Goal: Task Accomplishment & Management: Complete application form

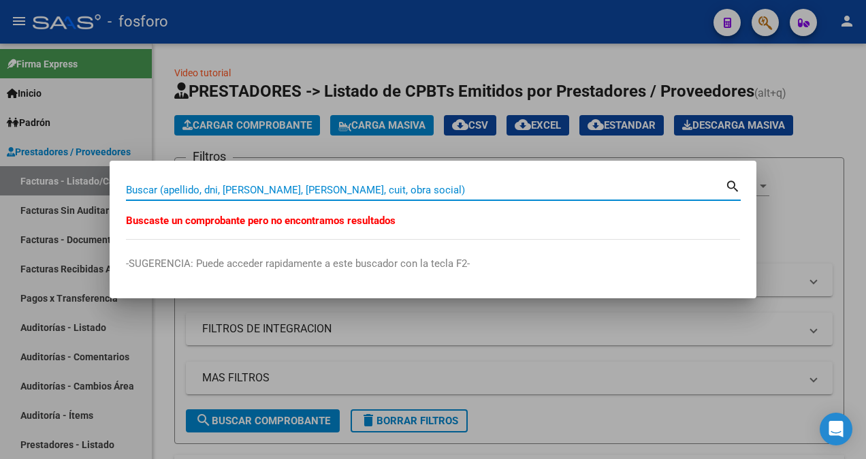
scroll to position [2, 0]
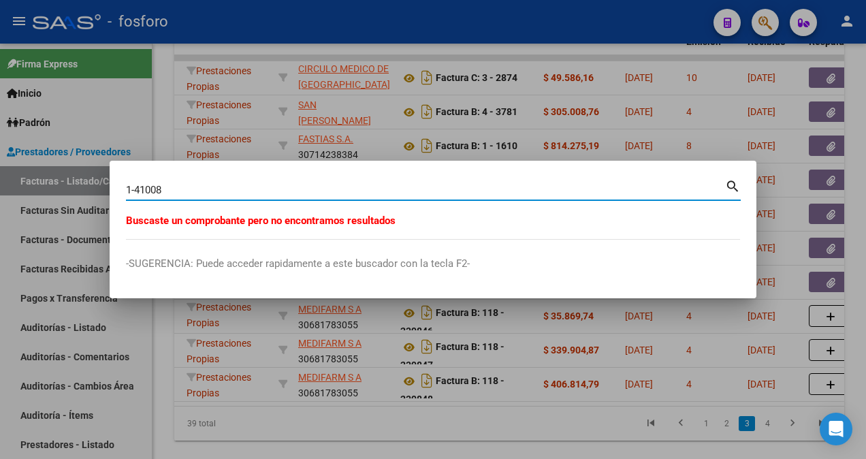
type input "1-41008"
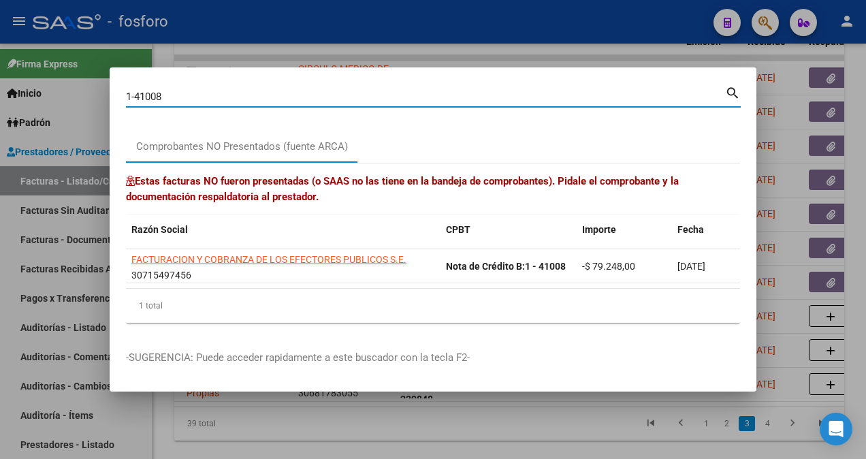
click at [61, 126] on div at bounding box center [433, 229] width 866 height 459
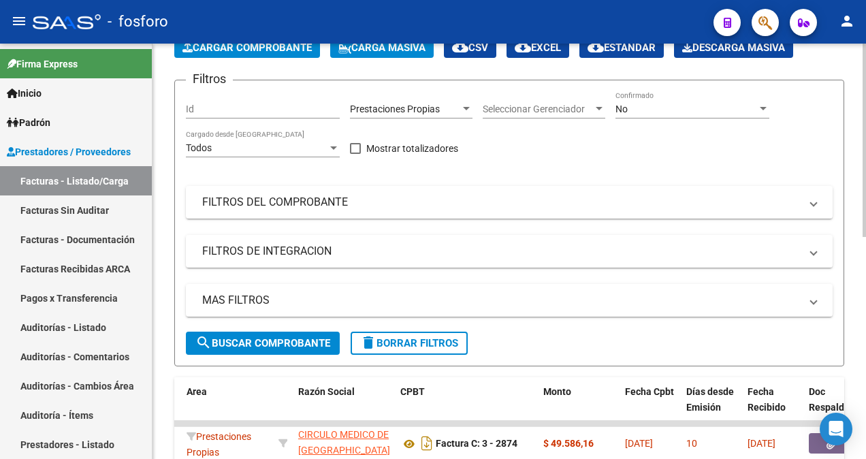
scroll to position [0, 0]
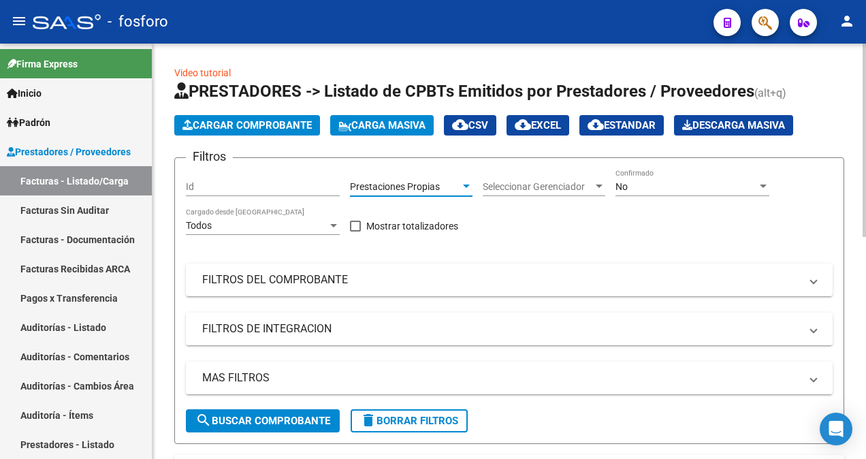
click at [465, 188] on div at bounding box center [466, 186] width 12 height 11
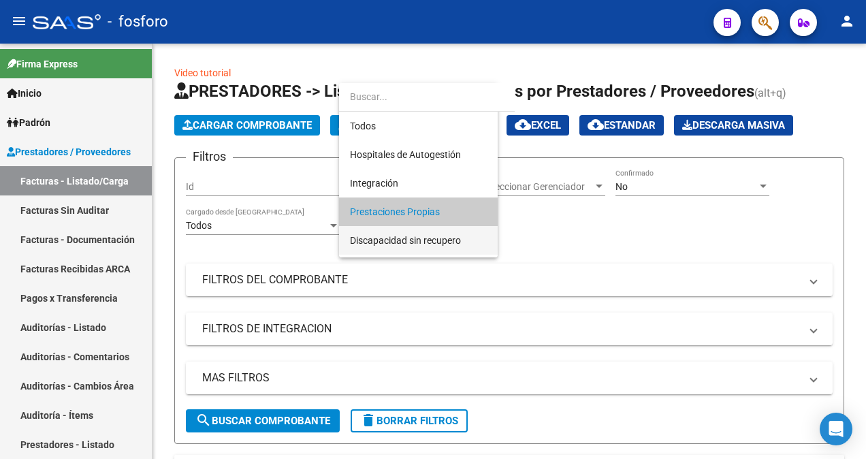
scroll to position [26, 0]
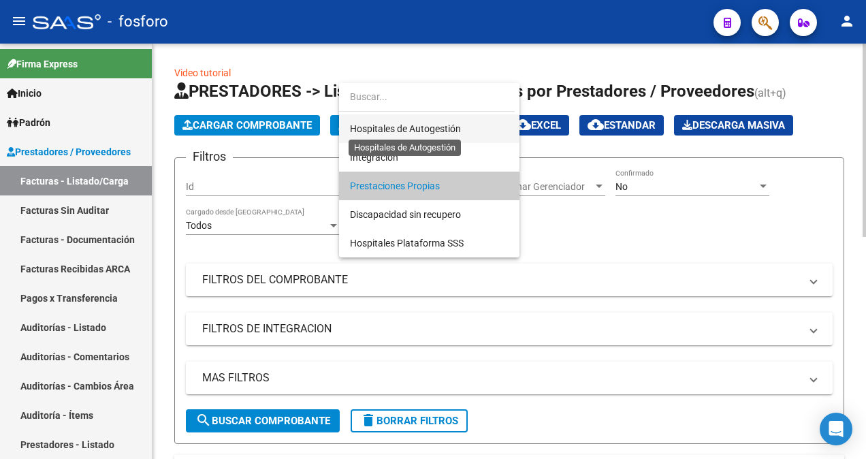
drag, startPoint x: 411, startPoint y: 128, endPoint x: 376, endPoint y: 125, distance: 35.5
click at [411, 128] on span "Hospitales de Autogestión" at bounding box center [405, 128] width 111 height 11
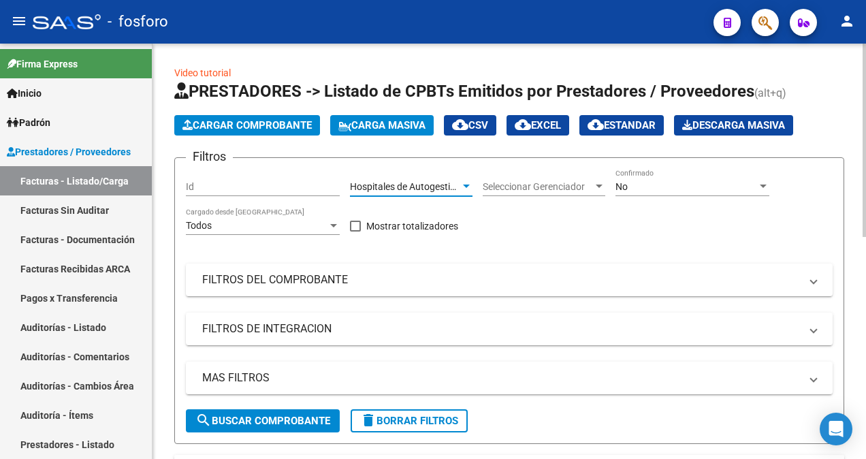
click at [260, 131] on span "Cargar Comprobante" at bounding box center [246, 125] width 129 height 12
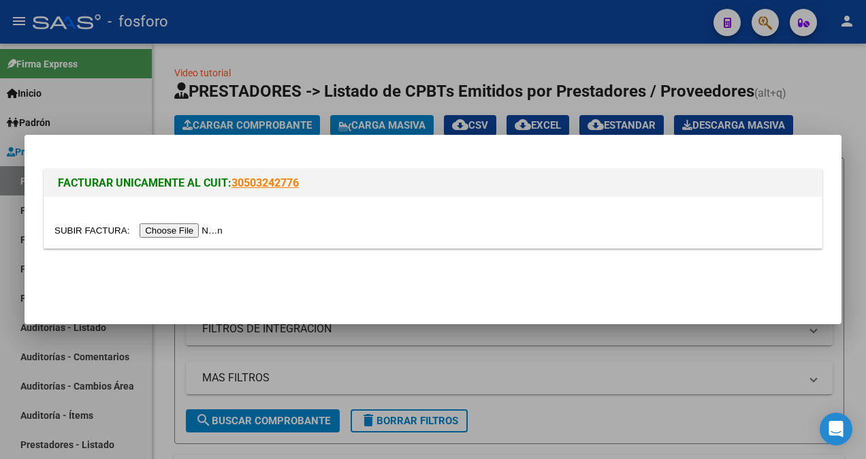
click at [169, 227] on input "file" at bounding box center [140, 230] width 172 height 14
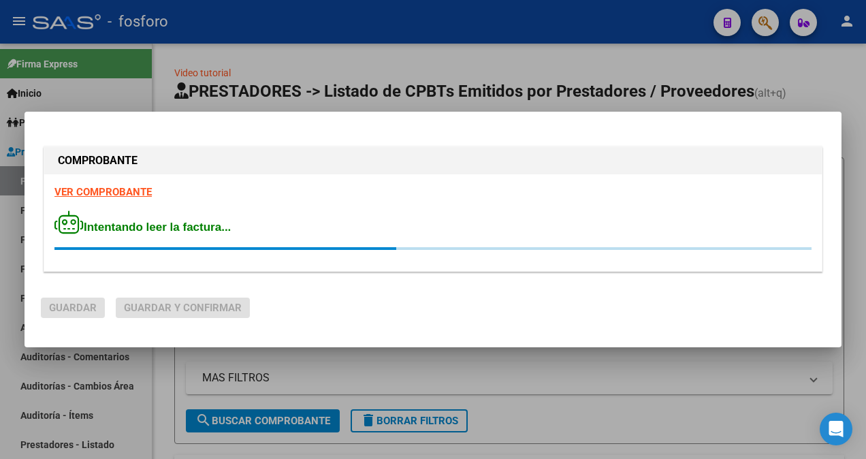
click at [136, 193] on strong "VER COMPROBANTE" at bounding box center [102, 192] width 97 height 12
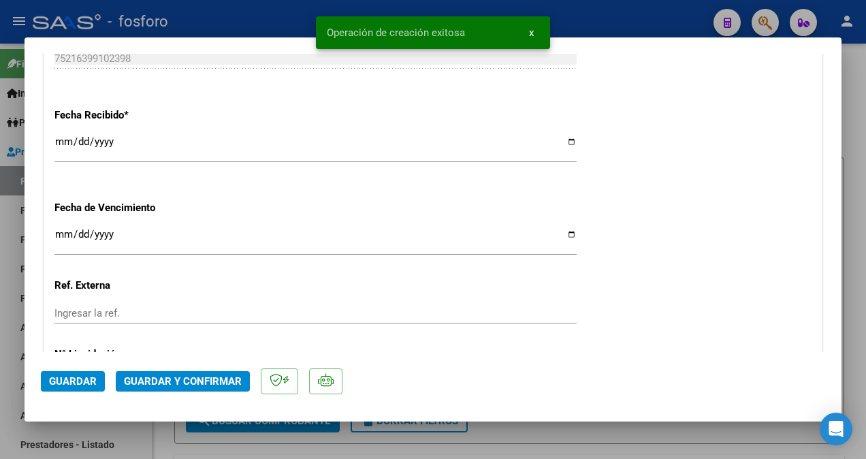
scroll to position [817, 0]
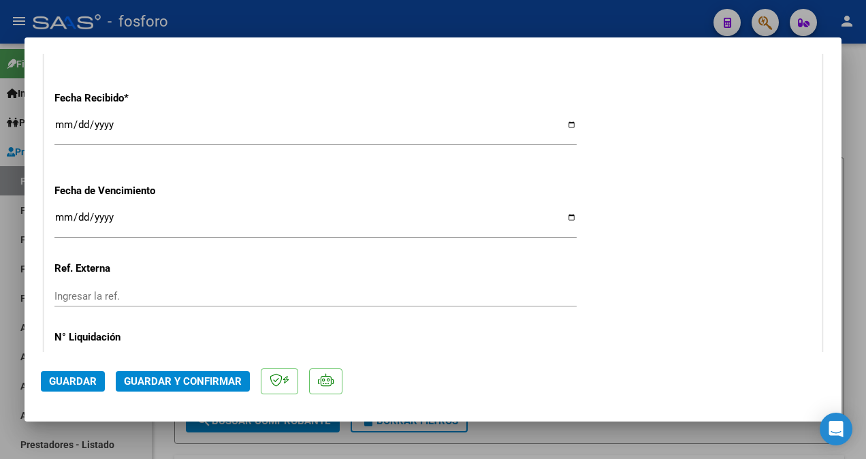
click at [61, 220] on input "Ingresar la fecha" at bounding box center [315, 223] width 522 height 22
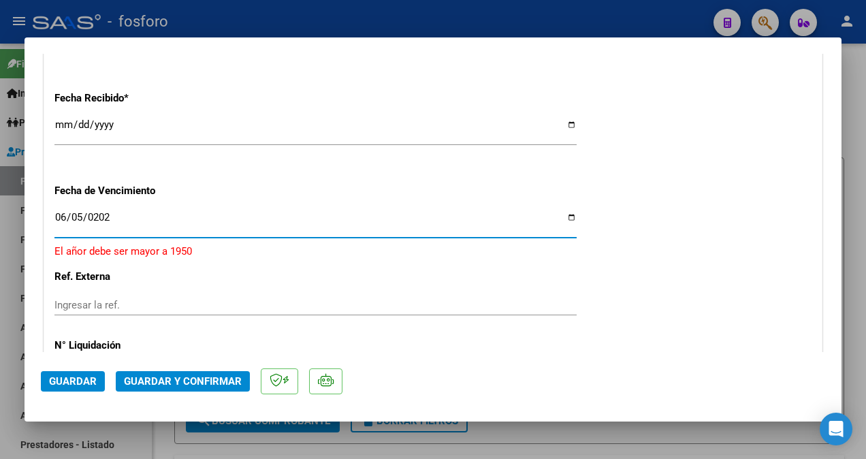
type input "[DATE]"
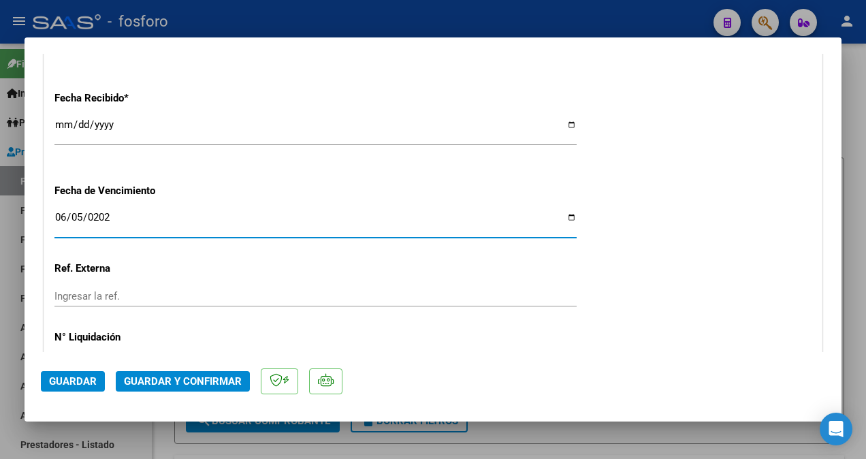
click at [181, 377] on span "Guardar y Confirmar" at bounding box center [183, 381] width 118 height 12
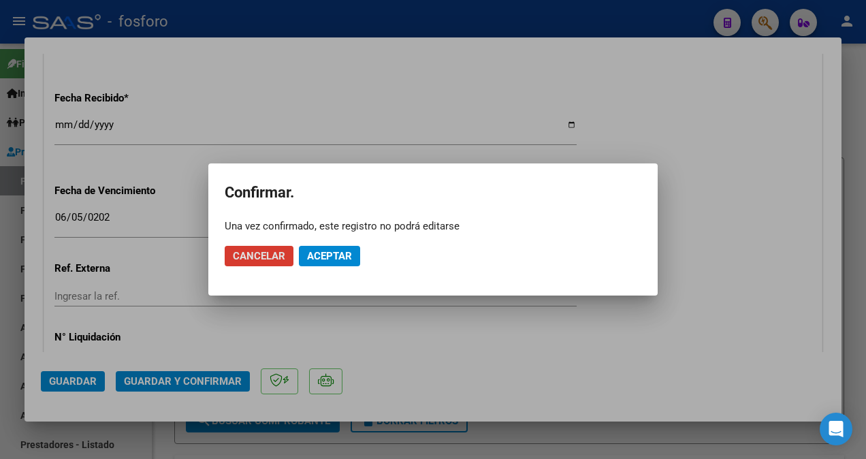
click at [335, 250] on span "Aceptar" at bounding box center [329, 256] width 45 height 12
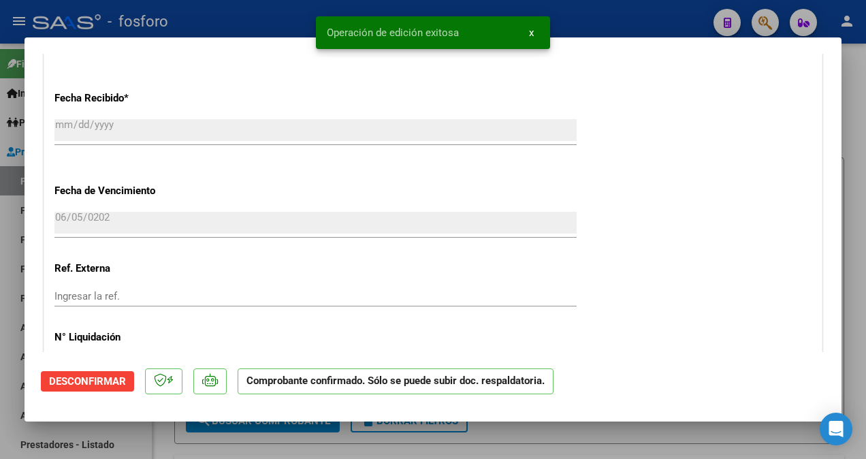
click at [12, 244] on div at bounding box center [433, 229] width 866 height 459
type input "$ 0,00"
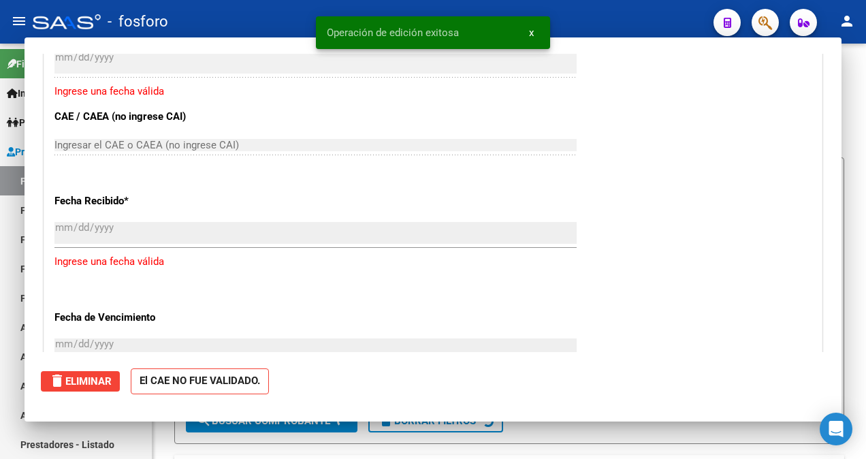
scroll to position [920, 0]
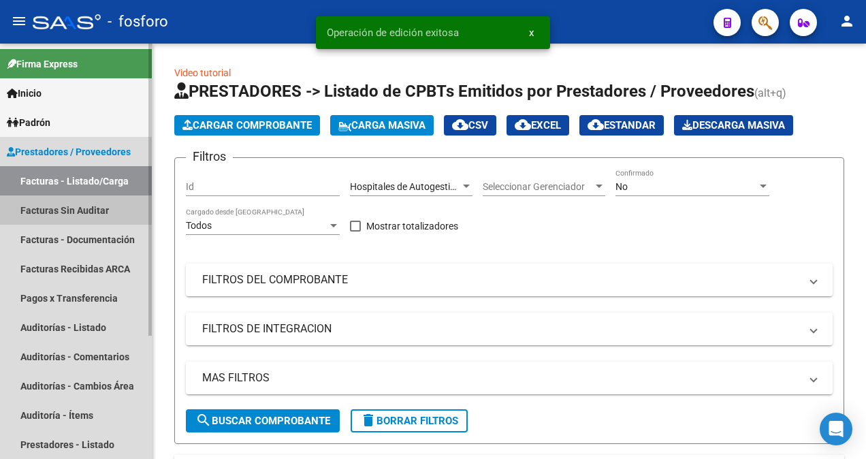
click at [44, 210] on link "Facturas Sin Auditar" at bounding box center [76, 209] width 152 height 29
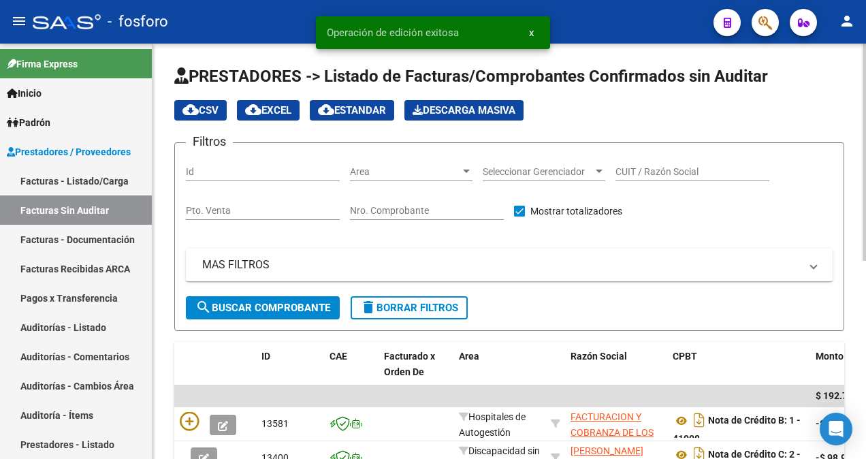
click at [465, 170] on div at bounding box center [466, 170] width 7 height 3
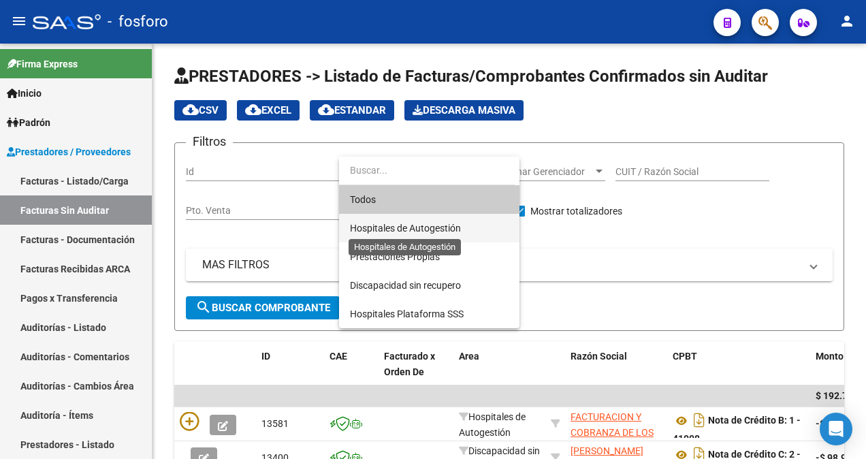
click at [426, 225] on span "Hospitales de Autogestión" at bounding box center [405, 228] width 111 height 11
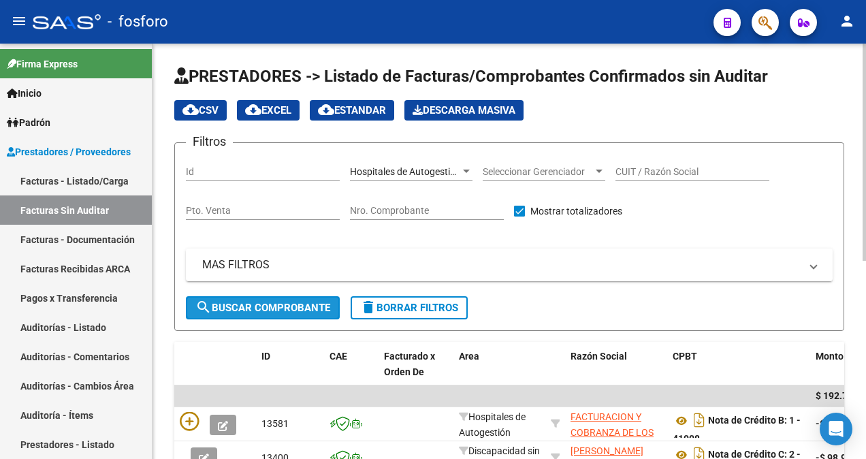
click at [269, 305] on span "search Buscar Comprobante" at bounding box center [262, 307] width 135 height 12
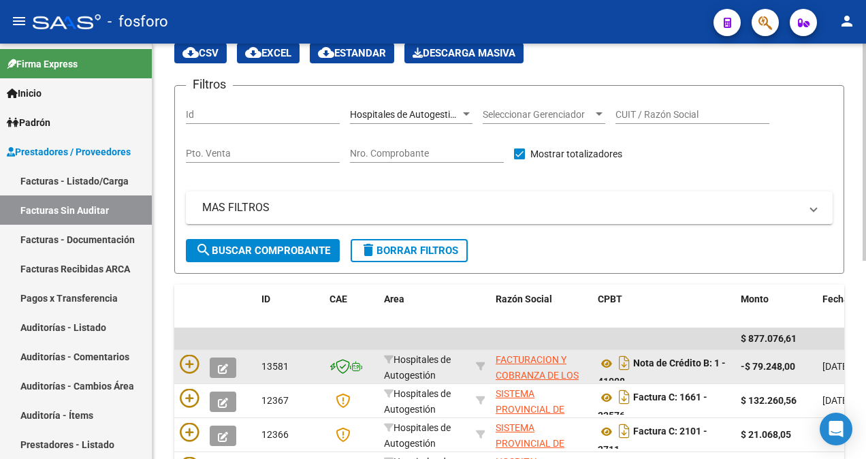
scroll to position [68, 0]
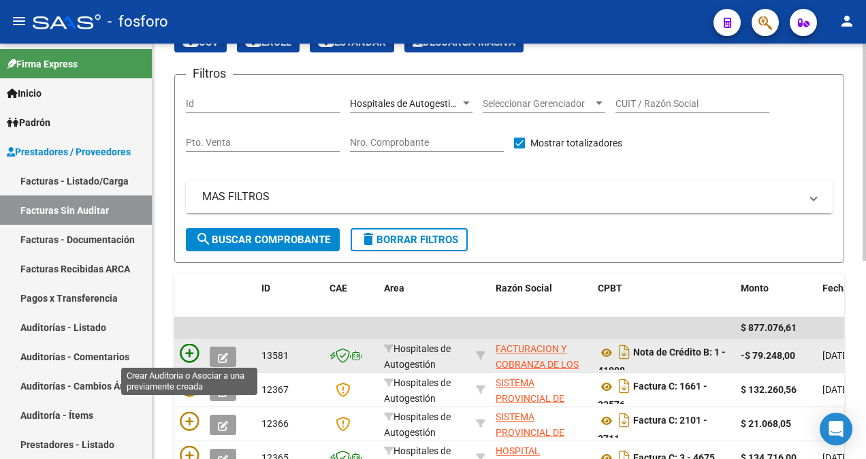
click at [185, 352] on icon at bounding box center [189, 353] width 19 height 19
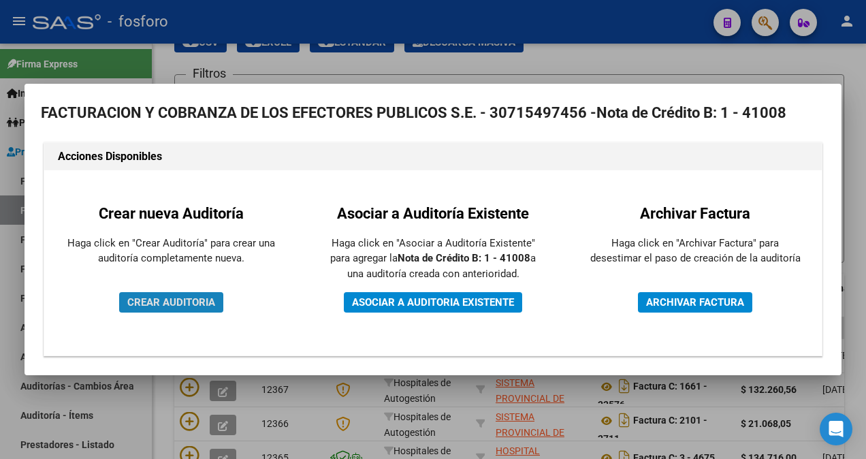
click at [191, 308] on span "CREAR AUDITORIA" at bounding box center [171, 302] width 88 height 12
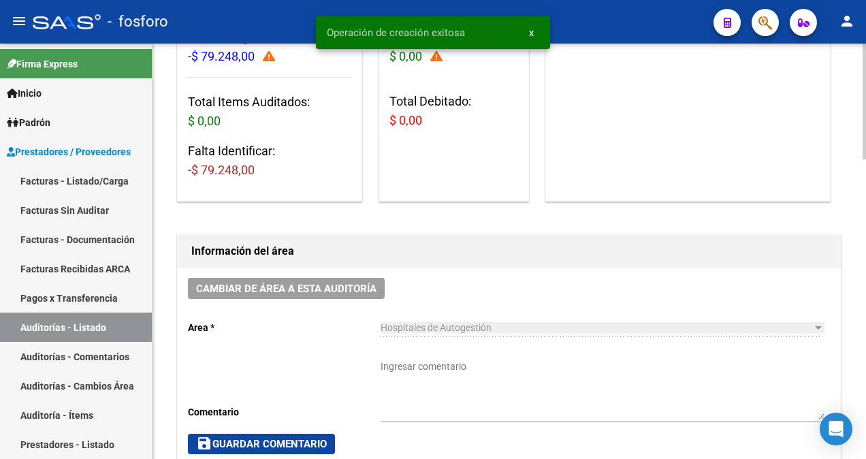
scroll to position [204, 0]
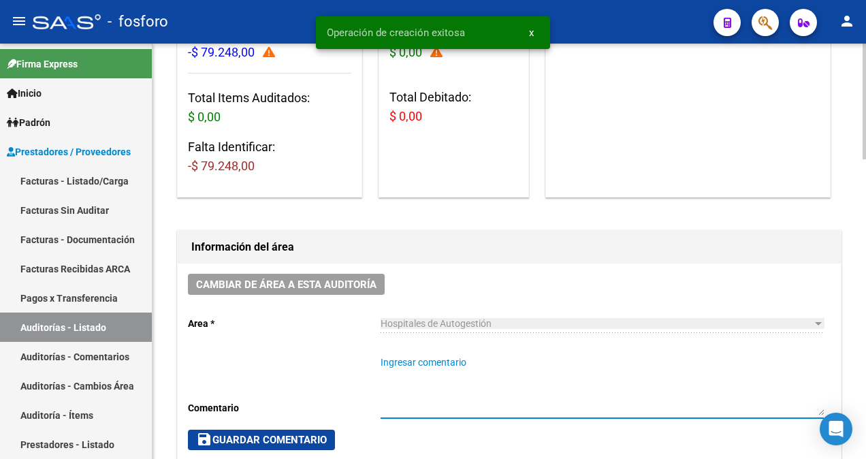
click at [383, 361] on textarea "Ingresar comentario" at bounding box center [601, 385] width 443 height 60
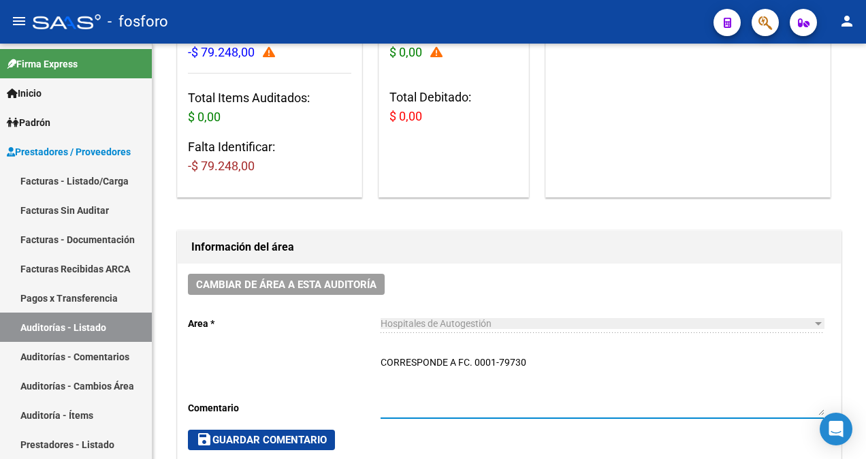
type textarea "CORRESPONDE A FC. 0001-79730"
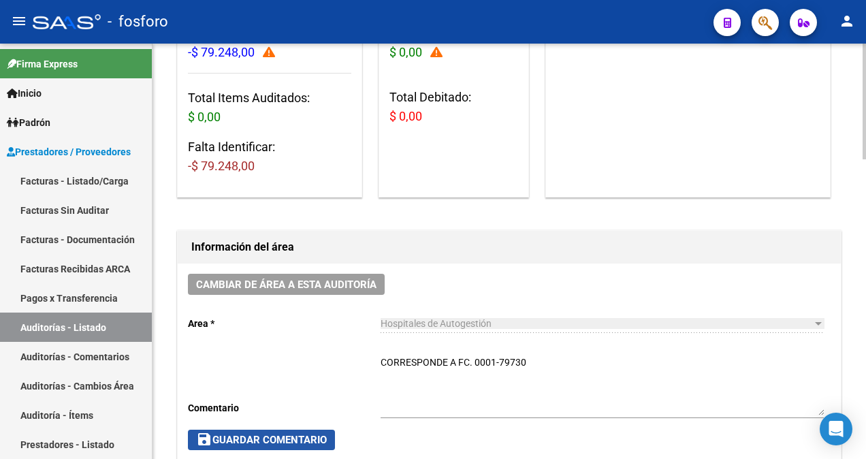
click at [249, 436] on span "save Guardar Comentario" at bounding box center [261, 439] width 131 height 12
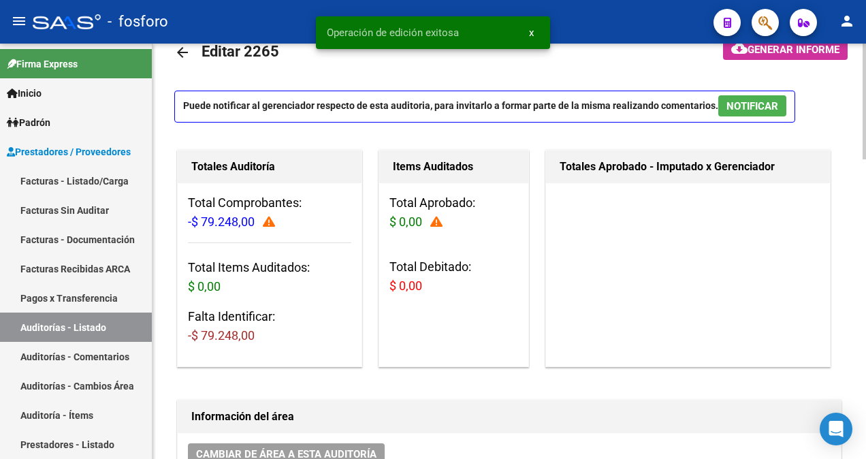
scroll to position [0, 0]
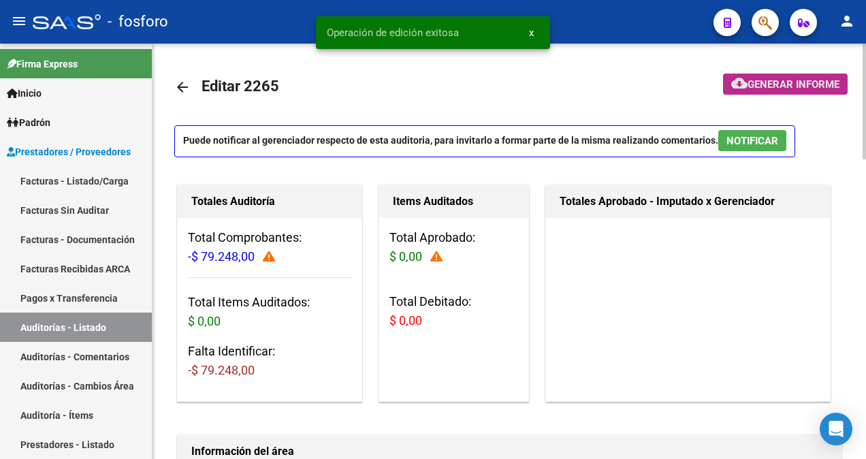
click at [753, 83] on span "Generar informe" at bounding box center [793, 84] width 92 height 12
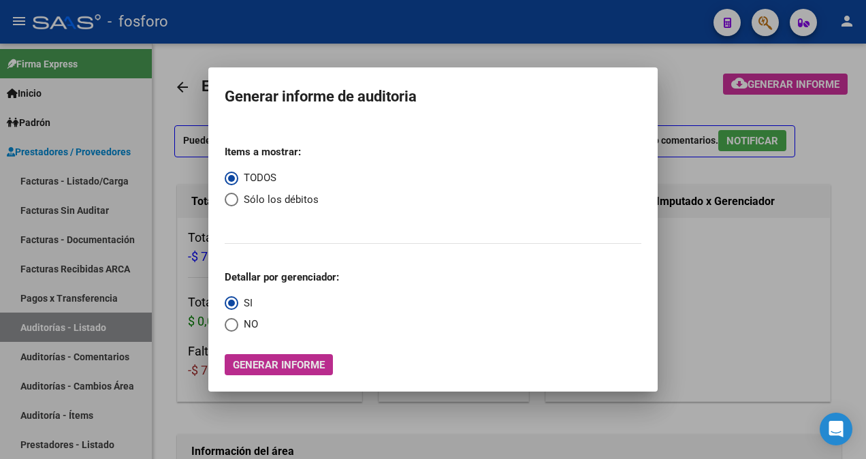
click at [271, 365] on span "Generar informe" at bounding box center [279, 365] width 92 height 12
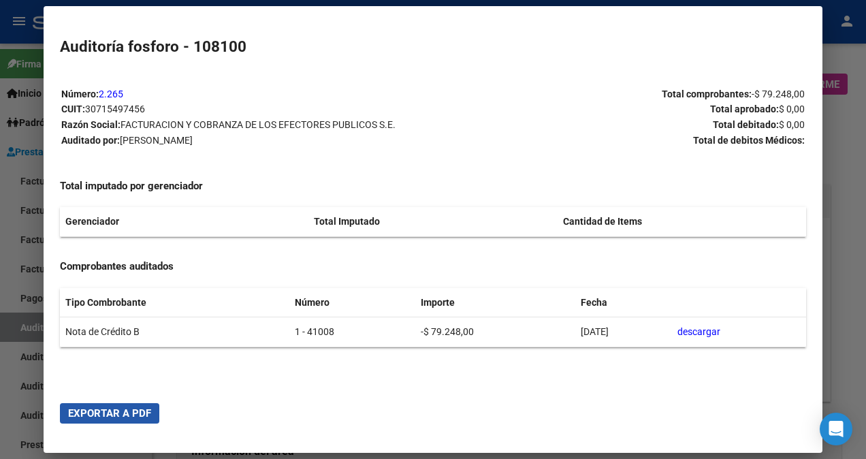
click at [129, 410] on span "Exportar a PDF" at bounding box center [109, 413] width 83 height 12
click at [33, 396] on div at bounding box center [433, 229] width 866 height 459
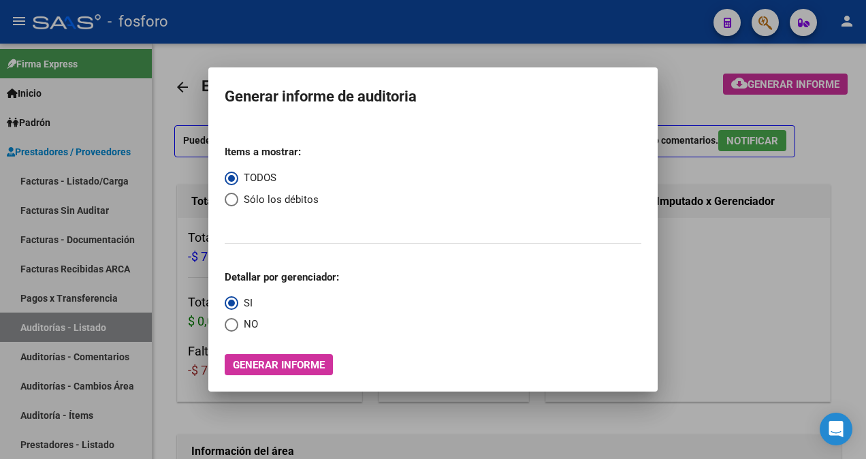
click at [112, 272] on div at bounding box center [433, 229] width 866 height 459
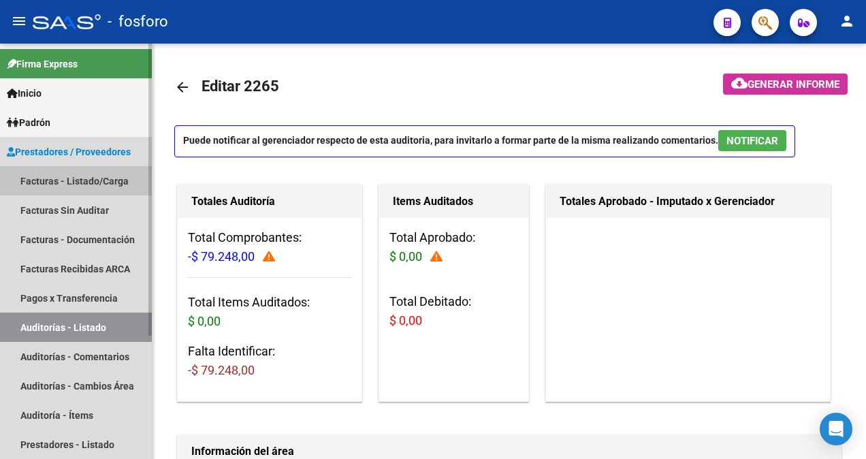
click at [99, 178] on link "Facturas - Listado/Carga" at bounding box center [76, 180] width 152 height 29
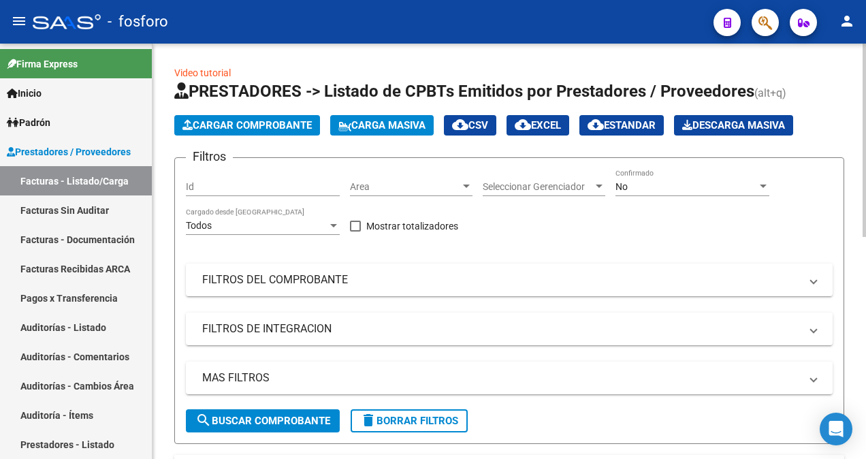
click at [469, 182] on div at bounding box center [466, 186] width 12 height 11
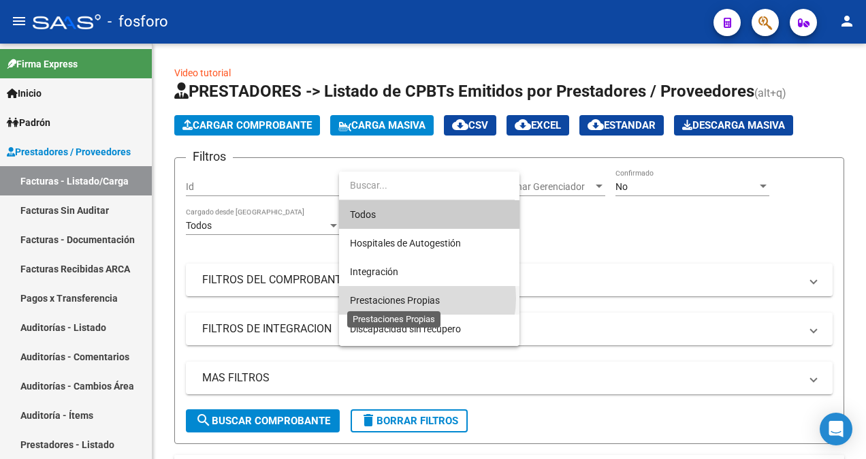
click at [414, 298] on span "Prestaciones Propias" at bounding box center [395, 300] width 90 height 11
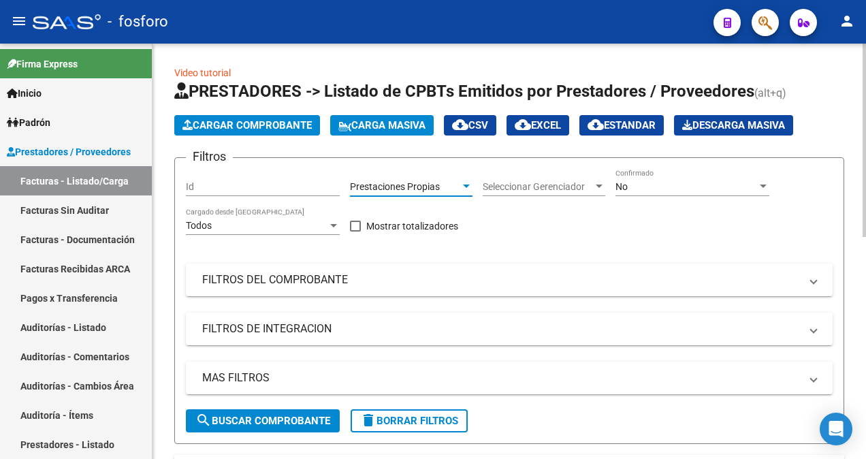
click at [276, 422] on span "search Buscar Comprobante" at bounding box center [262, 420] width 135 height 12
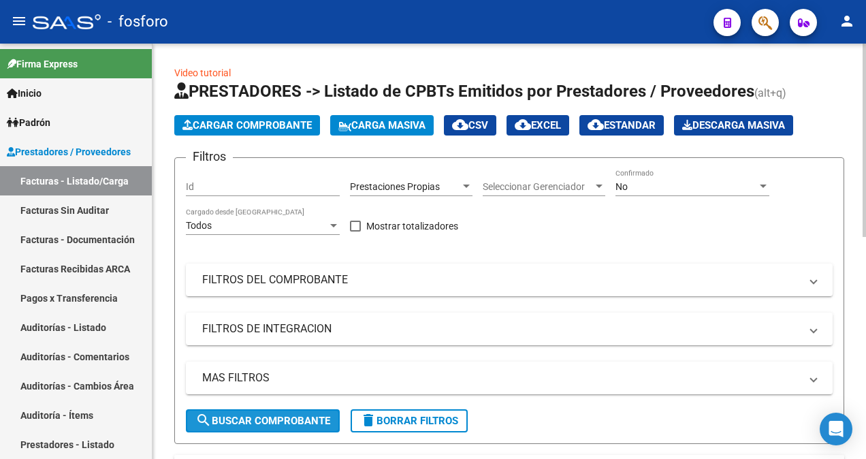
click at [284, 423] on span "search Buscar Comprobante" at bounding box center [262, 420] width 135 height 12
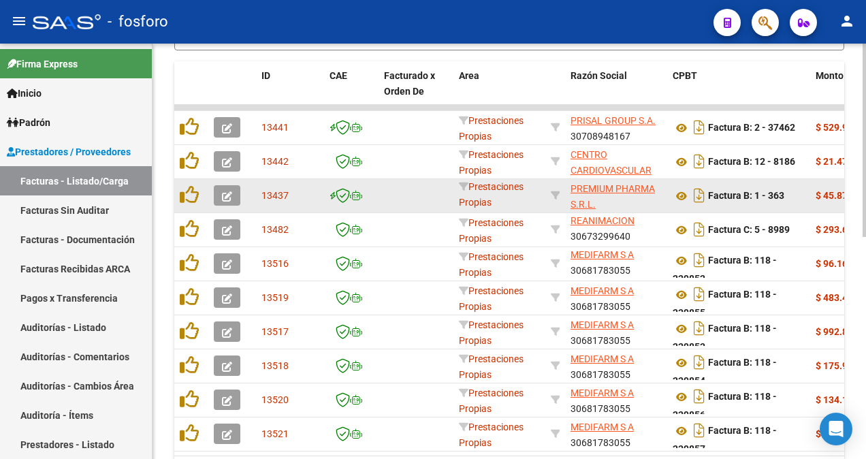
scroll to position [477, 0]
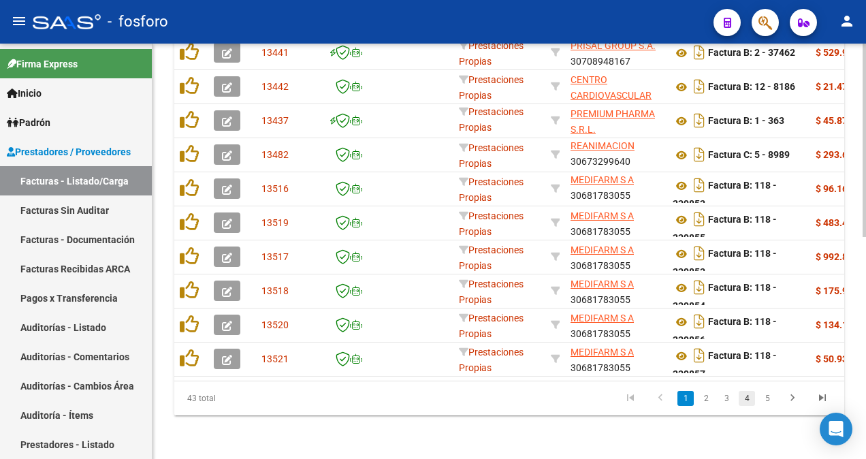
click at [751, 399] on link "4" at bounding box center [746, 398] width 16 height 15
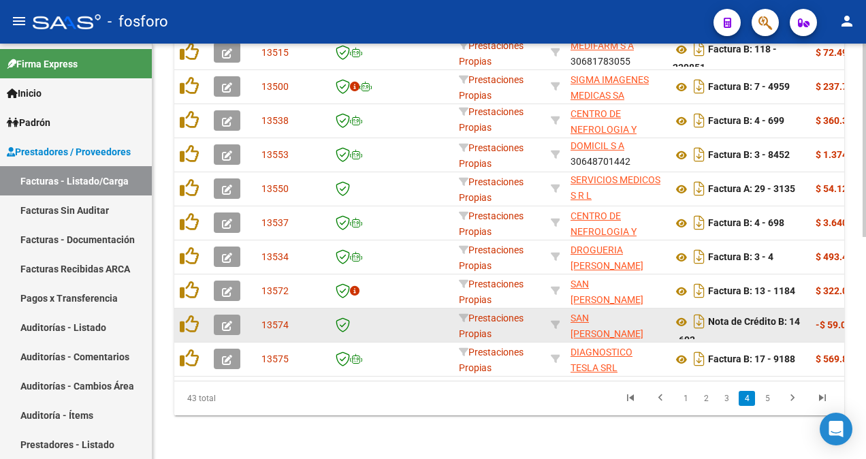
scroll to position [341, 0]
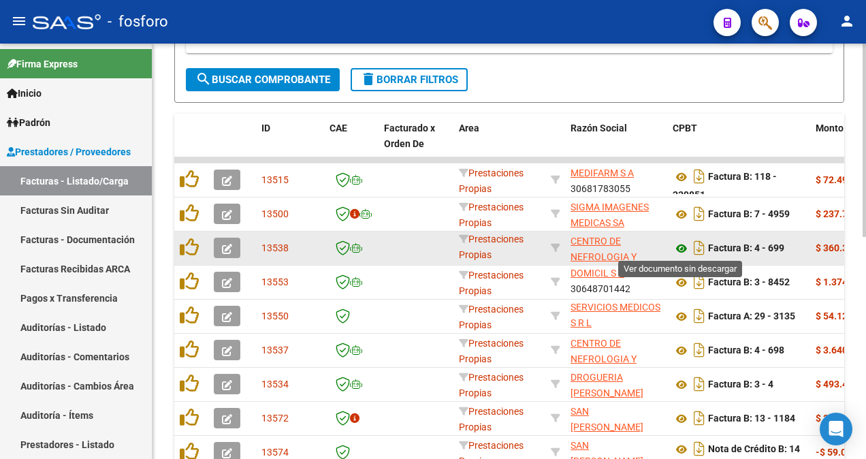
click at [678, 249] on icon at bounding box center [681, 248] width 18 height 16
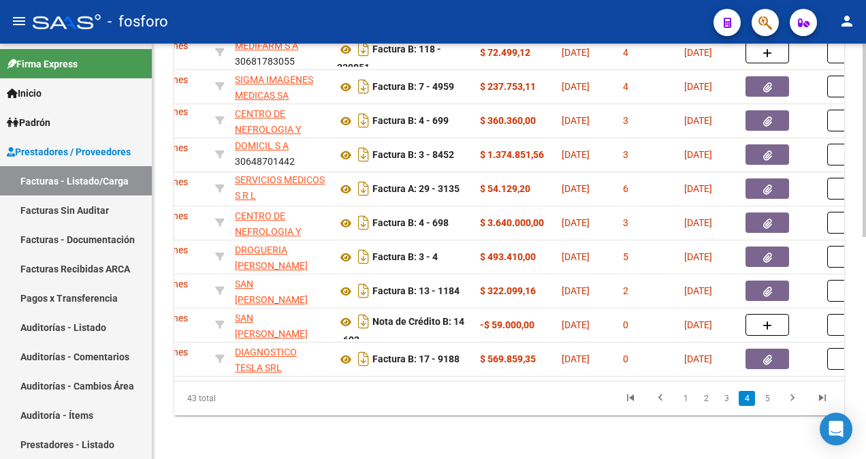
scroll to position [0, 444]
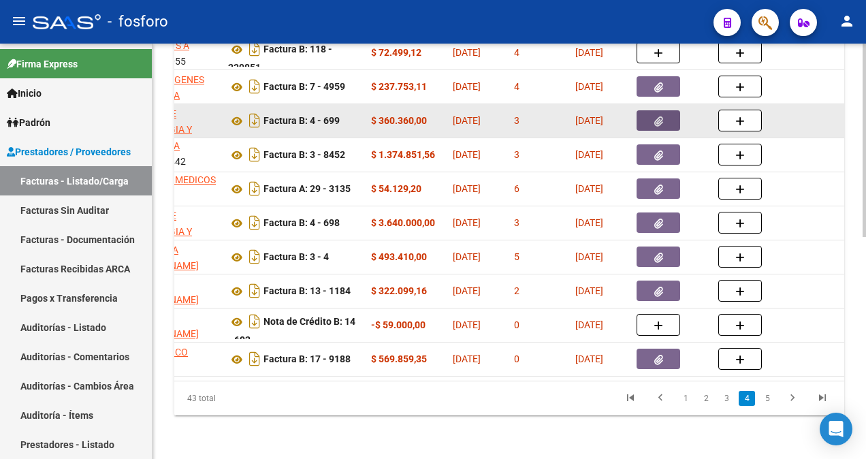
click at [670, 110] on button "button" at bounding box center [658, 120] width 44 height 20
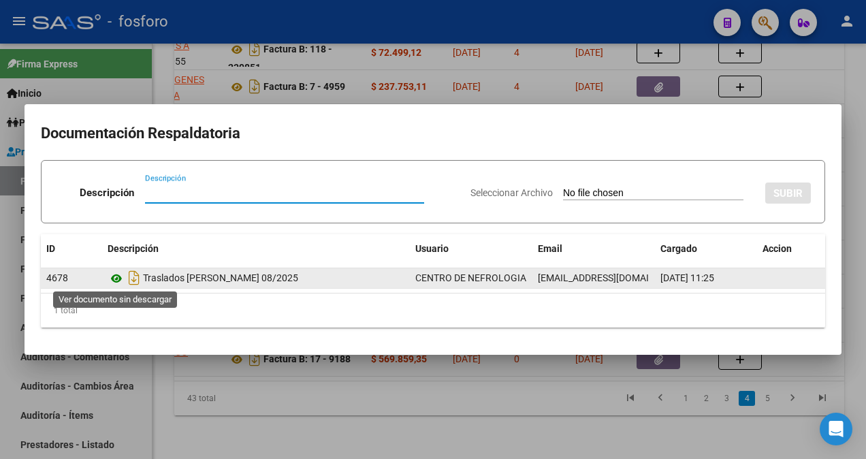
click at [114, 280] on icon at bounding box center [117, 278] width 18 height 16
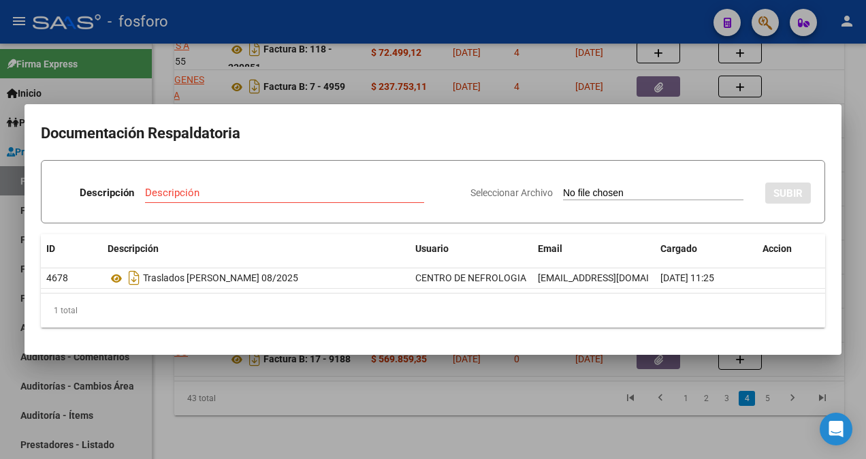
click at [330, 397] on div at bounding box center [433, 229] width 866 height 459
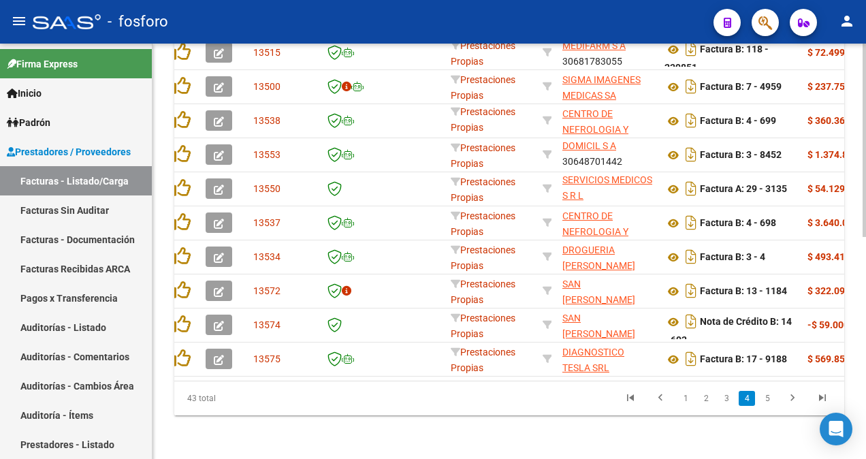
scroll to position [0, 0]
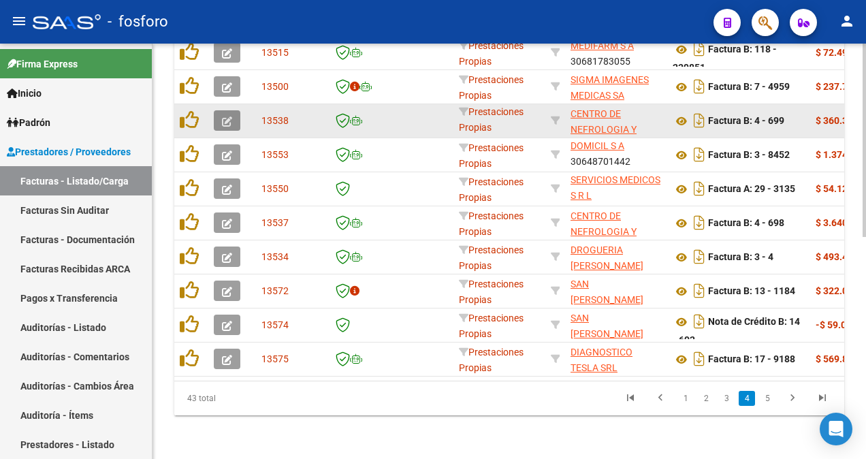
click at [218, 110] on button "button" at bounding box center [227, 120] width 27 height 20
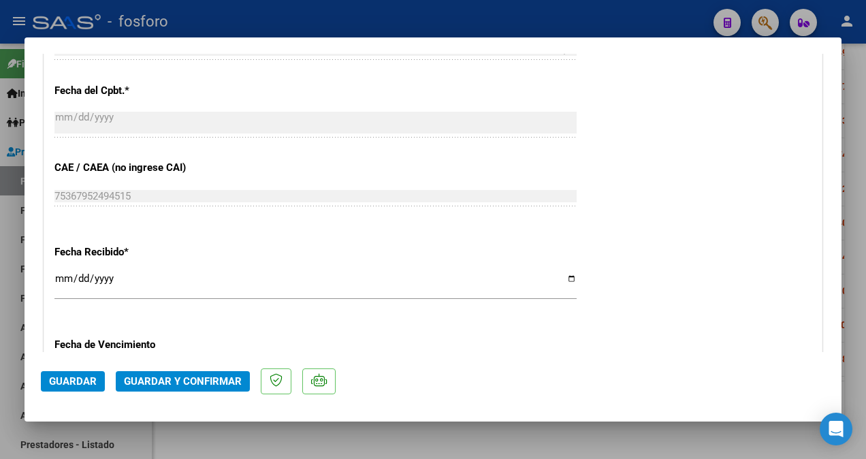
scroll to position [817, 0]
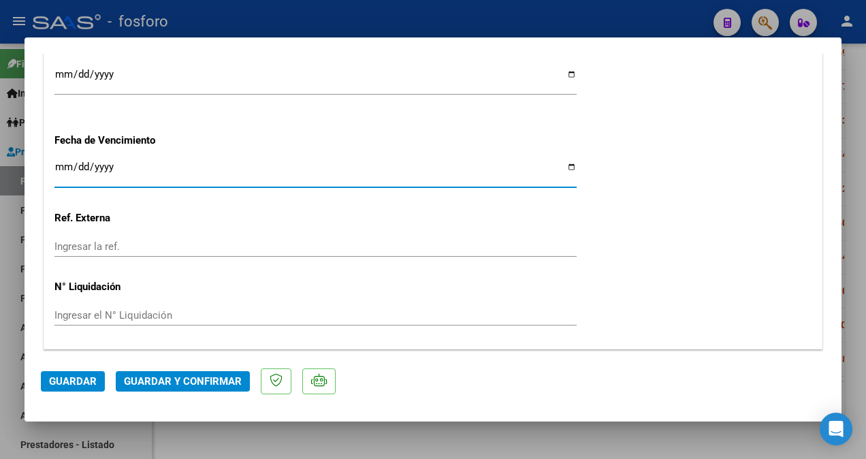
click at [59, 168] on input "Ingresar la fecha" at bounding box center [315, 172] width 522 height 22
type input "[DATE]"
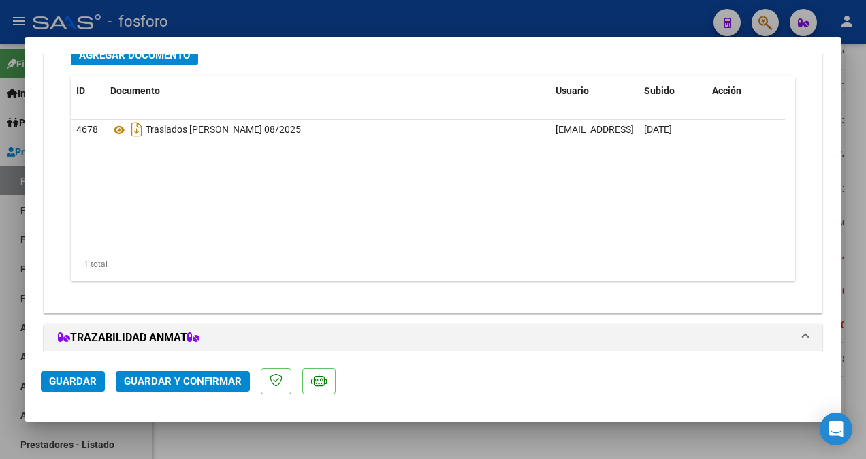
scroll to position [1225, 0]
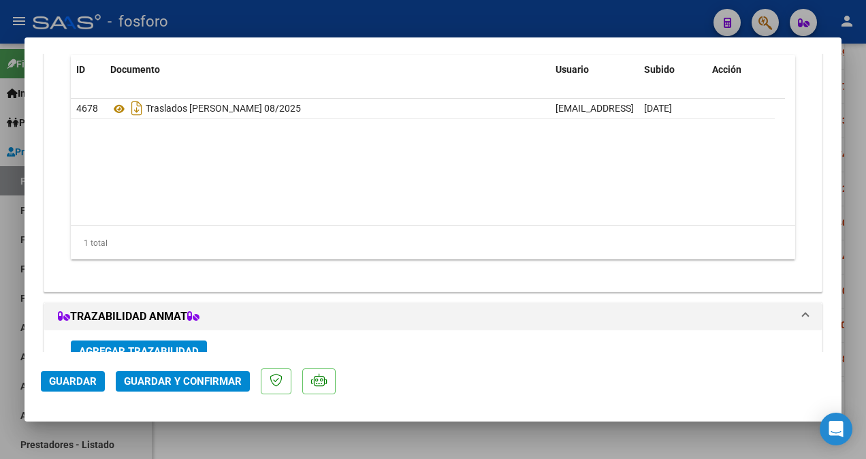
click at [148, 377] on span "Guardar y Confirmar" at bounding box center [183, 381] width 118 height 12
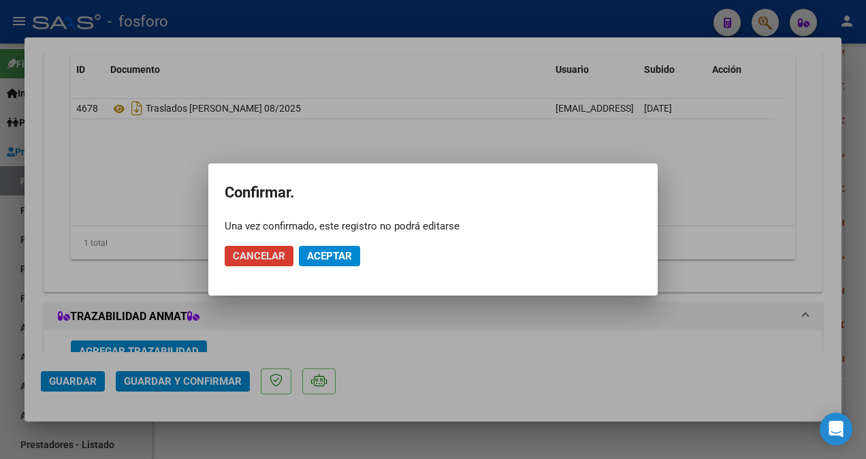
click at [328, 257] on span "Aceptar" at bounding box center [329, 256] width 45 height 12
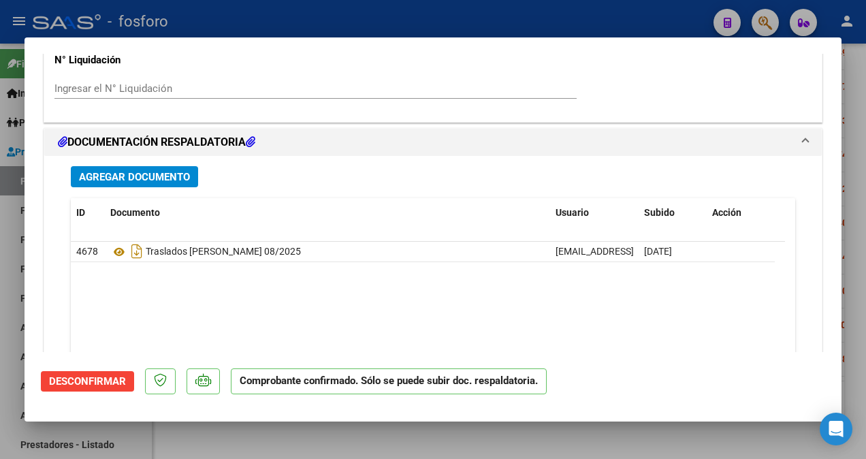
scroll to position [1451, 0]
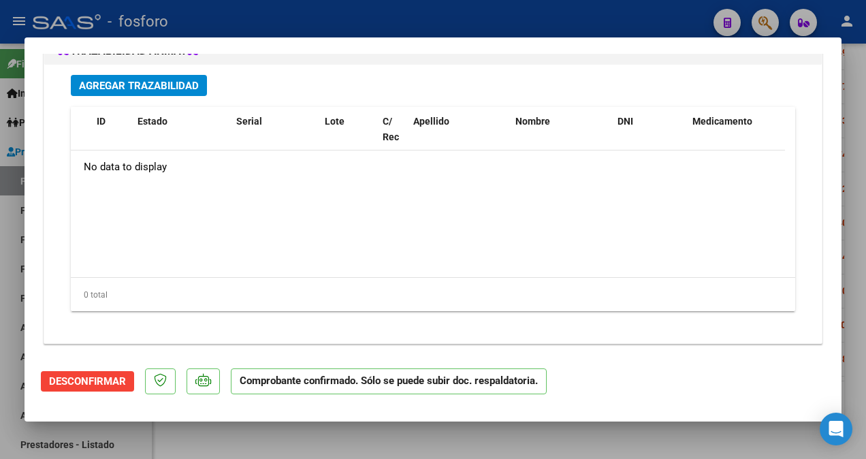
click at [16, 191] on div at bounding box center [433, 229] width 866 height 459
type input "$ 0,00"
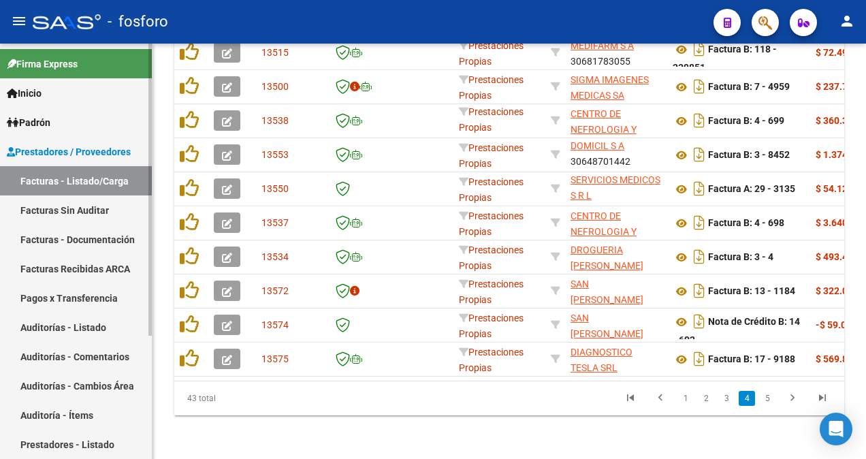
scroll to position [477, 0]
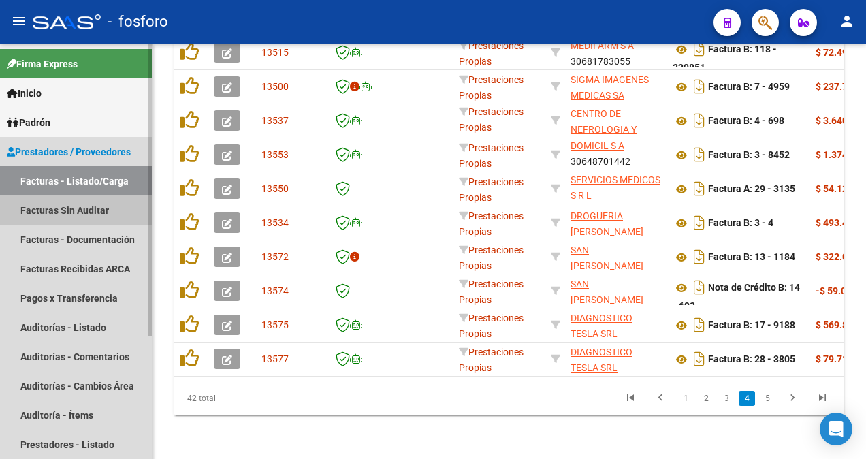
click at [72, 207] on link "Facturas Sin Auditar" at bounding box center [76, 209] width 152 height 29
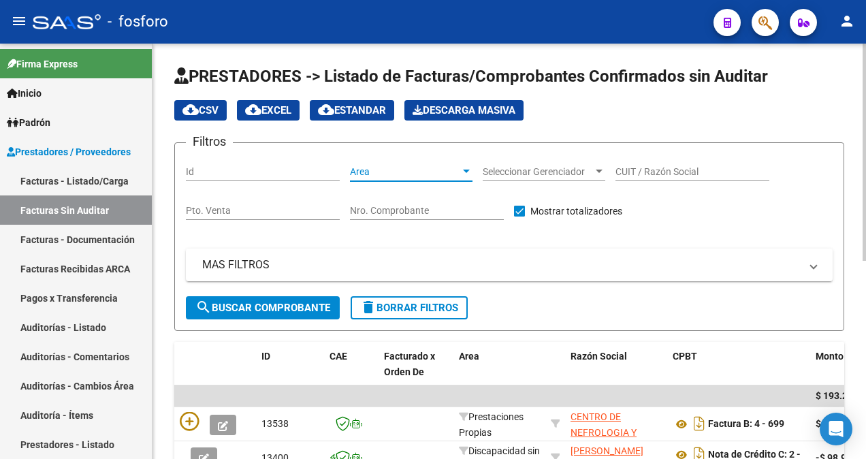
click at [468, 171] on div at bounding box center [466, 170] width 7 height 3
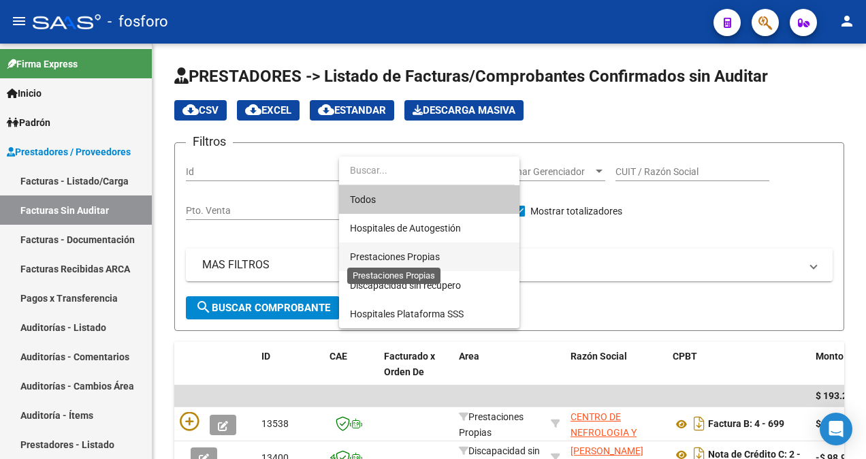
click at [419, 261] on span "Prestaciones Propias" at bounding box center [395, 256] width 90 height 11
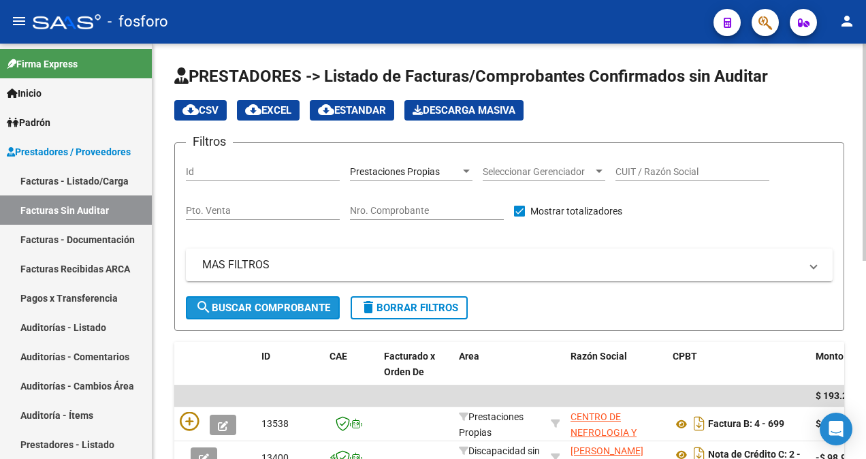
click at [272, 309] on span "search Buscar Comprobante" at bounding box center [262, 307] width 135 height 12
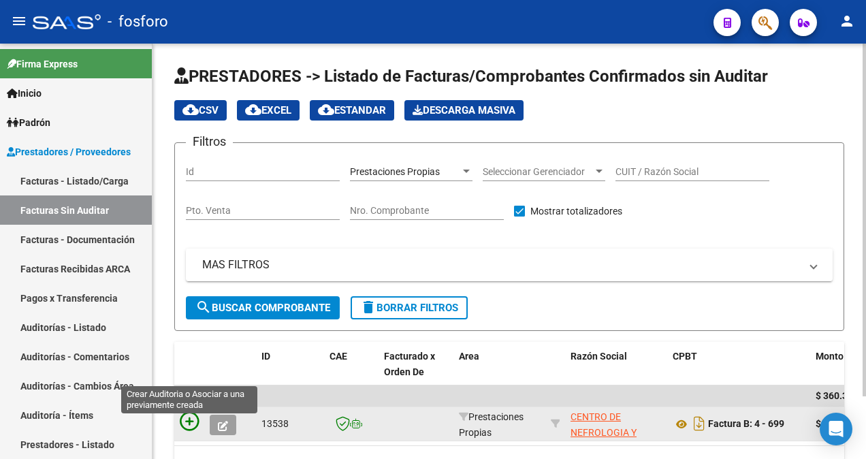
click at [184, 421] on icon at bounding box center [189, 421] width 19 height 19
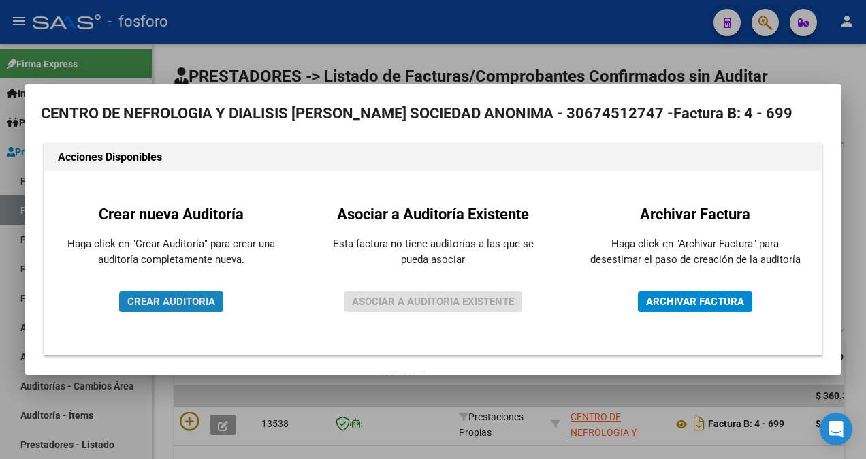
click at [184, 302] on span "CREAR AUDITORIA" at bounding box center [171, 301] width 88 height 12
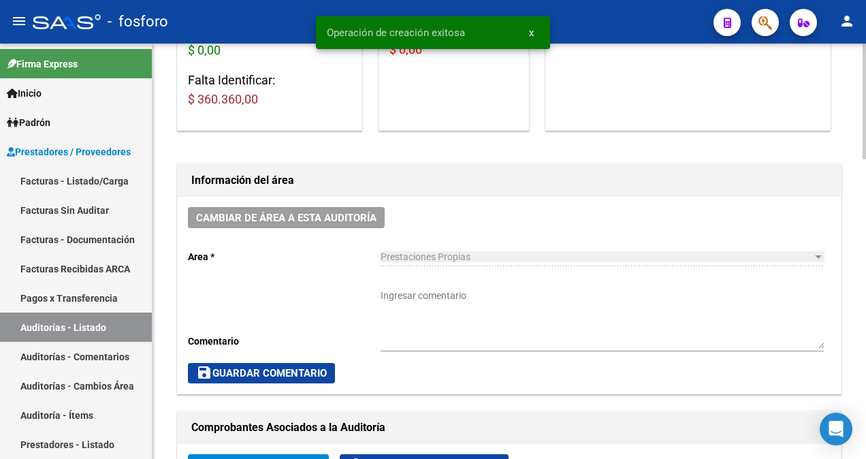
scroll to position [272, 0]
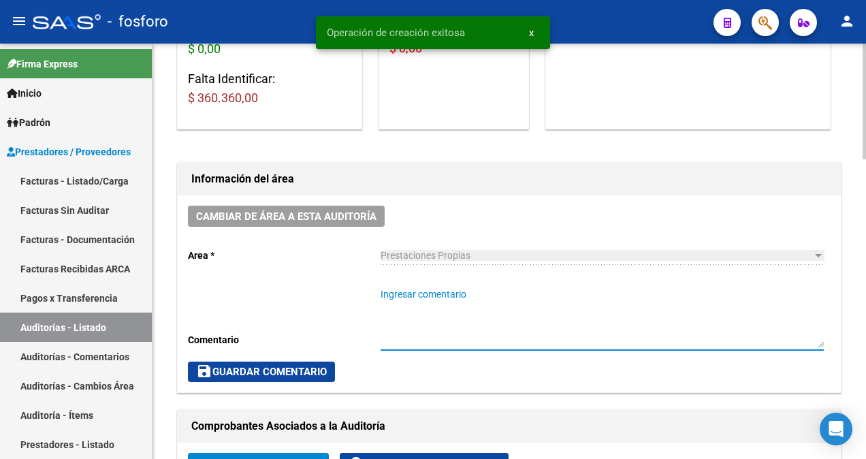
click at [438, 298] on textarea "Ingresar comentario" at bounding box center [601, 317] width 443 height 60
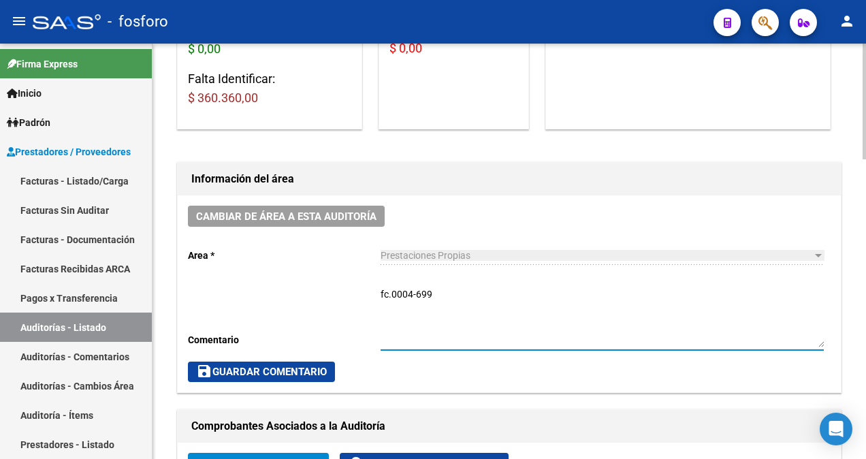
type textarea "fc.0004-699"
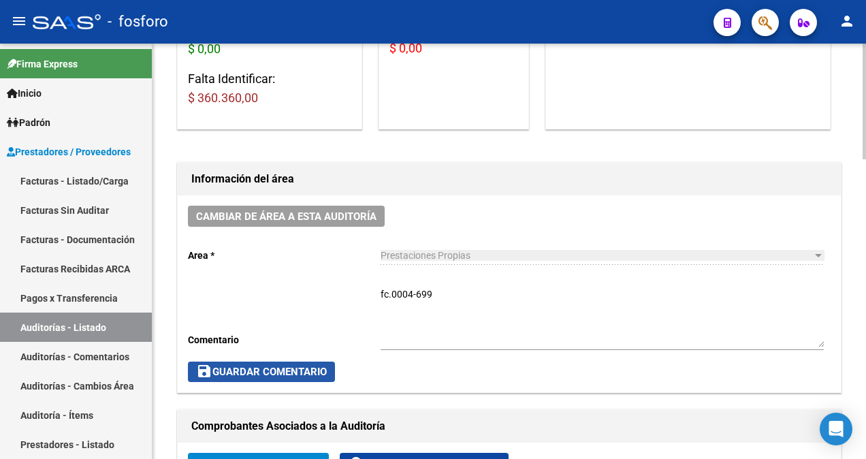
click at [282, 371] on span "save Guardar Comentario" at bounding box center [261, 371] width 131 height 12
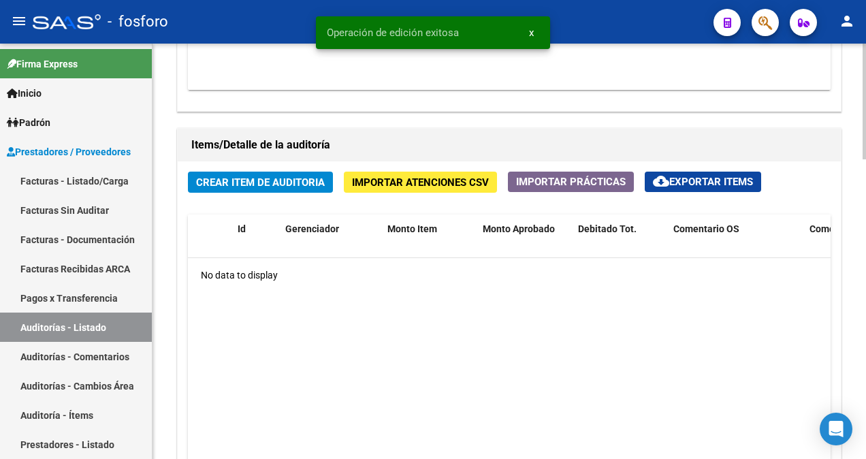
scroll to position [885, 0]
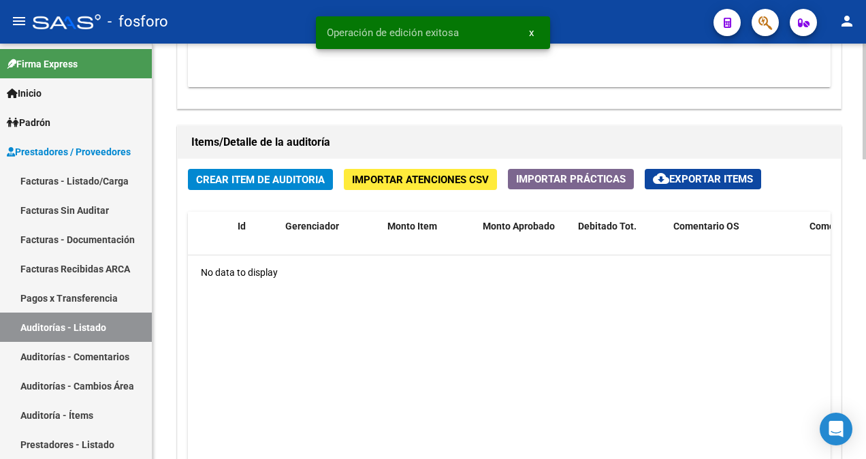
click at [274, 183] on span "Crear Item de Auditoria" at bounding box center [260, 180] width 129 height 12
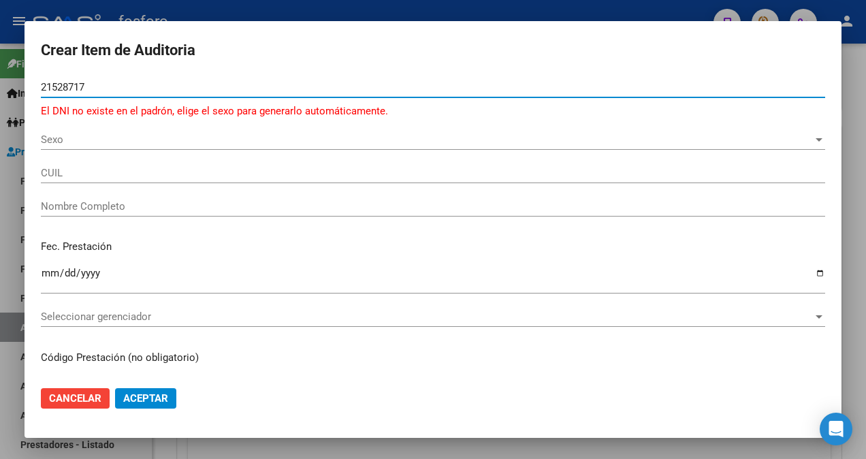
type input "21528717"
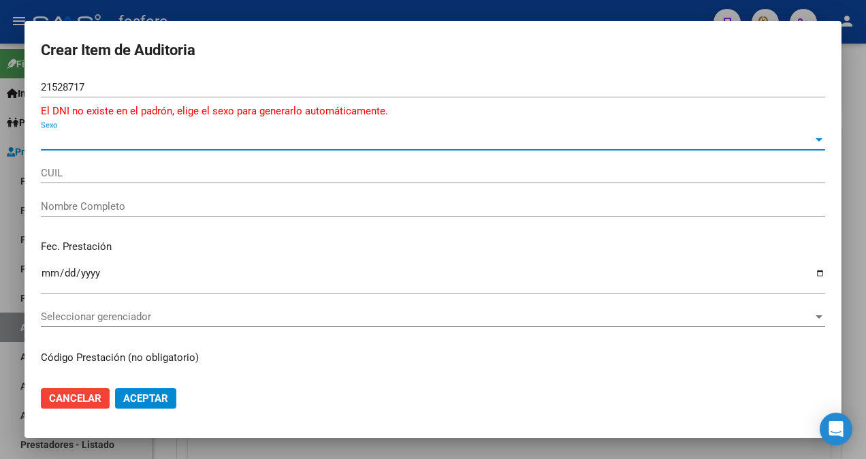
click at [80, 143] on span "Sexo" at bounding box center [427, 139] width 772 height 12
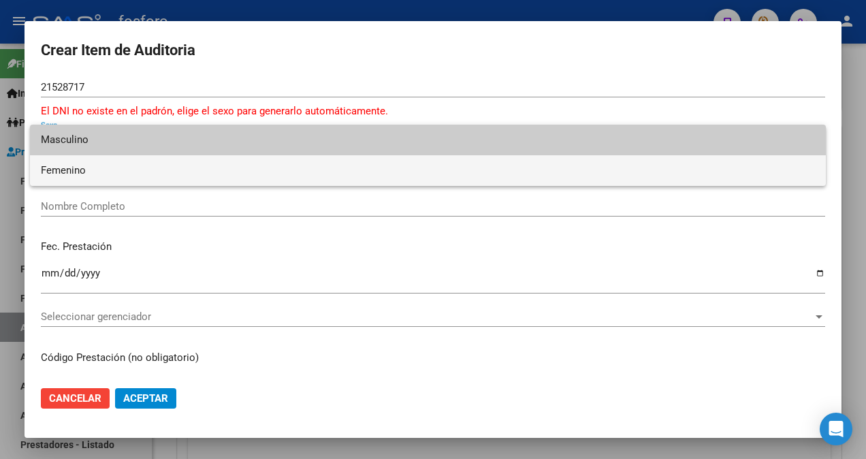
click at [69, 167] on span "Femenino" at bounding box center [428, 170] width 774 height 31
type input "27215287179"
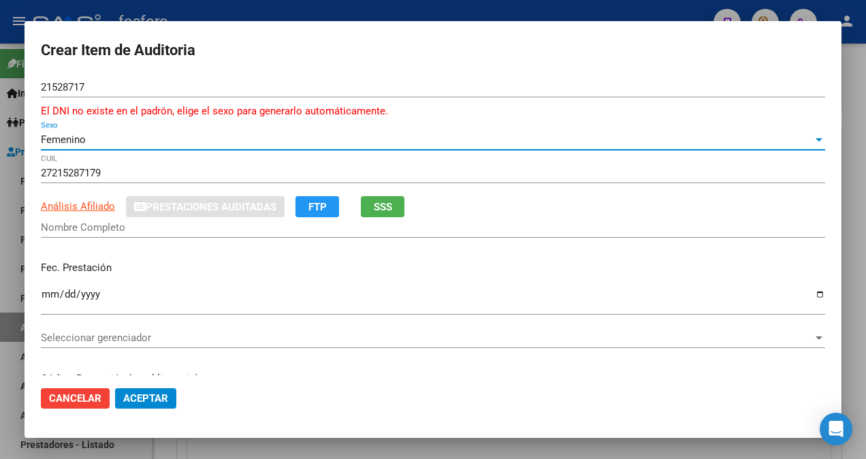
type input "[PERSON_NAME]"
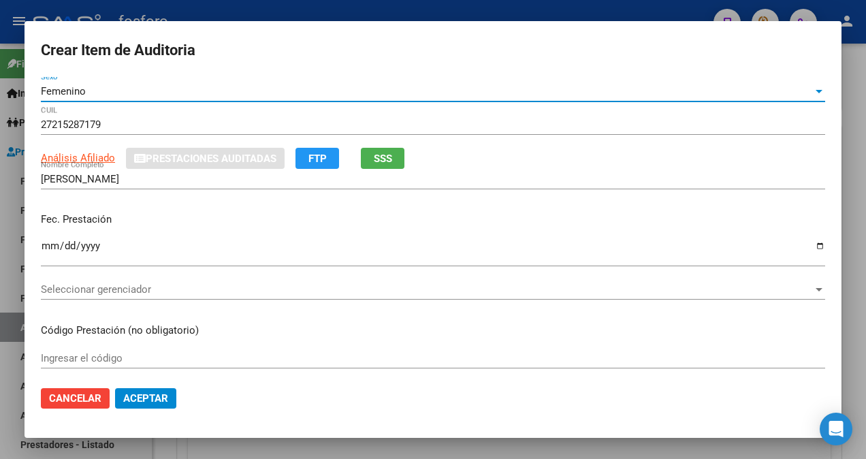
scroll to position [68, 0]
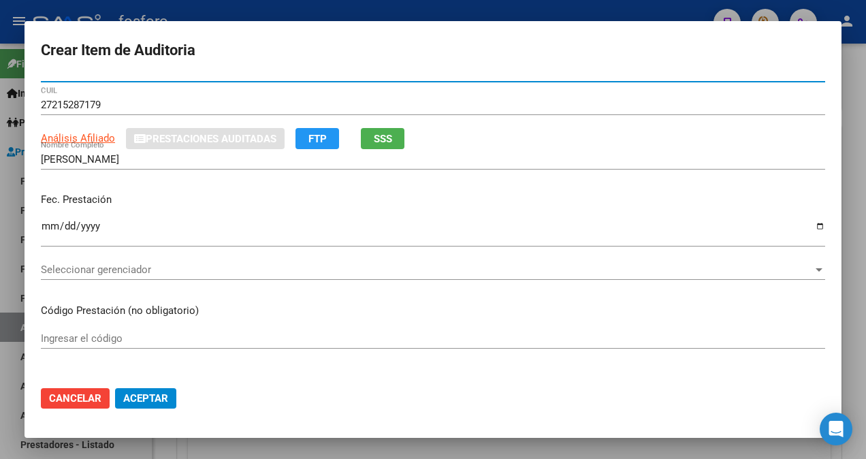
click at [50, 227] on input "Ingresar la fecha" at bounding box center [433, 231] width 784 height 22
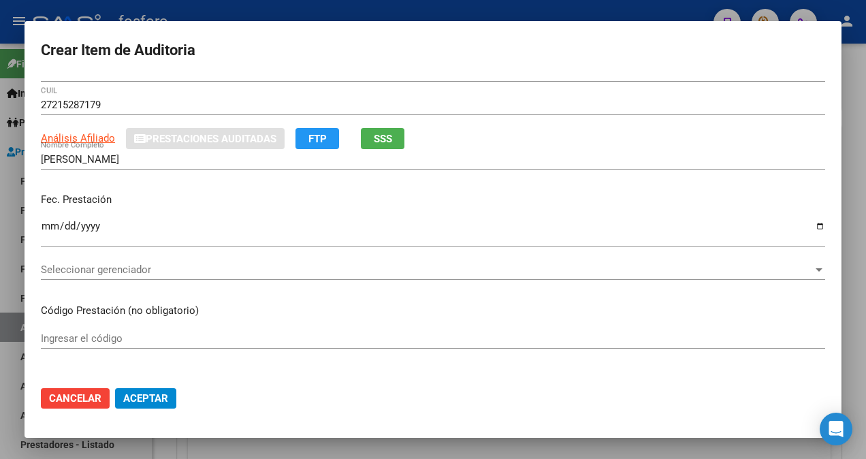
click at [12, 152] on div at bounding box center [433, 229] width 866 height 459
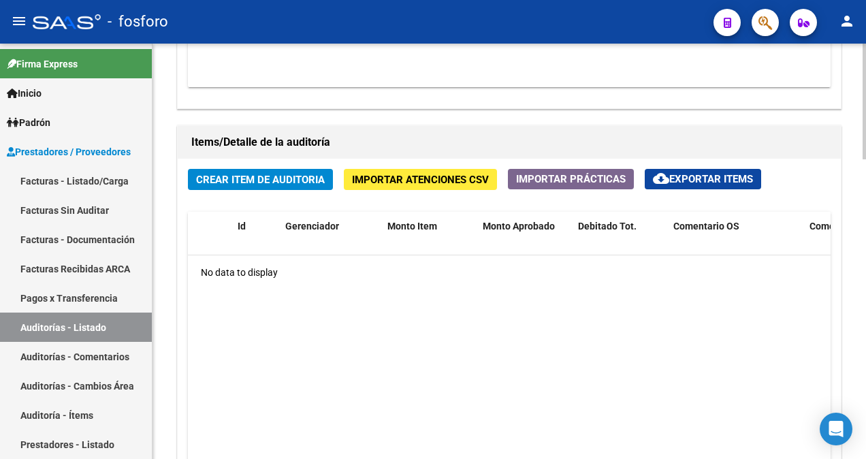
scroll to position [544, 0]
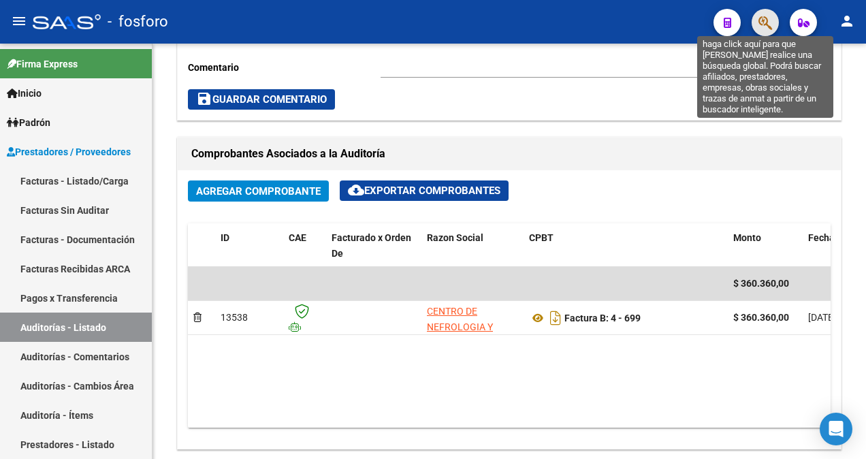
click at [766, 27] on icon "button" at bounding box center [765, 23] width 14 height 16
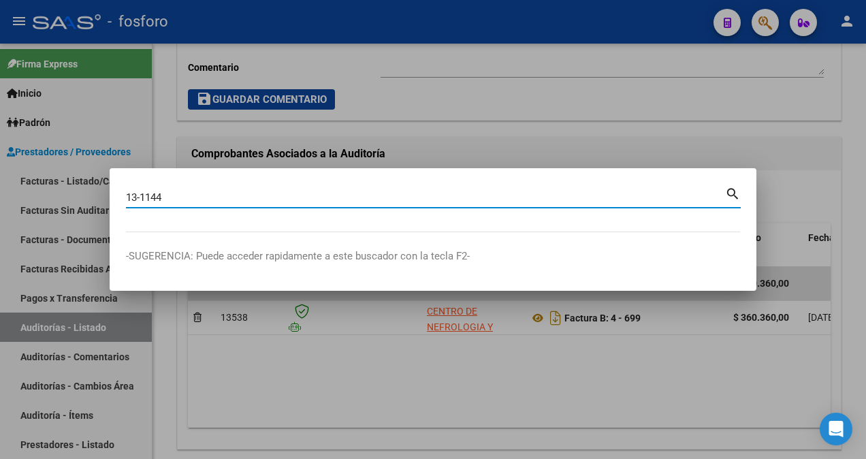
type input "13-1144"
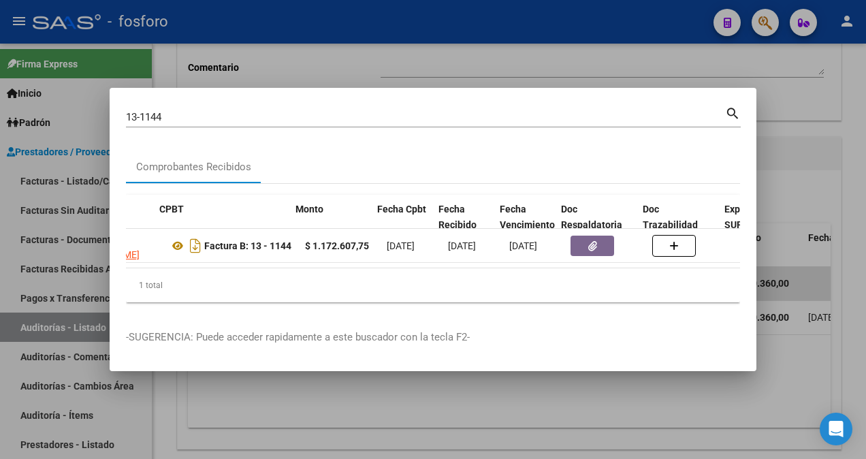
scroll to position [0, 463]
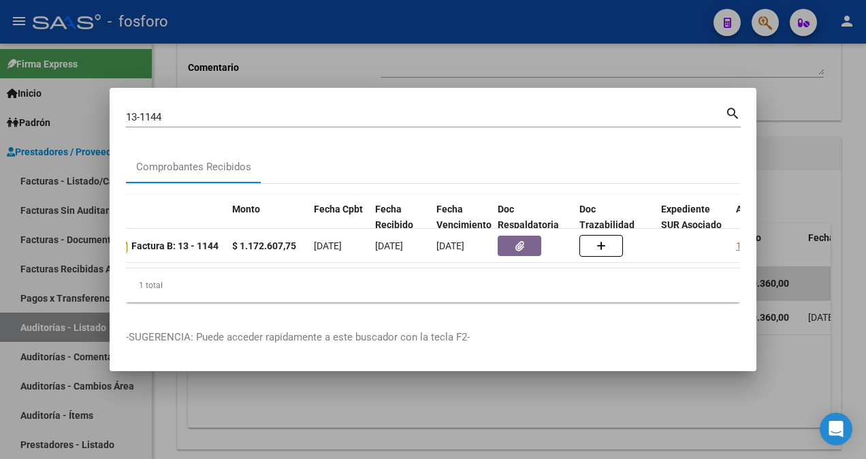
click at [583, 419] on div at bounding box center [433, 229] width 866 height 459
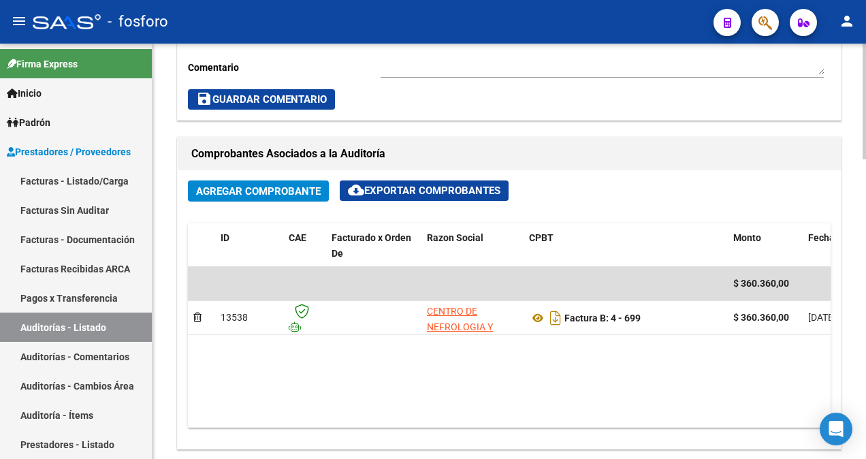
scroll to position [544, 0]
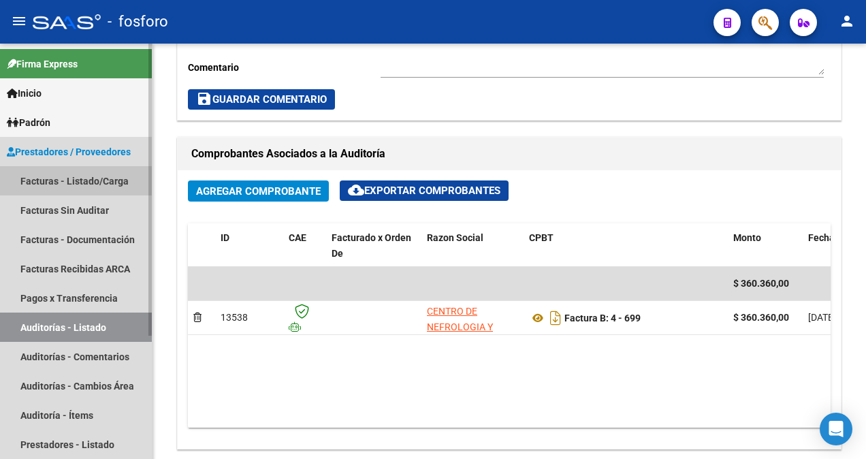
click at [63, 180] on link "Facturas - Listado/Carga" at bounding box center [76, 180] width 152 height 29
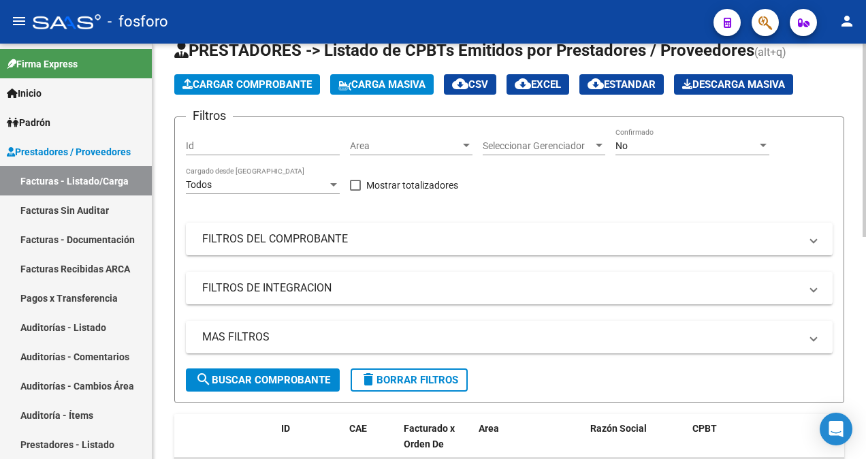
scroll to position [1, 0]
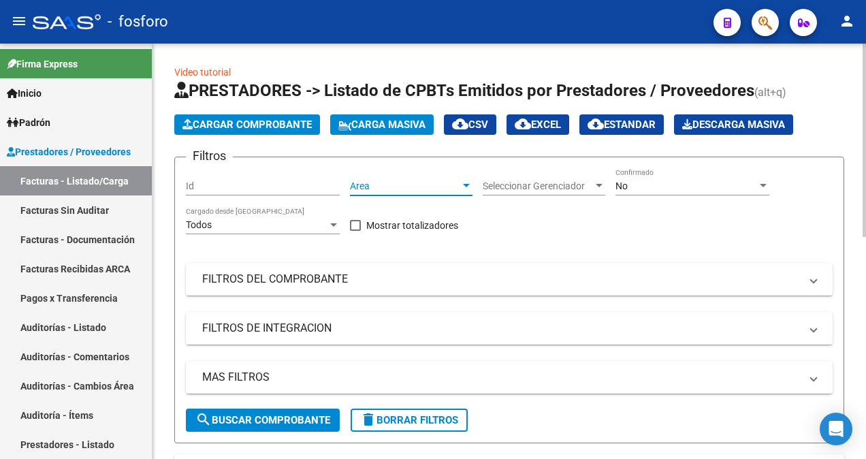
click at [468, 180] on div at bounding box center [466, 185] width 12 height 11
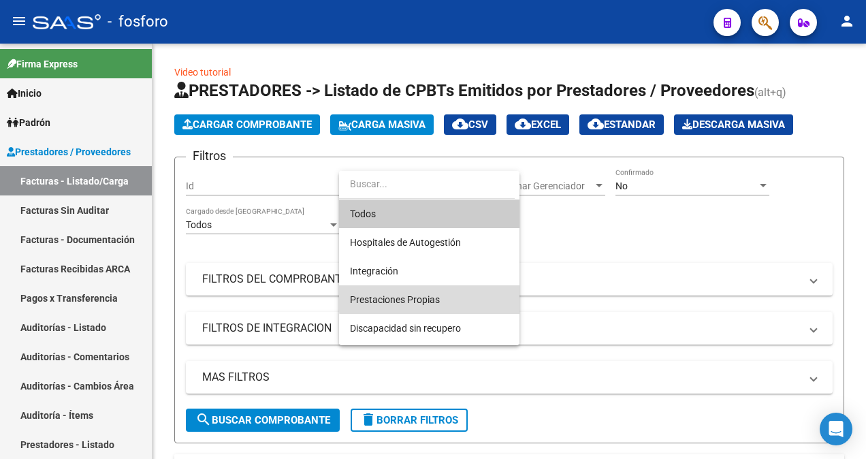
click at [450, 295] on span "Prestaciones Propias" at bounding box center [429, 299] width 159 height 29
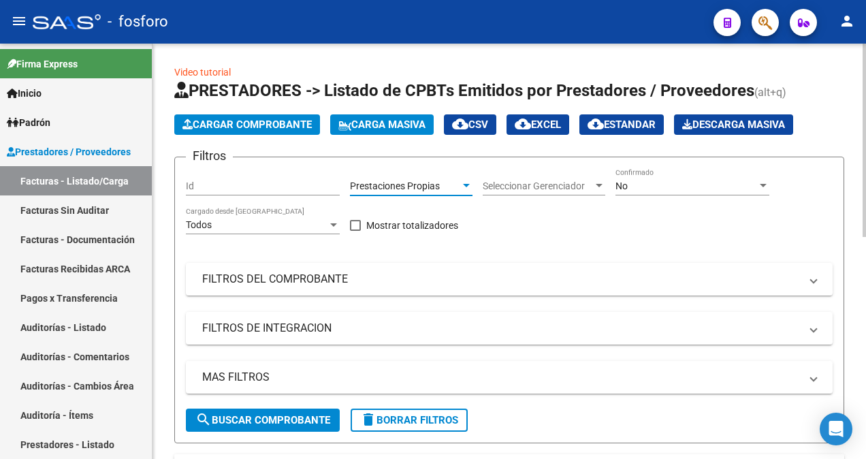
click at [297, 416] on span "search Buscar Comprobante" at bounding box center [262, 420] width 135 height 12
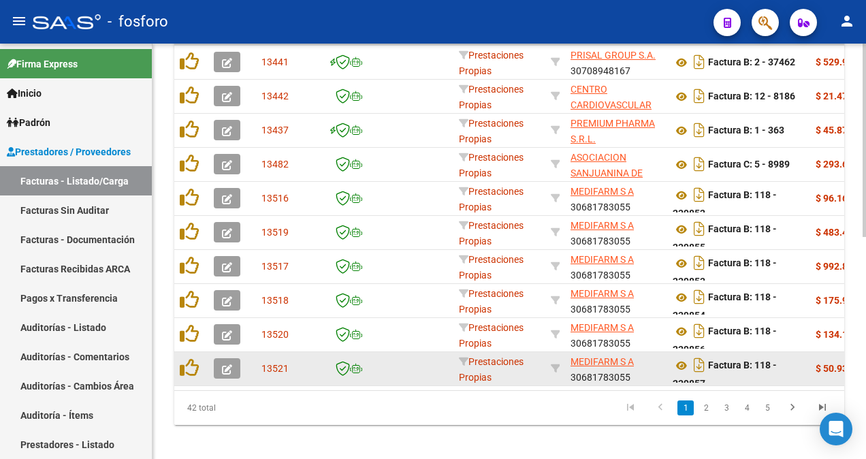
scroll to position [477, 0]
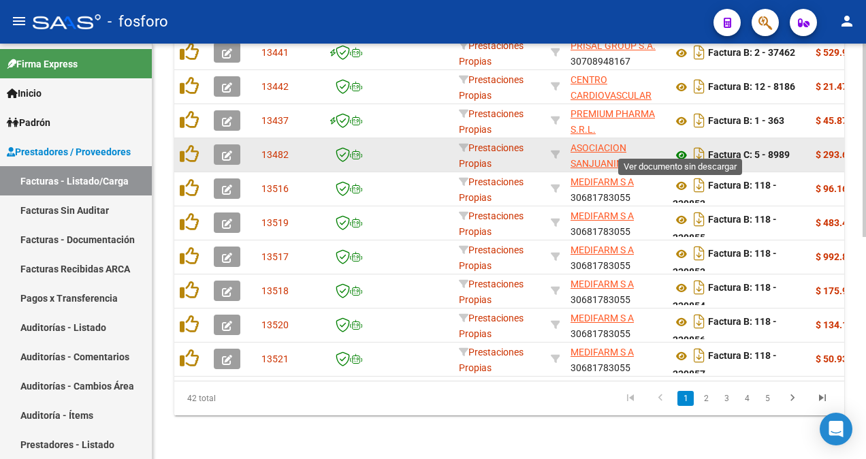
click at [682, 147] on icon at bounding box center [681, 155] width 18 height 16
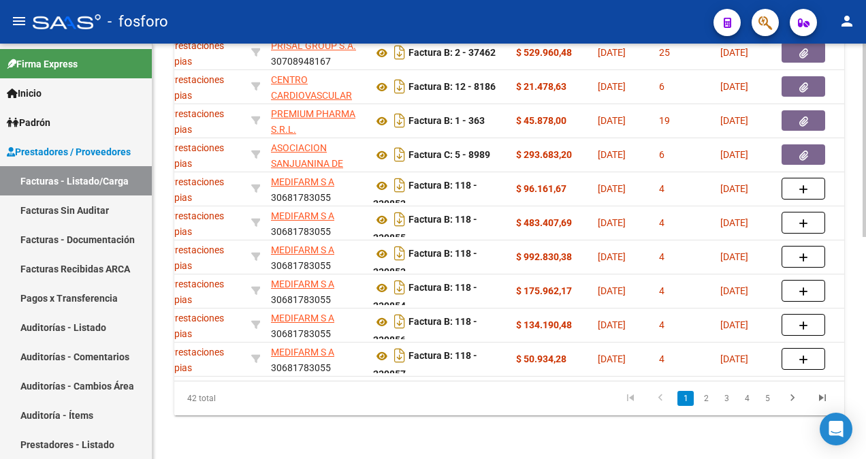
scroll to position [0, 335]
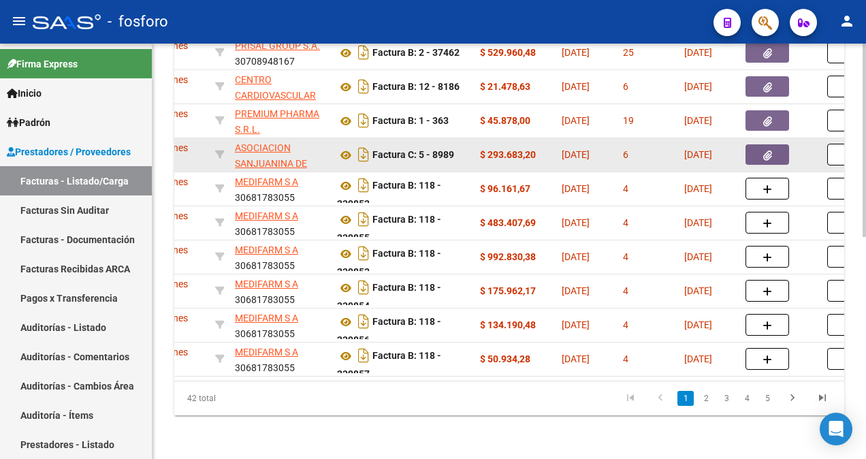
click at [760, 146] on button "button" at bounding box center [767, 154] width 44 height 20
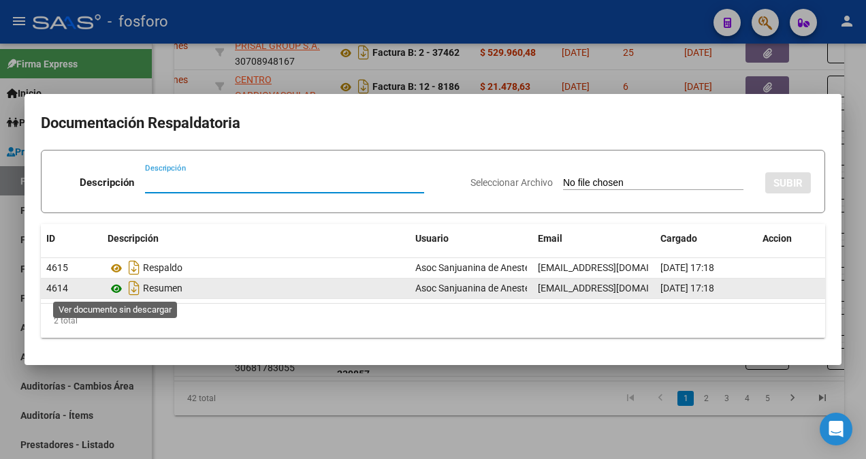
click at [112, 287] on icon at bounding box center [117, 288] width 18 height 16
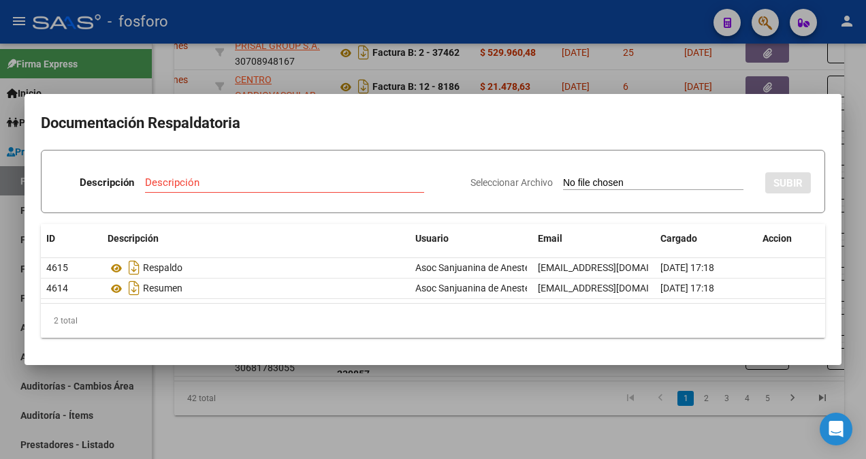
click at [438, 401] on div at bounding box center [433, 229] width 866 height 459
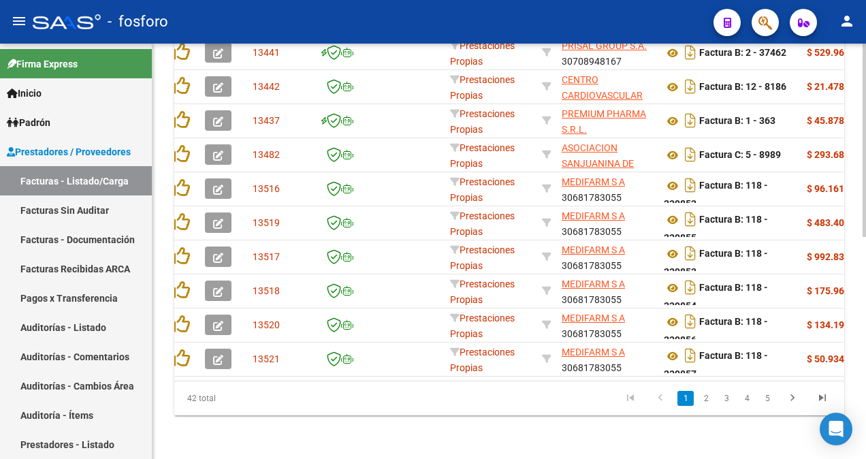
scroll to position [0, 0]
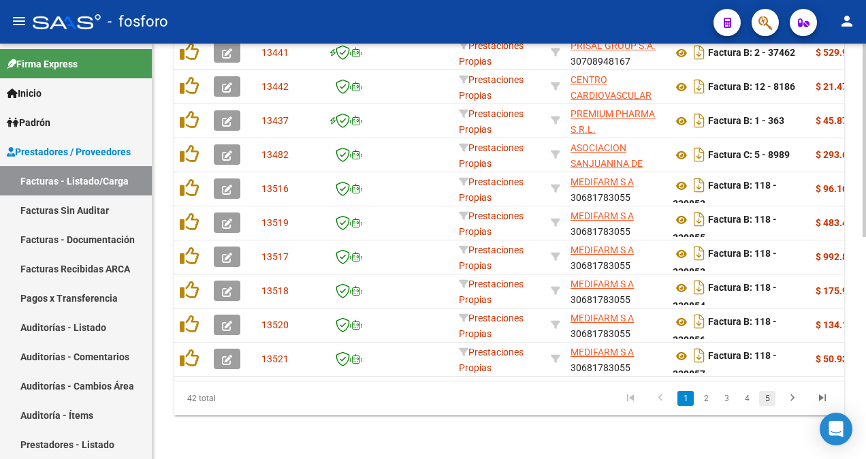
click at [762, 401] on link "5" at bounding box center [767, 398] width 16 height 15
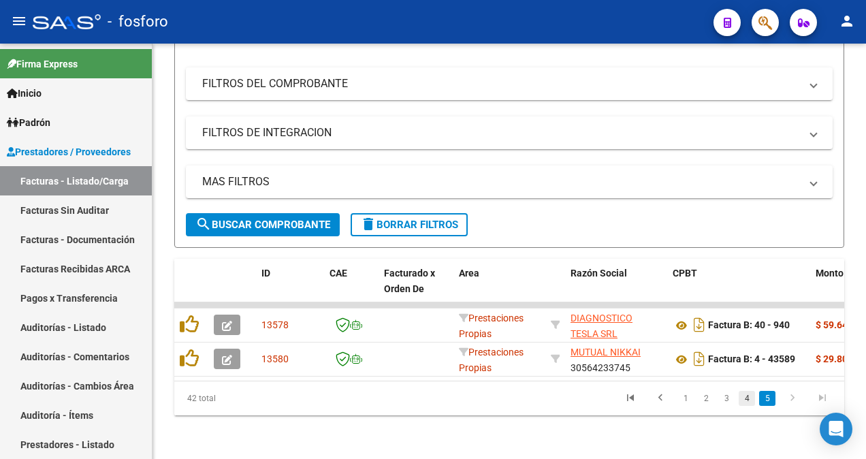
click at [750, 395] on link "4" at bounding box center [746, 398] width 16 height 15
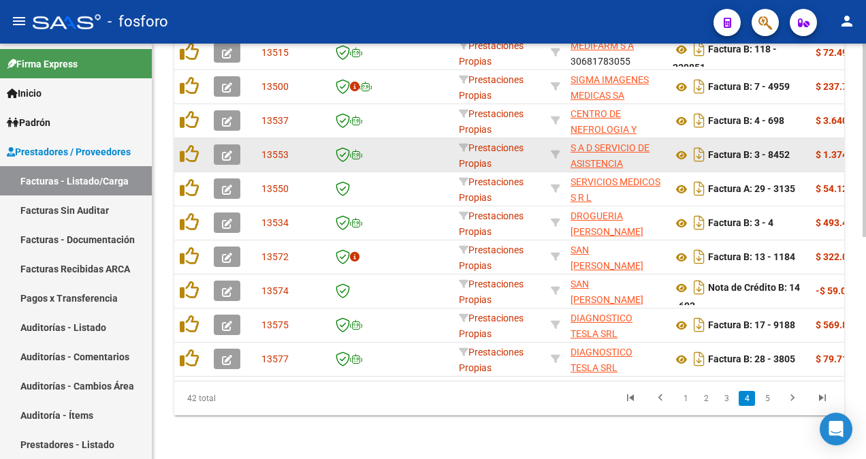
scroll to position [477, 0]
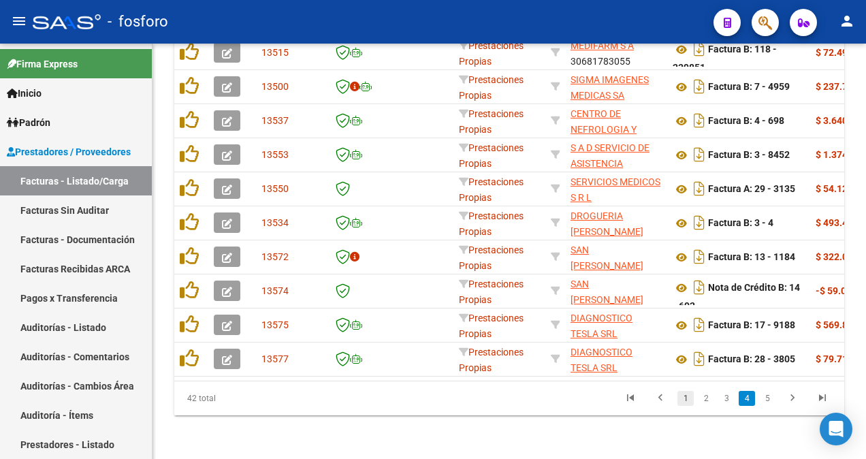
click at [685, 399] on link "1" at bounding box center [685, 398] width 16 height 15
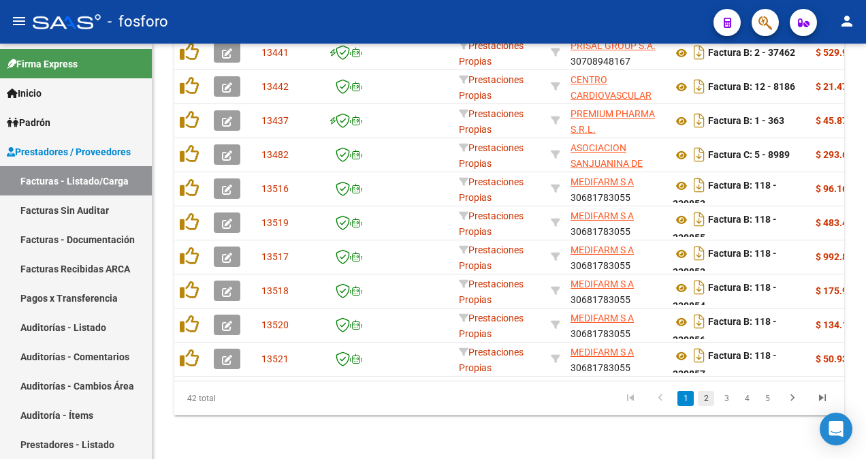
click at [710, 397] on link "2" at bounding box center [706, 398] width 16 height 15
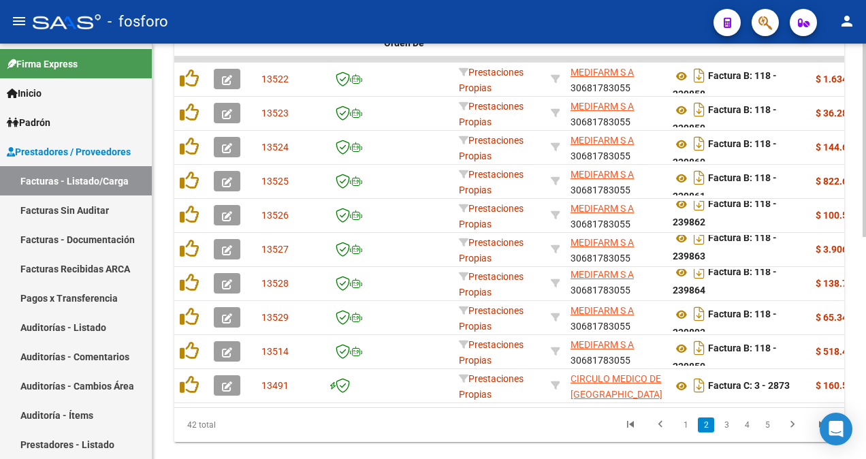
scroll to position [444, 0]
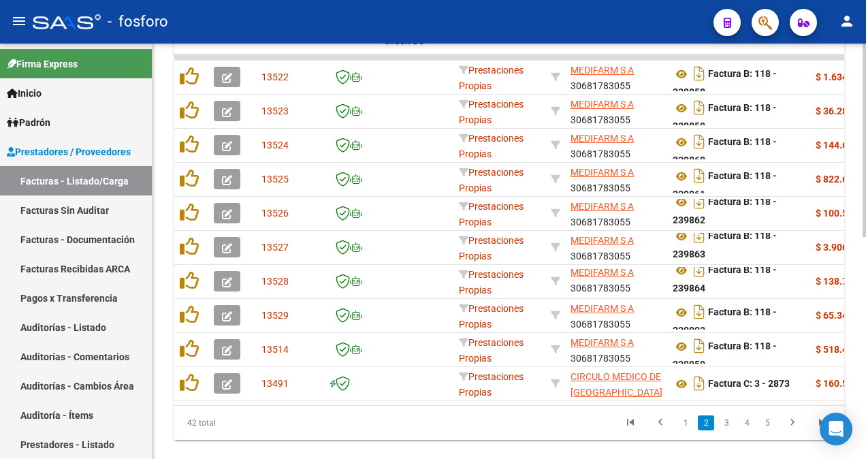
click at [862, 429] on div "Video tutorial PRESTADORES -> Listado de CPBTs Emitidos por Prestadores / Prove…" at bounding box center [510, 41] width 717 height 883
click at [722, 430] on link "3" at bounding box center [726, 422] width 16 height 15
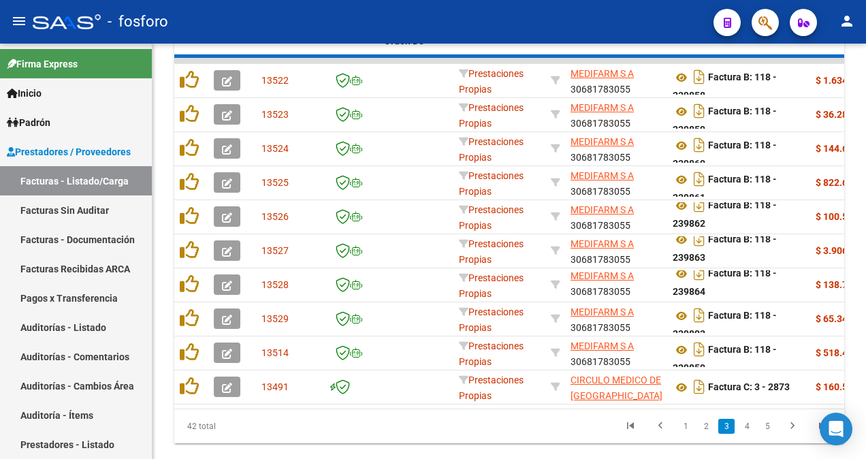
scroll to position [0, 0]
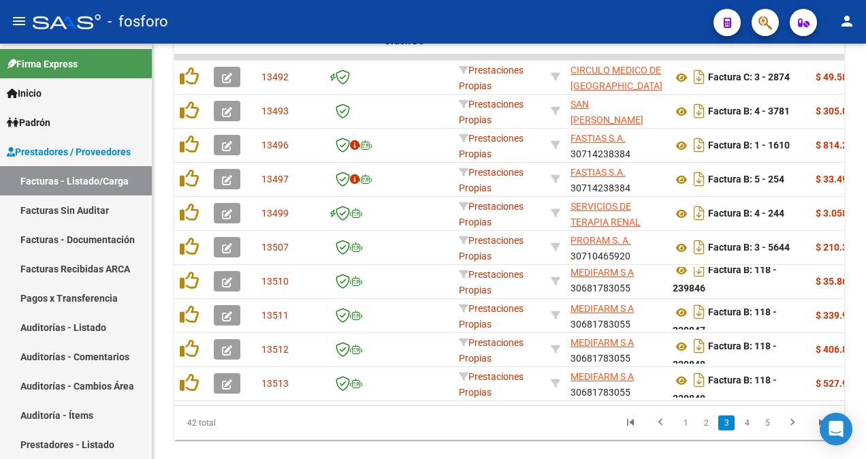
click at [743, 427] on link "4" at bounding box center [746, 422] width 16 height 15
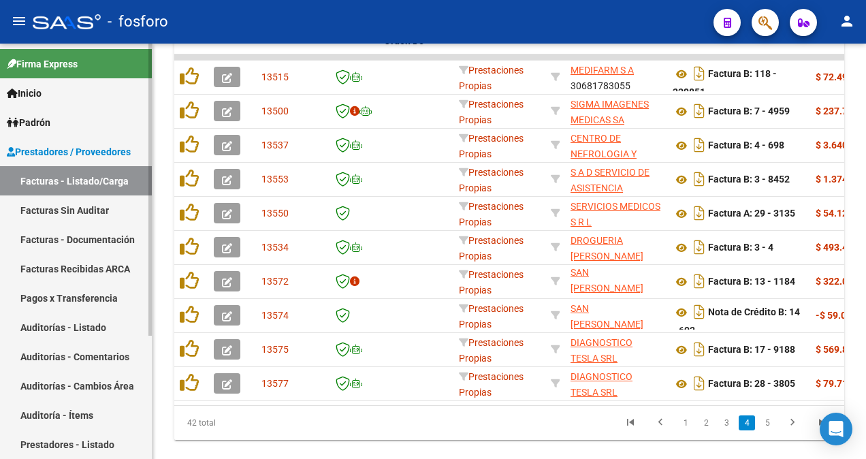
click at [84, 324] on link "Auditorías - Listado" at bounding box center [76, 326] width 152 height 29
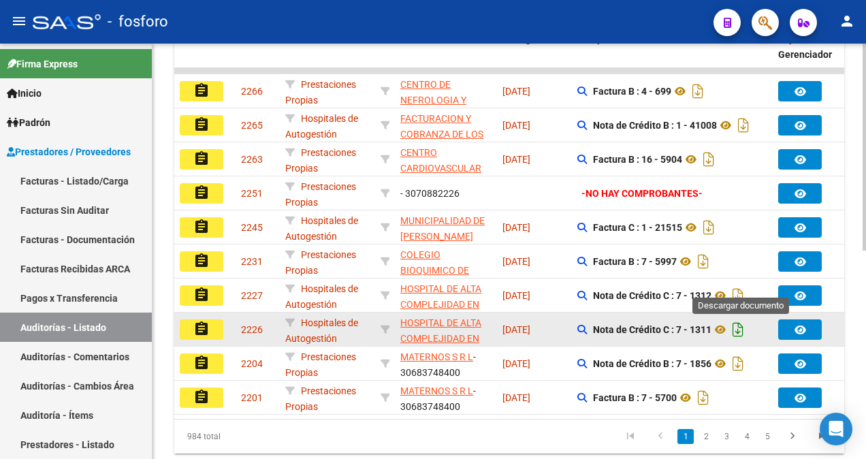
scroll to position [350, 0]
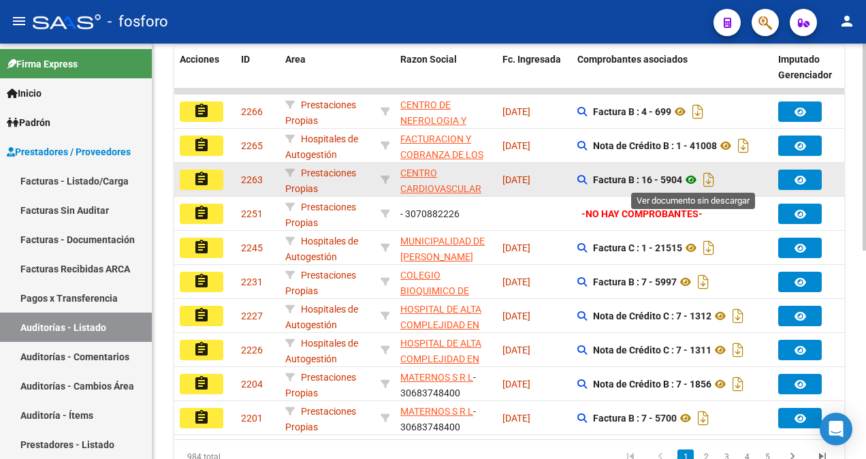
click at [697, 180] on icon at bounding box center [691, 179] width 18 height 16
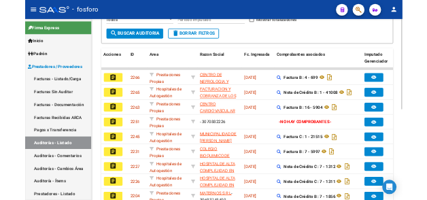
scroll to position [282, 0]
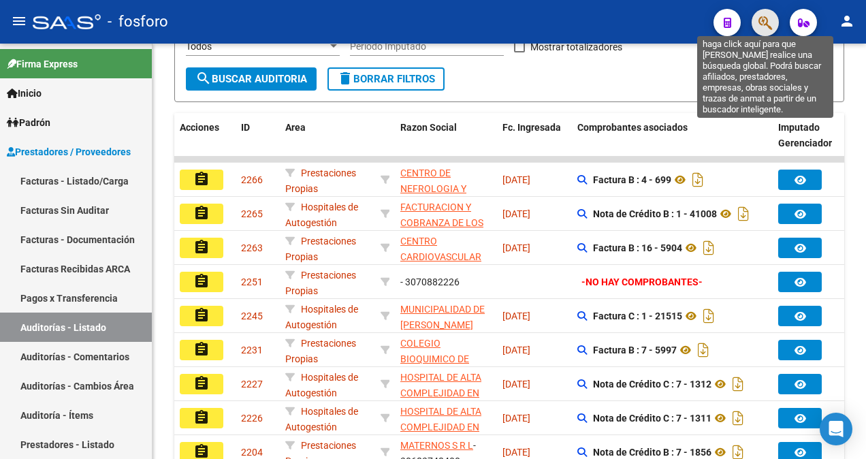
click at [759, 23] on icon "button" at bounding box center [765, 23] width 14 height 16
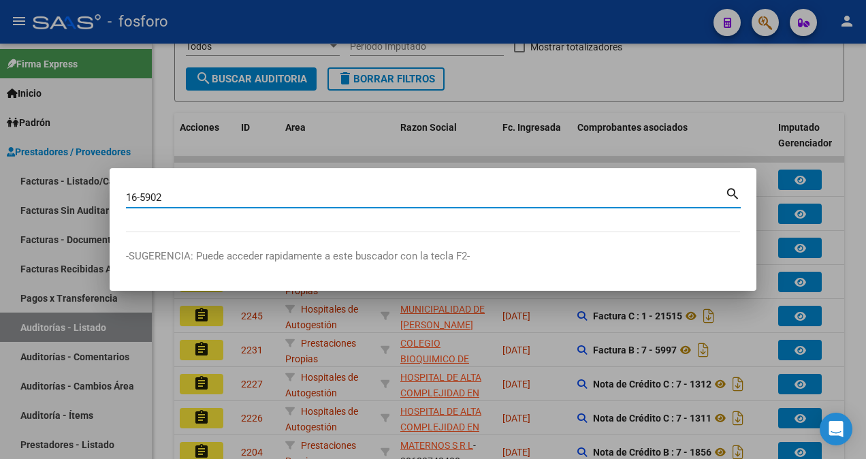
type input "16-5902"
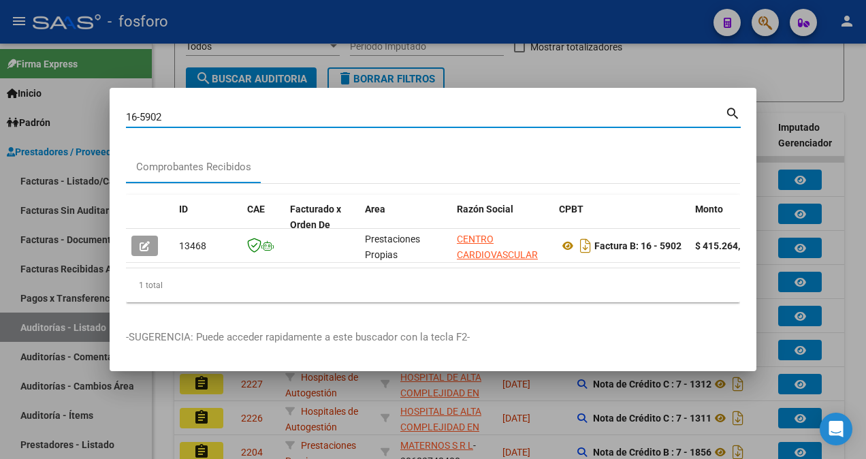
click at [448, 78] on div at bounding box center [433, 229] width 866 height 459
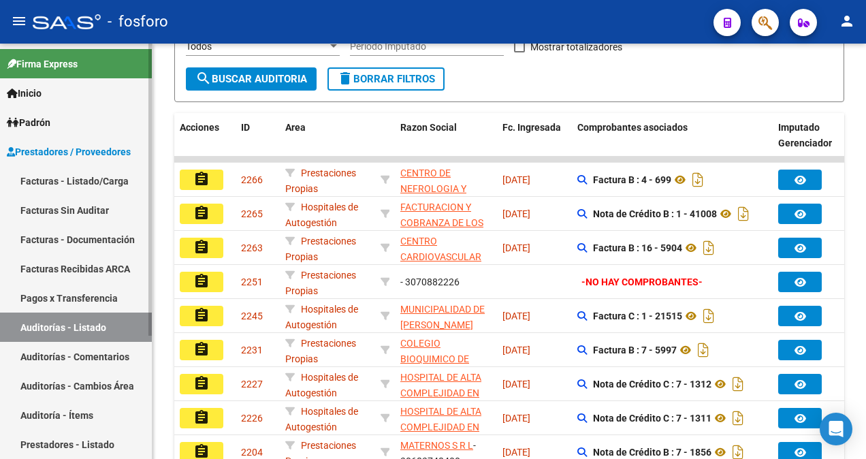
click at [101, 184] on link "Facturas - Listado/Carga" at bounding box center [76, 180] width 152 height 29
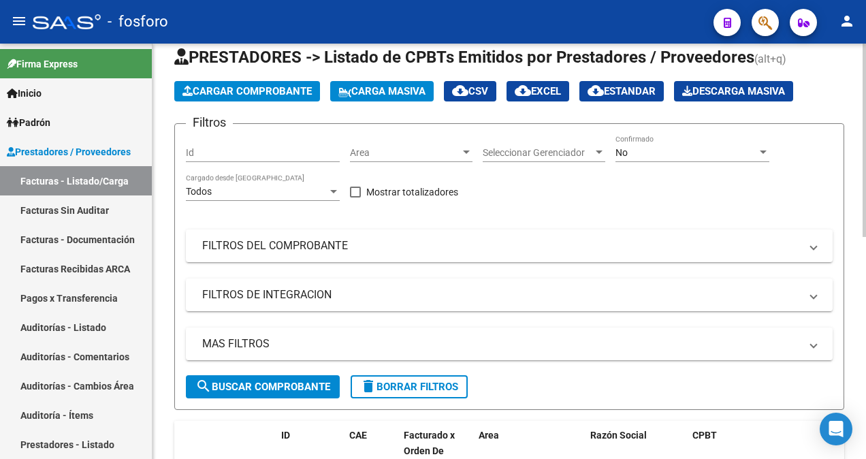
scroll to position [10, 0]
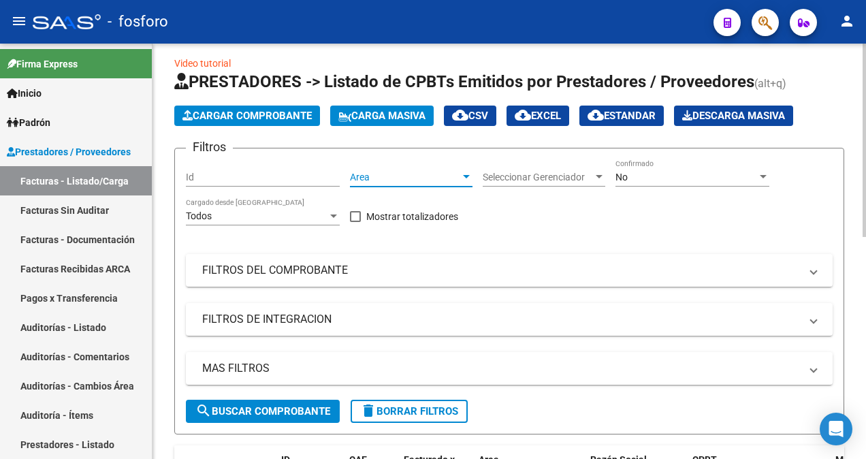
click at [470, 174] on div at bounding box center [466, 176] width 12 height 11
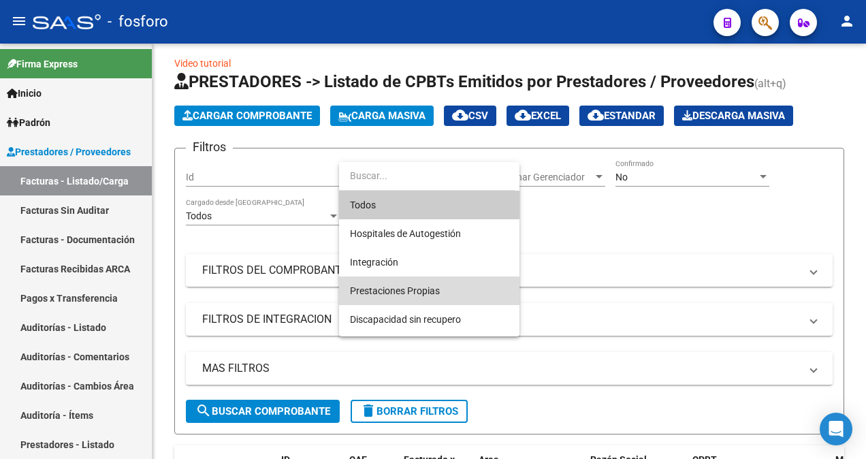
click at [440, 284] on span "Prestaciones Propias" at bounding box center [429, 290] width 159 height 29
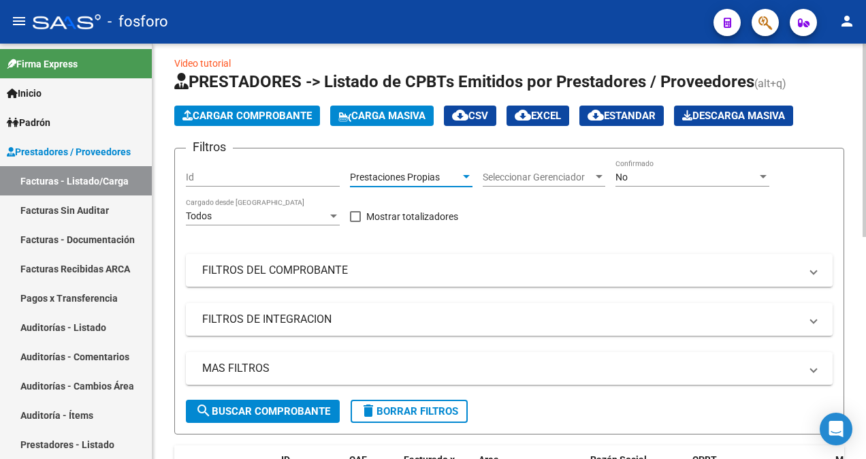
click at [278, 417] on button "search Buscar Comprobante" at bounding box center [263, 410] width 154 height 23
click at [463, 174] on div at bounding box center [466, 176] width 12 height 11
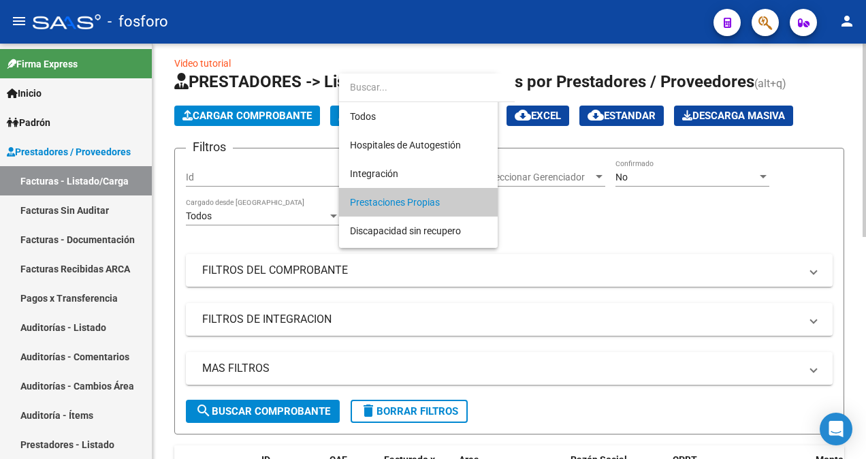
scroll to position [26, 0]
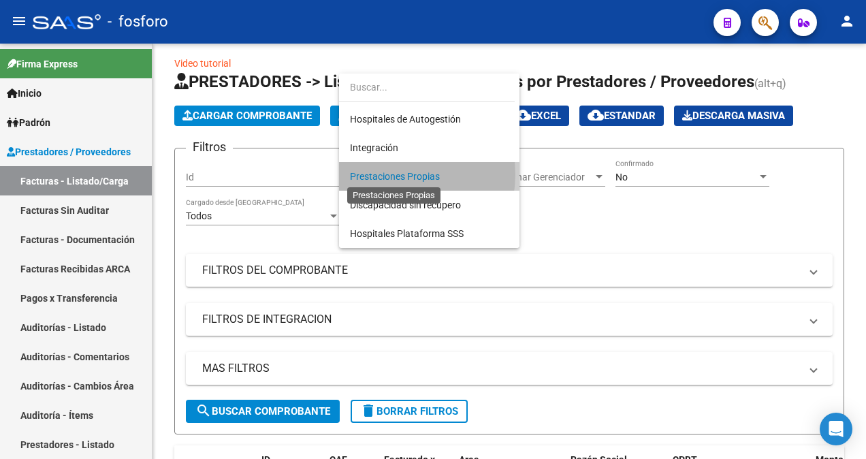
click at [393, 174] on span "Prestaciones Propias" at bounding box center [395, 176] width 90 height 11
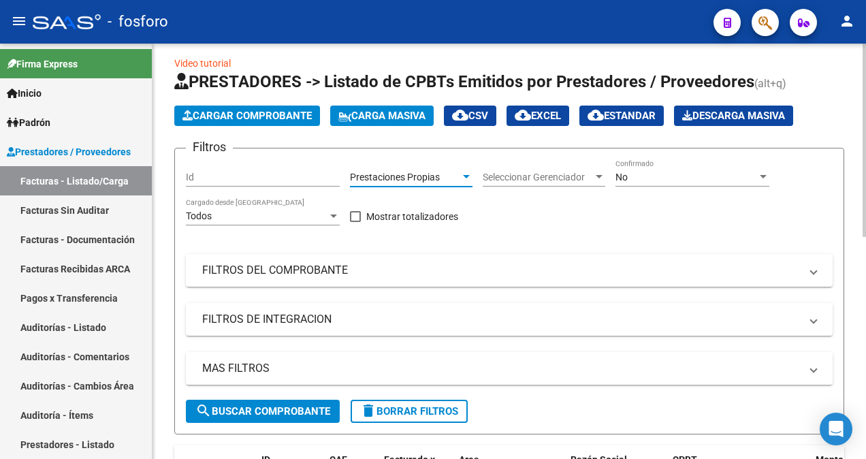
click at [269, 410] on span "search Buscar Comprobante" at bounding box center [262, 411] width 135 height 12
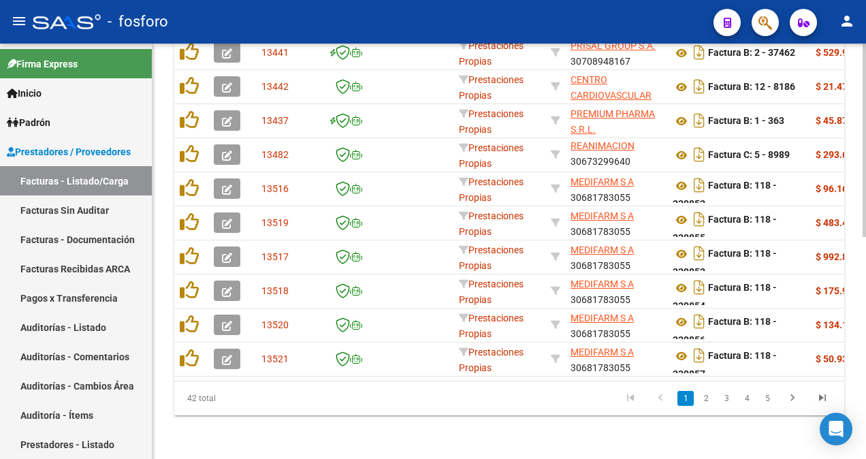
scroll to position [0, 27]
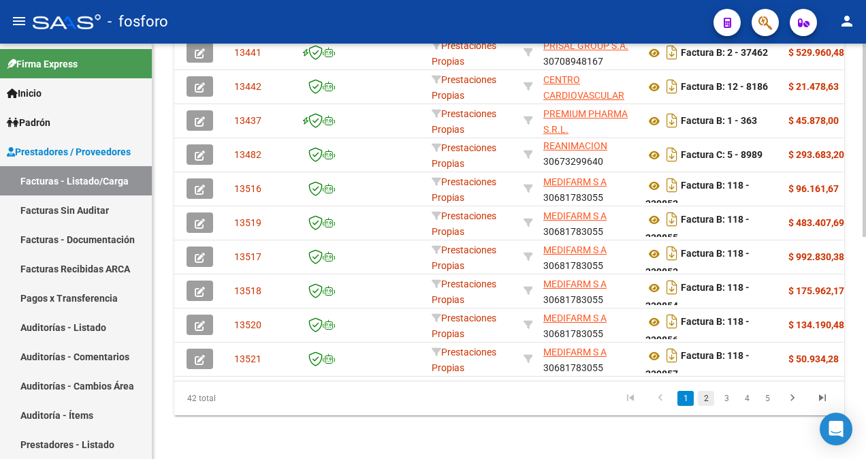
click at [698, 397] on link "2" at bounding box center [706, 398] width 16 height 15
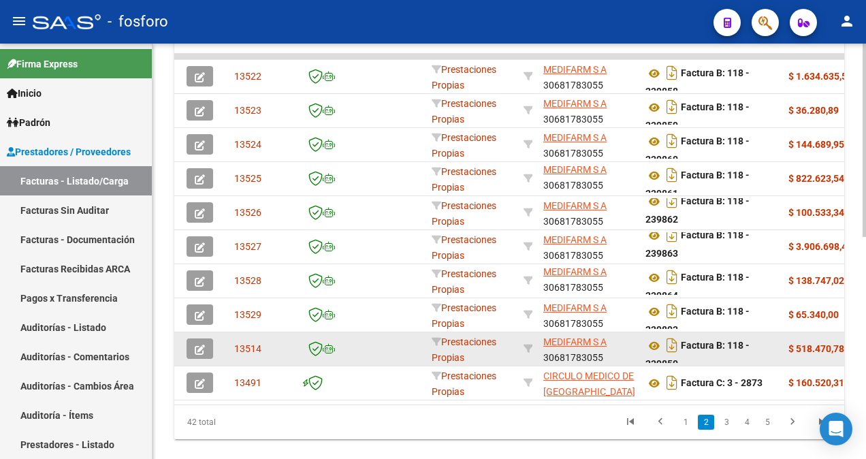
scroll to position [477, 0]
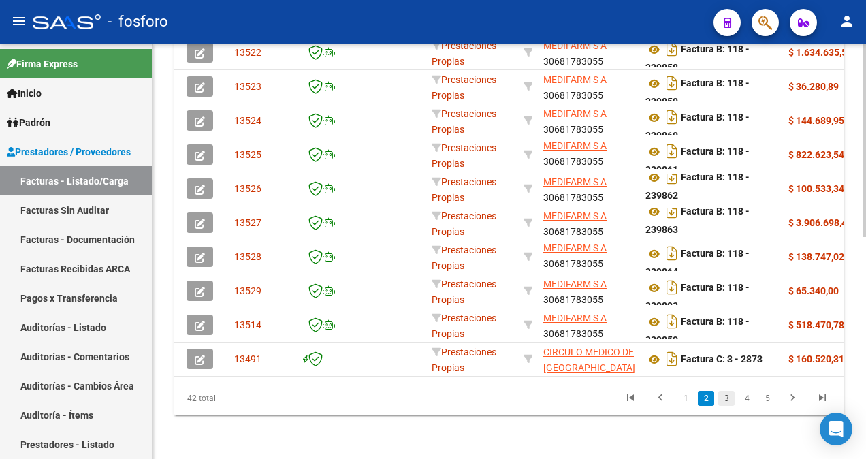
click at [729, 403] on link "3" at bounding box center [726, 398] width 16 height 15
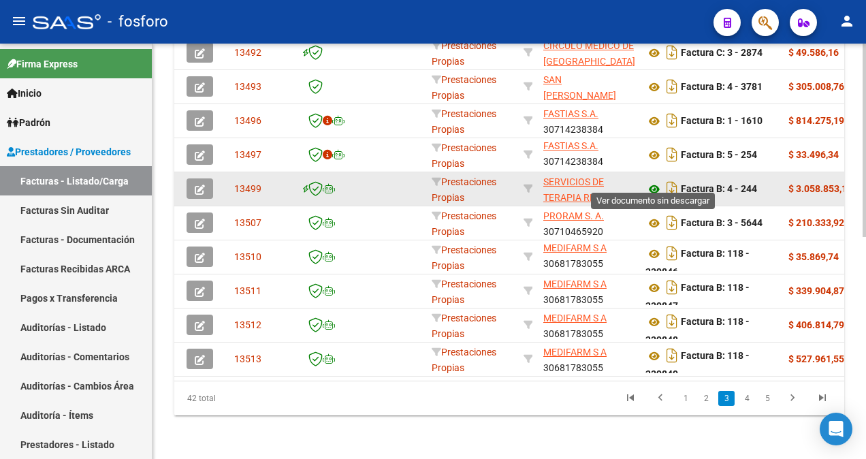
click at [651, 184] on icon at bounding box center [654, 189] width 18 height 16
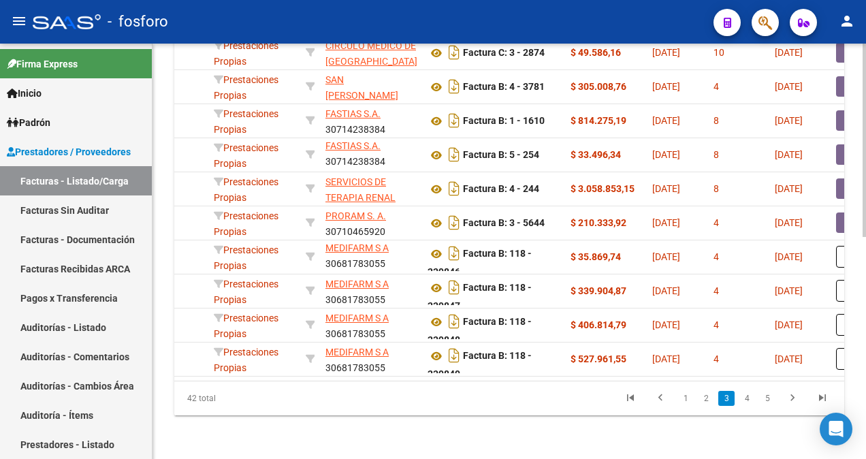
scroll to position [0, 272]
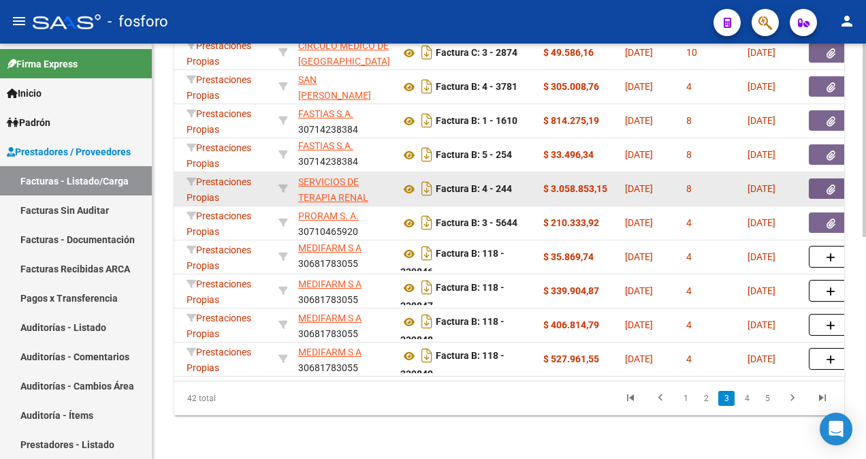
click at [824, 181] on button "button" at bounding box center [830, 188] width 44 height 20
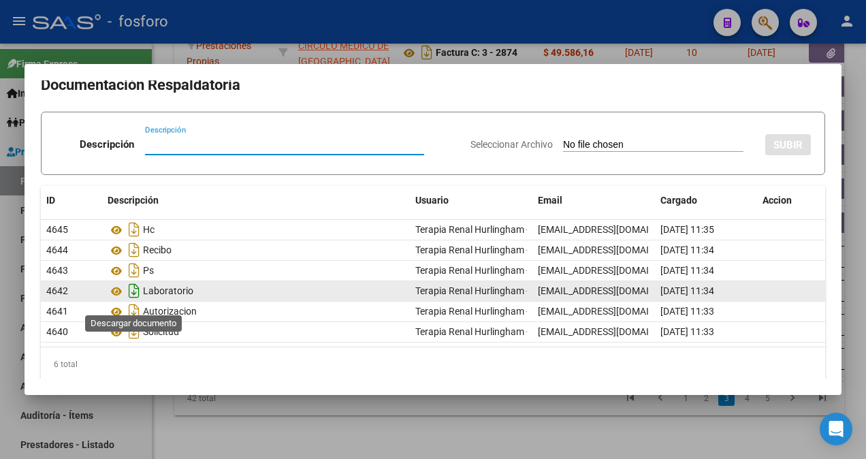
scroll to position [21, 0]
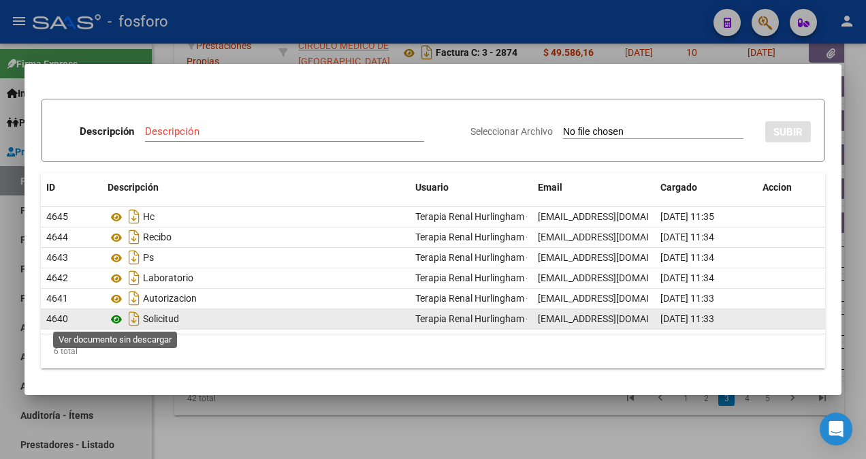
click at [112, 318] on icon at bounding box center [117, 319] width 18 height 16
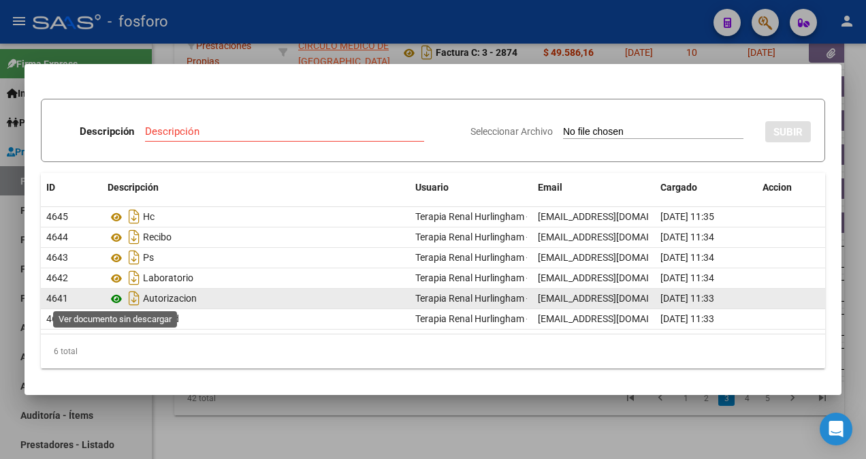
click at [118, 299] on icon at bounding box center [117, 299] width 18 height 16
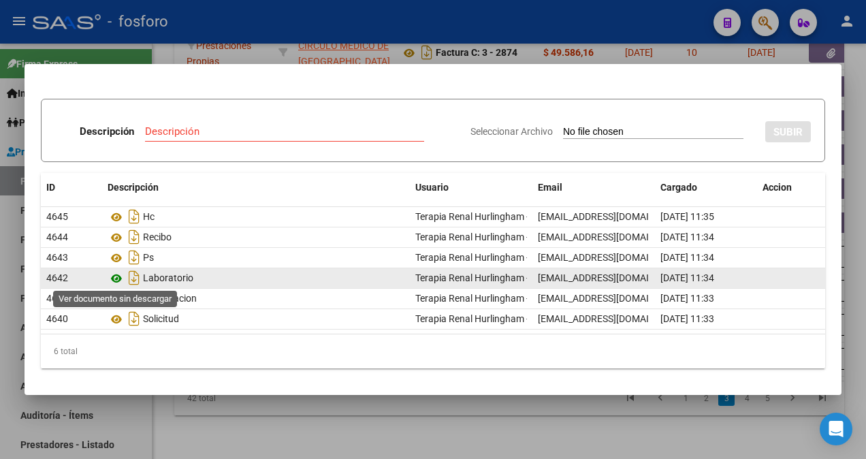
click at [121, 278] on icon at bounding box center [117, 278] width 18 height 16
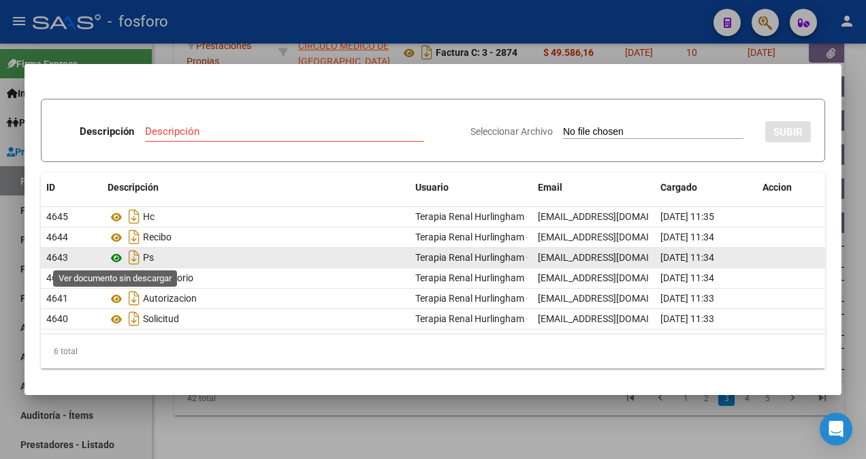
click at [114, 259] on icon at bounding box center [117, 258] width 18 height 16
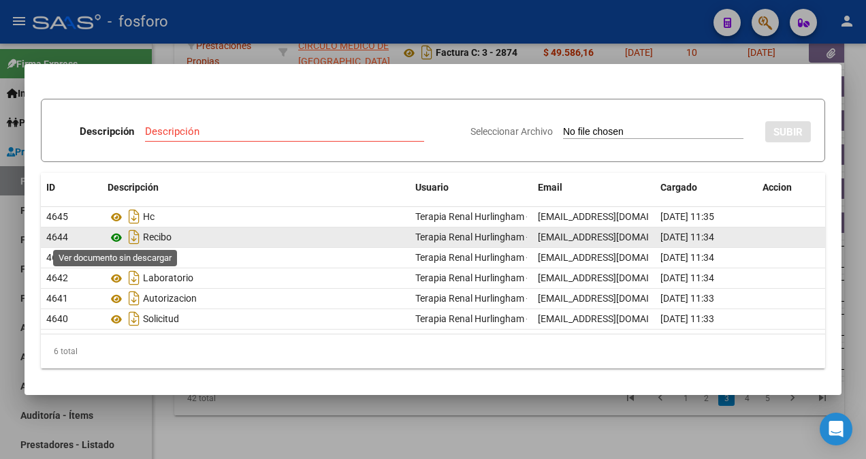
click at [115, 237] on icon at bounding box center [117, 237] width 18 height 16
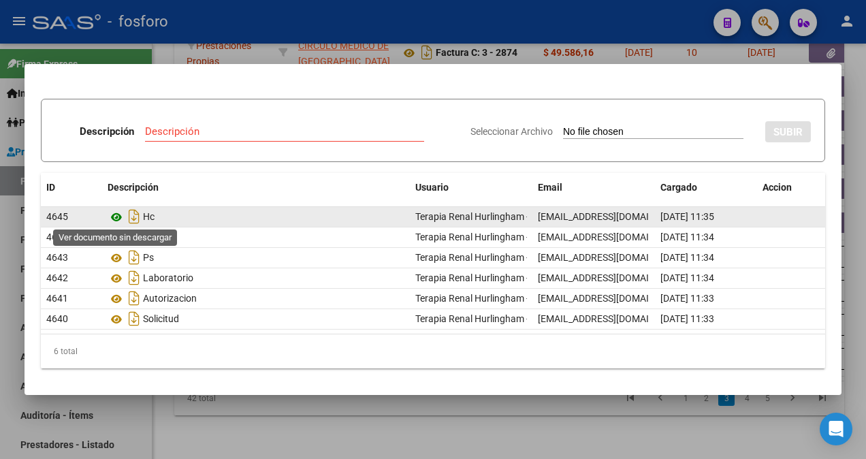
click at [116, 215] on icon at bounding box center [117, 217] width 18 height 16
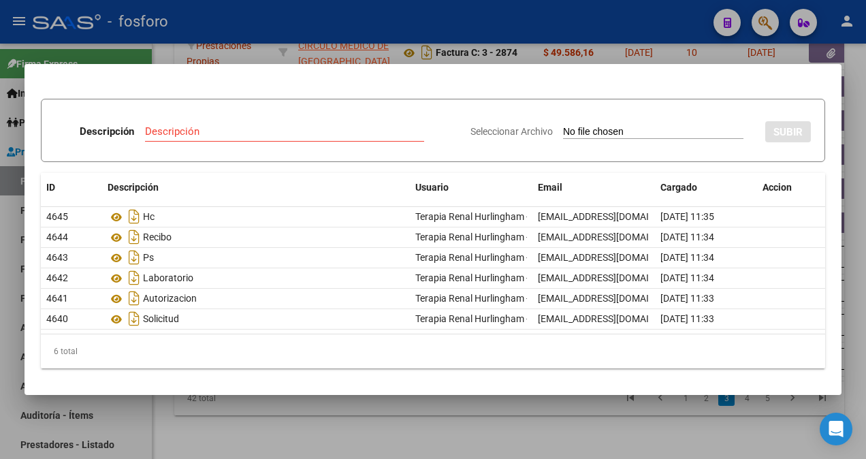
click at [377, 46] on div at bounding box center [433, 229] width 866 height 459
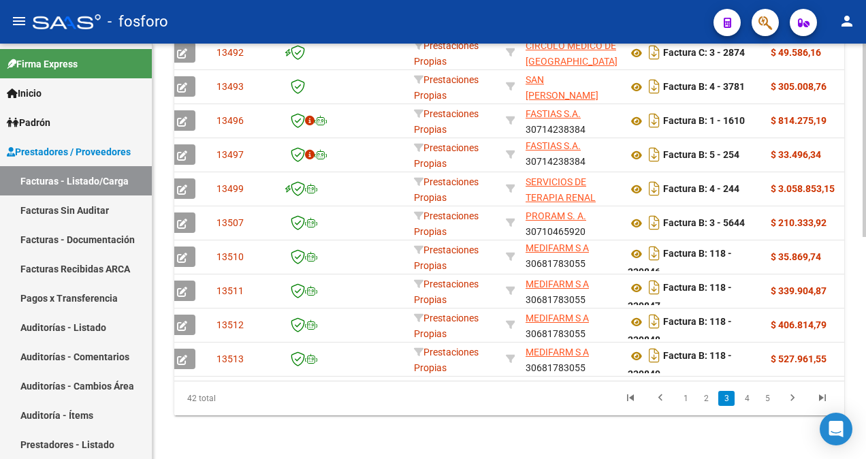
scroll to position [0, 0]
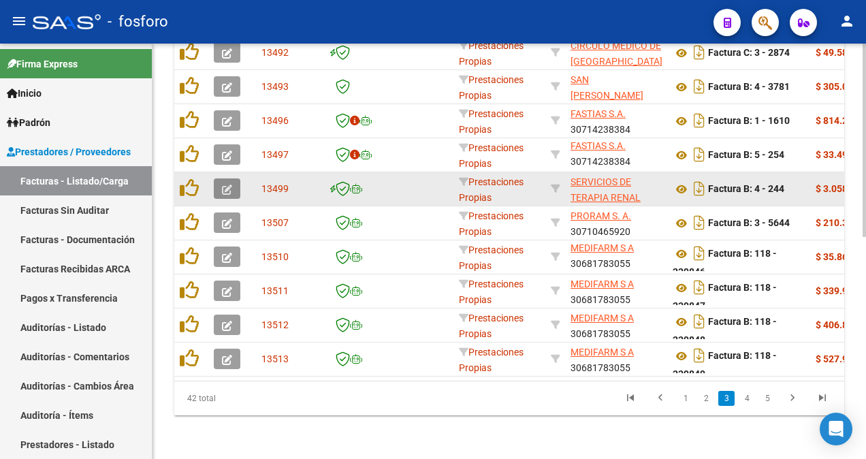
click at [233, 180] on button "button" at bounding box center [227, 188] width 27 height 20
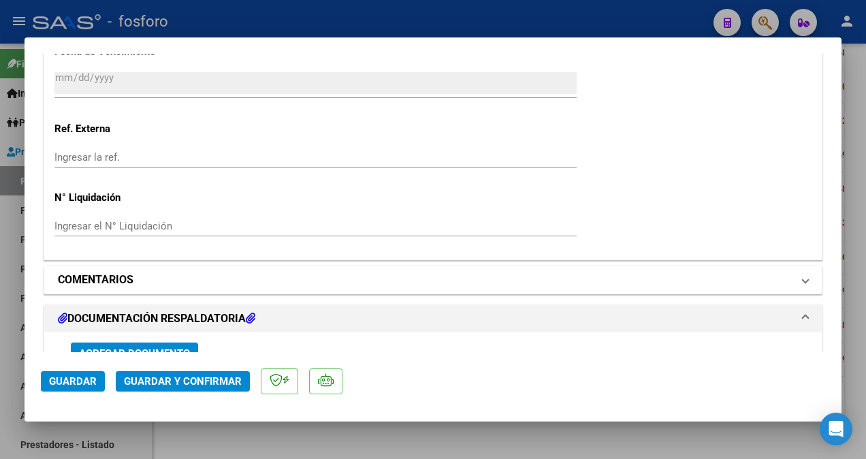
scroll to position [885, 0]
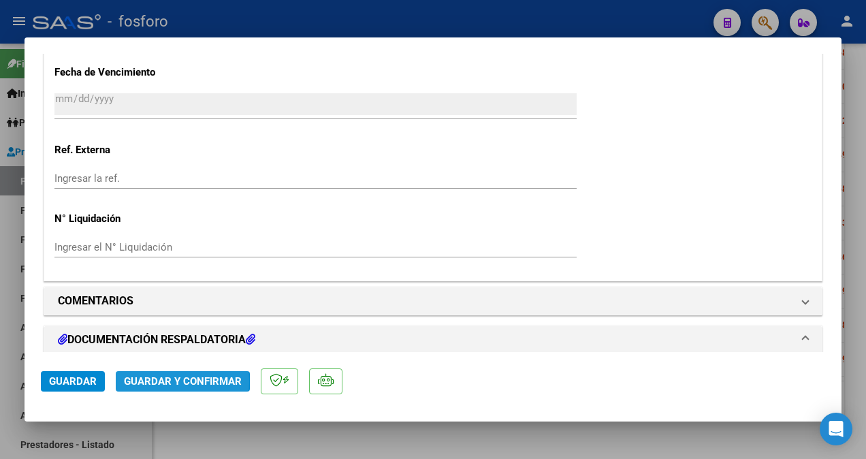
click at [135, 381] on span "Guardar y Confirmar" at bounding box center [183, 381] width 118 height 12
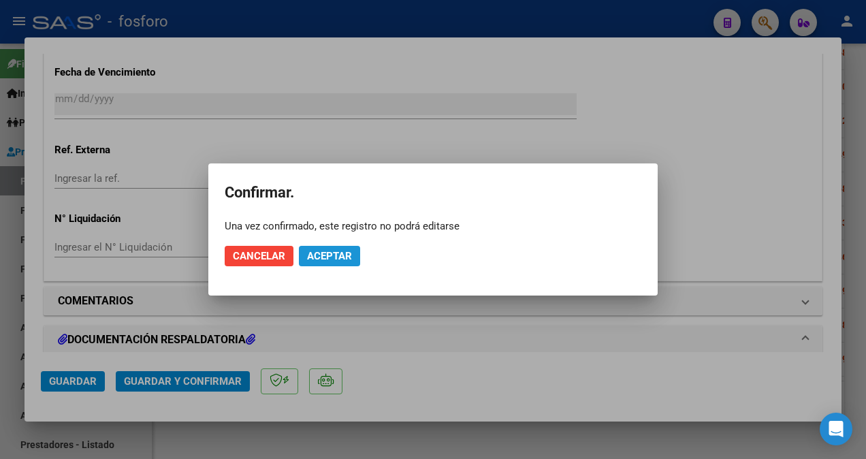
click at [310, 260] on span "Aceptar" at bounding box center [329, 256] width 45 height 12
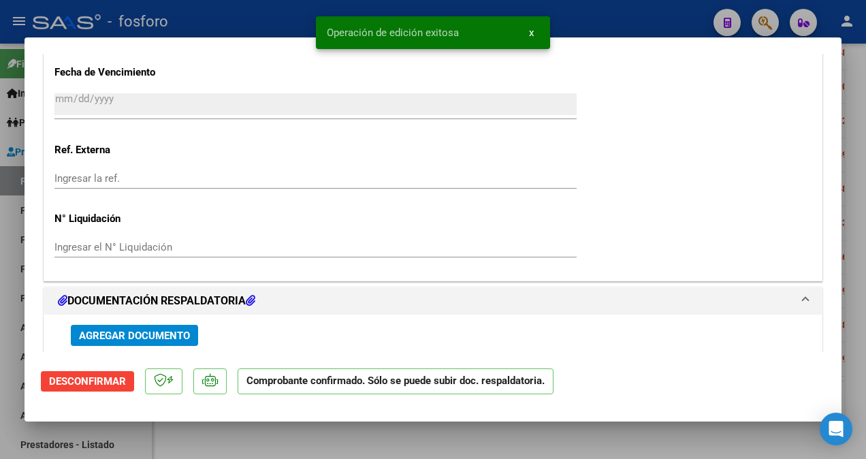
click at [5, 161] on div at bounding box center [433, 229] width 866 height 459
type input "$ 0,00"
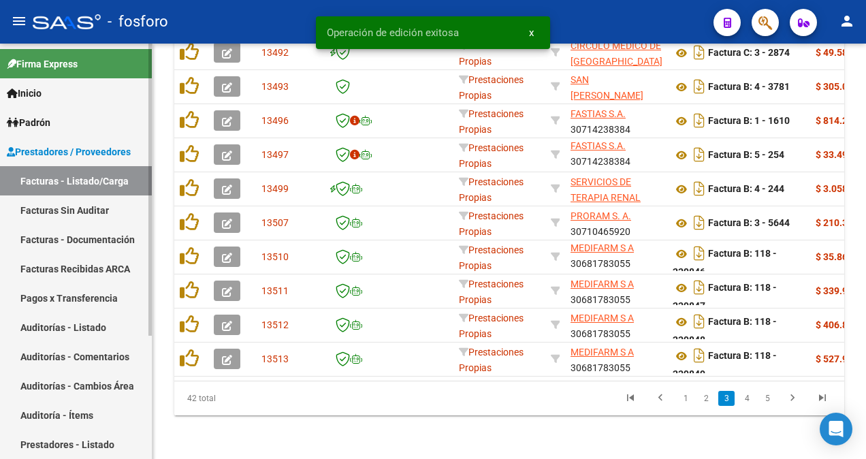
scroll to position [18, 0]
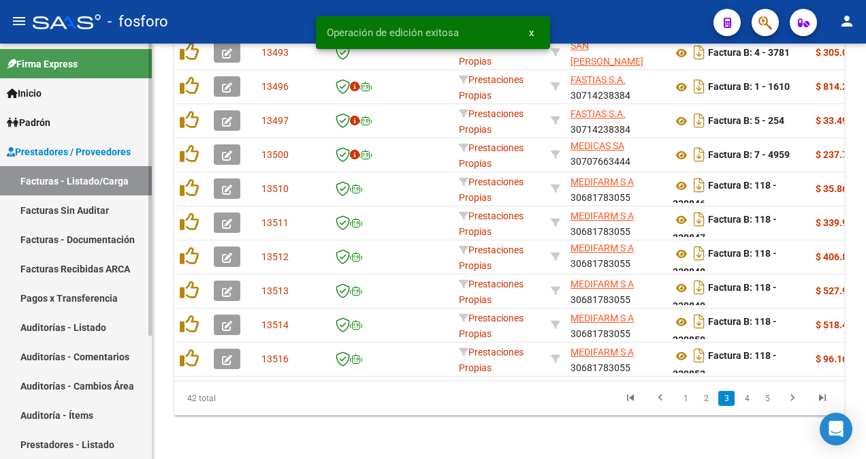
click at [71, 210] on link "Facturas Sin Auditar" at bounding box center [76, 209] width 152 height 29
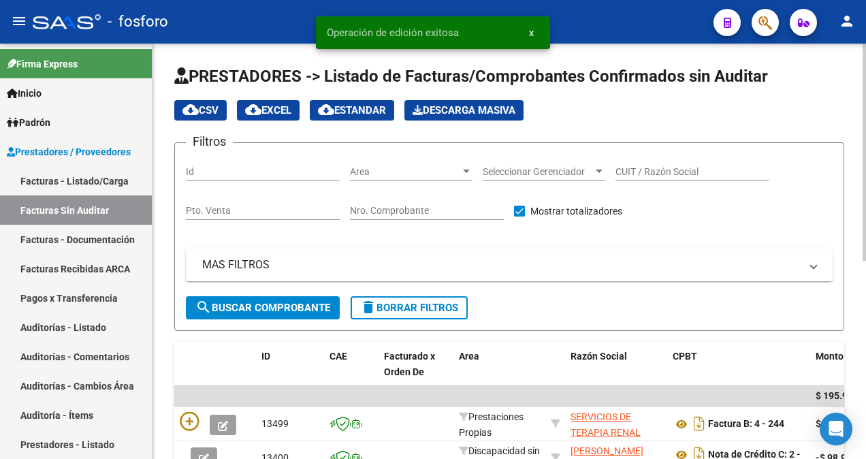
click at [465, 169] on div at bounding box center [466, 170] width 7 height 3
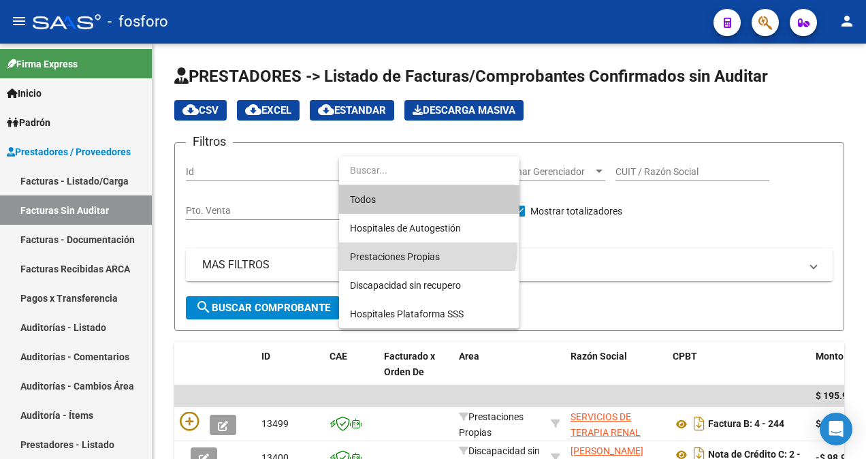
click at [417, 248] on span "Prestaciones Propias" at bounding box center [429, 256] width 159 height 29
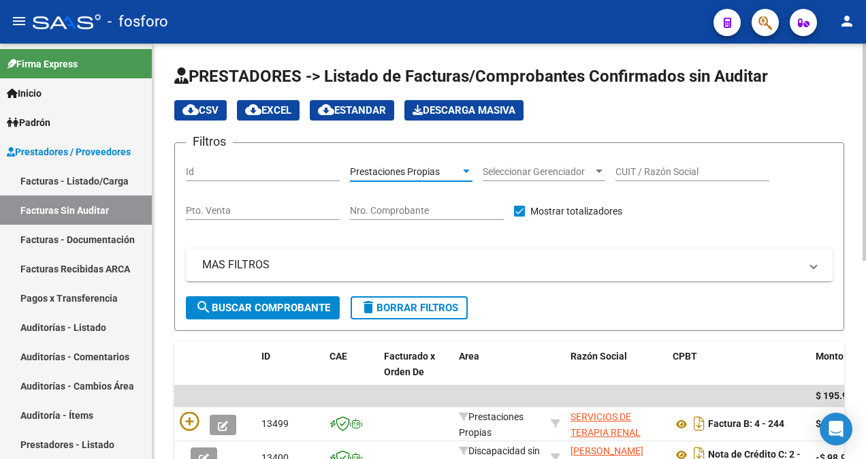
click at [275, 308] on span "search Buscar Comprobante" at bounding box center [262, 307] width 135 height 12
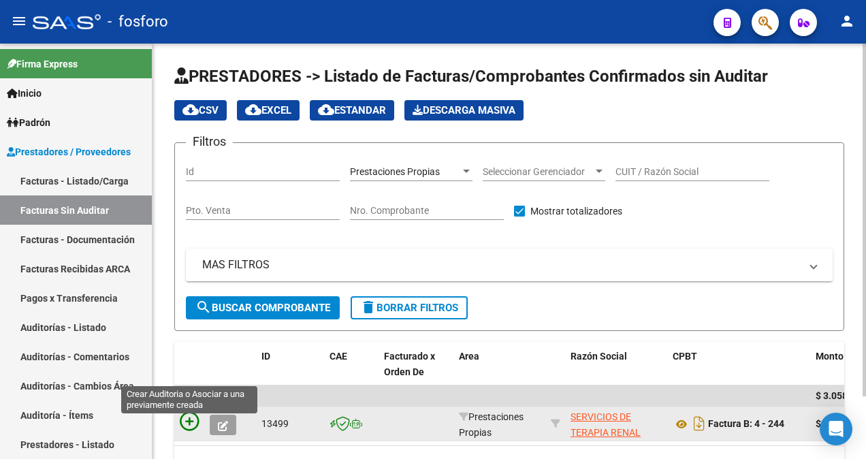
click at [188, 419] on icon at bounding box center [189, 421] width 19 height 19
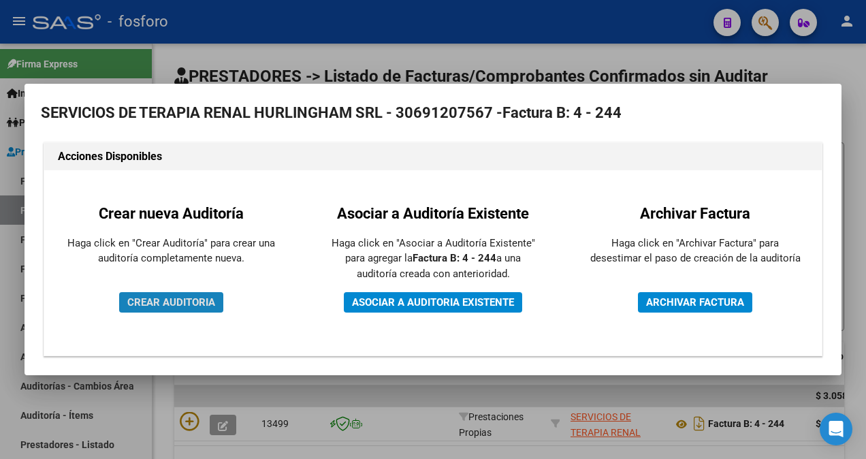
click at [199, 306] on span "CREAR AUDITORIA" at bounding box center [171, 302] width 88 height 12
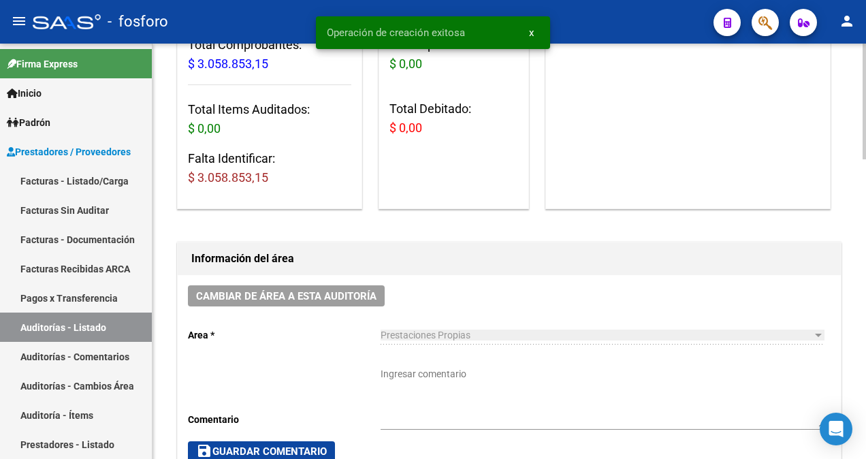
scroll to position [204, 0]
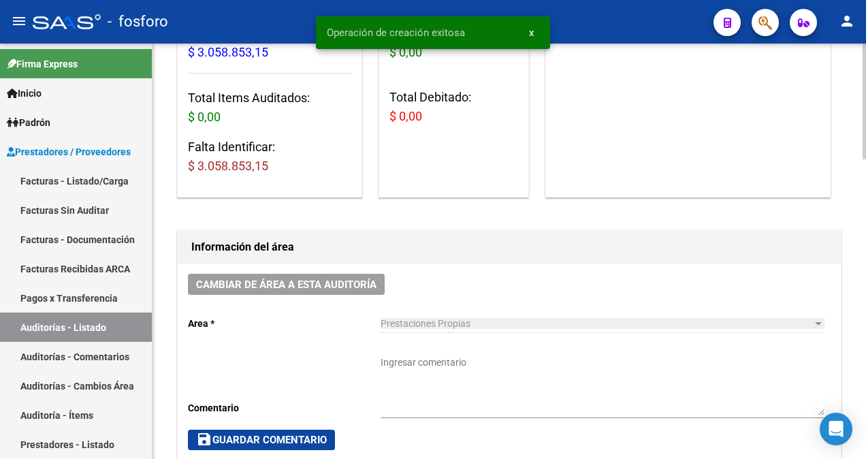
click at [408, 358] on textarea "Ingresar comentario" at bounding box center [601, 385] width 443 height 60
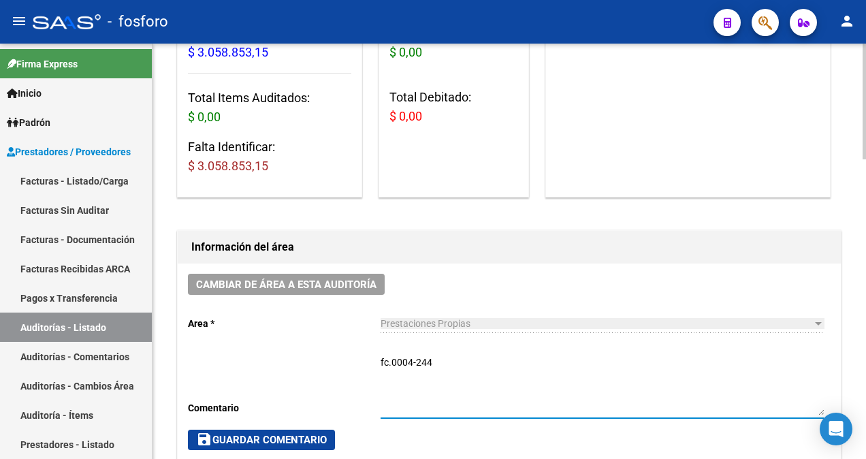
type textarea "fc.0004-244"
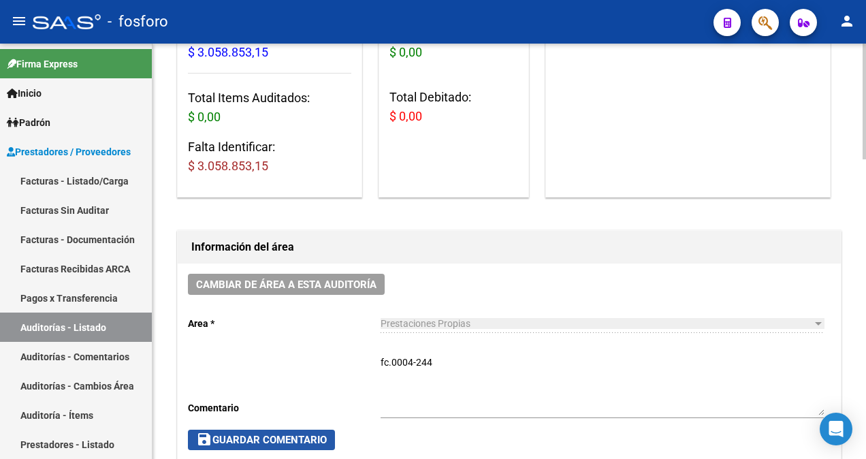
click at [272, 444] on button "save Guardar Comentario" at bounding box center [261, 439] width 147 height 20
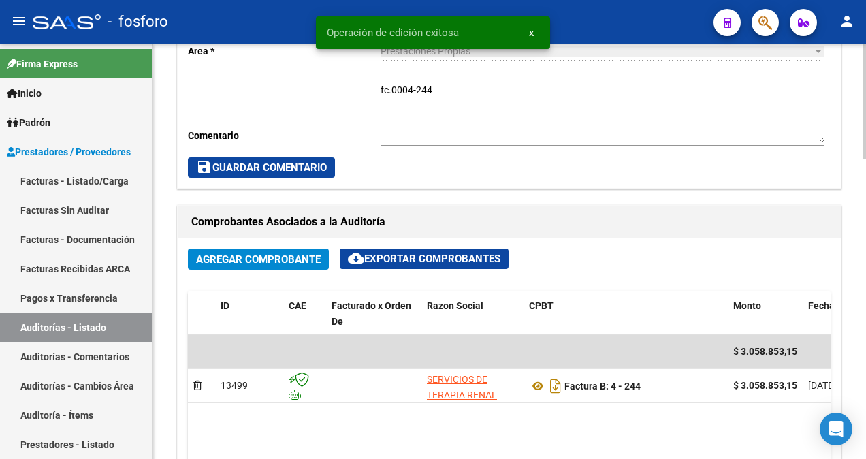
scroll to position [680, 0]
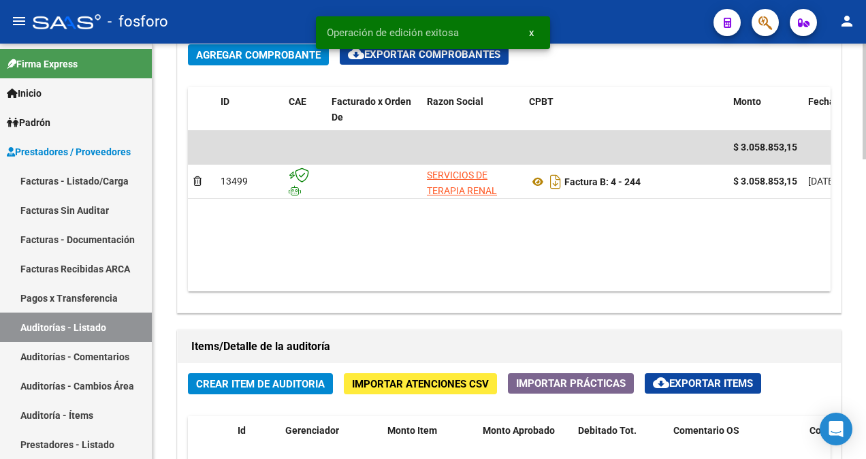
click at [245, 378] on span "Crear Item de Auditoria" at bounding box center [260, 384] width 129 height 12
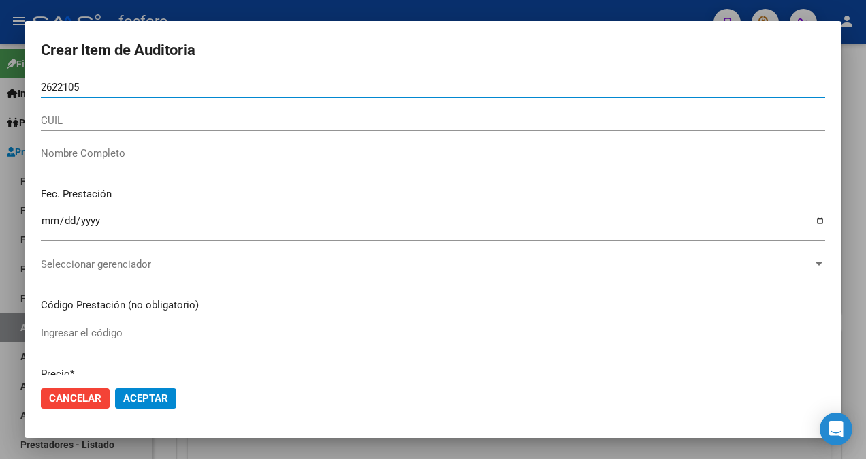
type input "26221057"
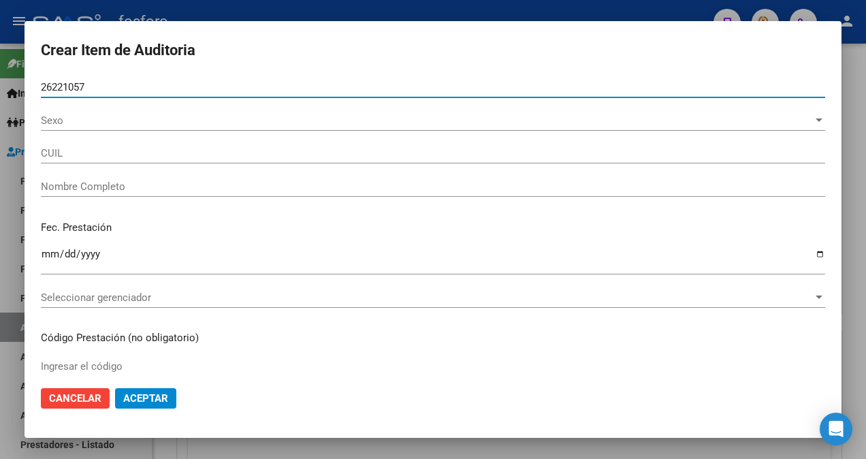
type input "20262210570"
type input "[PERSON_NAME] [PERSON_NAME]"
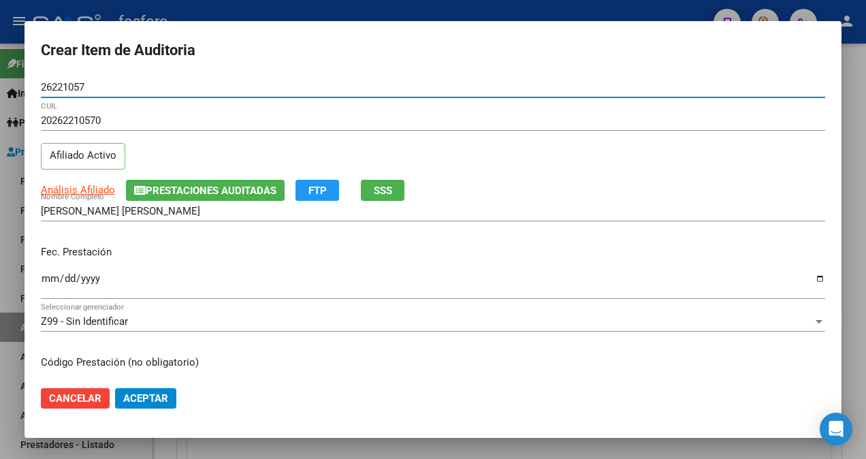
type input "26221057"
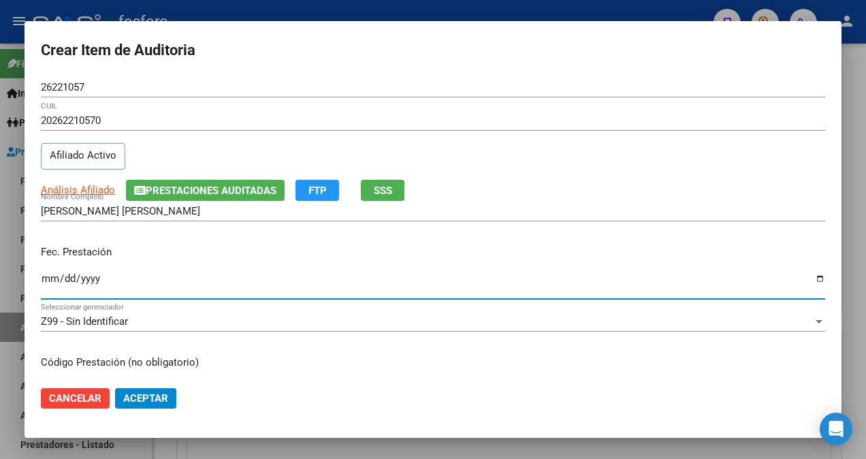
click at [44, 275] on input "Ingresar la fecha" at bounding box center [433, 284] width 784 height 22
type input "[DATE]"
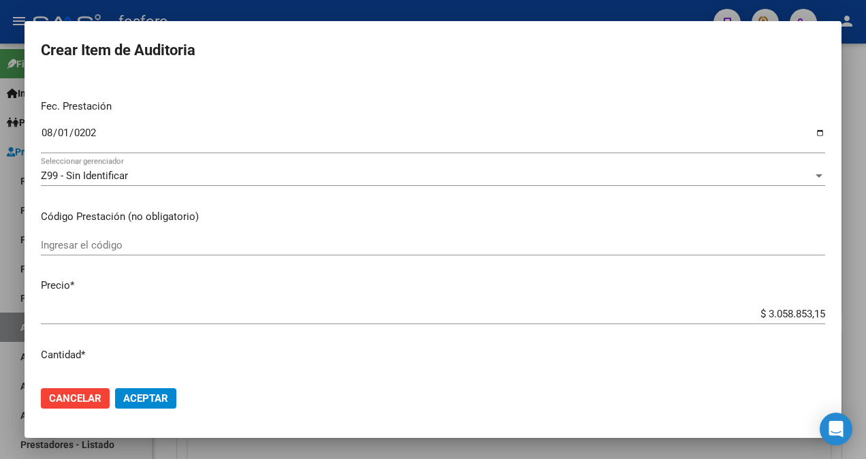
scroll to position [136, 0]
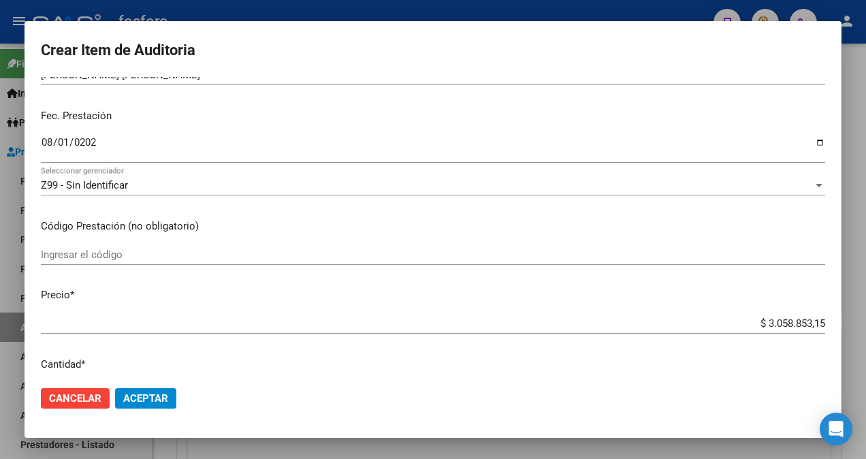
click at [102, 251] on input "Ingresar el código" at bounding box center [433, 254] width 784 height 12
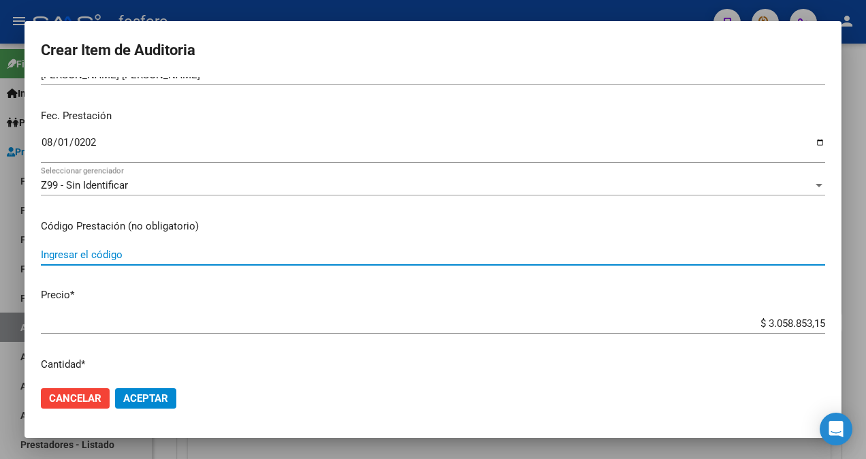
click at [172, 256] on input "Ingresar el código" at bounding box center [433, 254] width 784 height 12
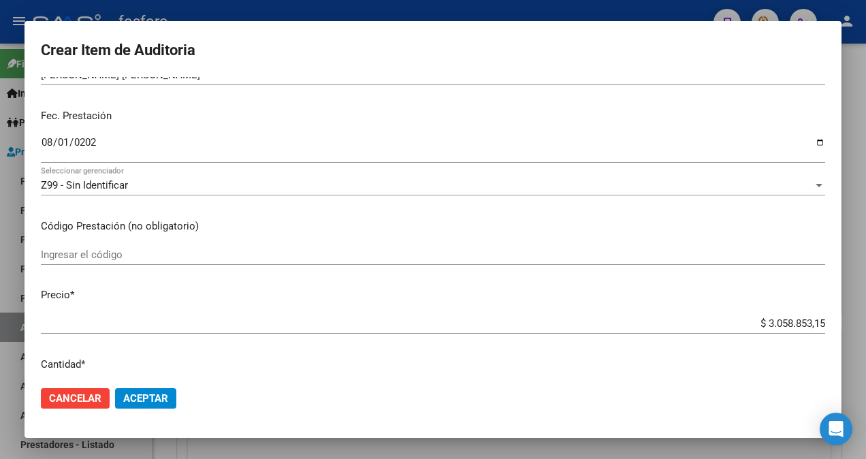
drag, startPoint x: 181, startPoint y: 246, endPoint x: 199, endPoint y: 317, distance: 73.6
click at [199, 317] on input "$ 3.058.853,15" at bounding box center [433, 323] width 784 height 12
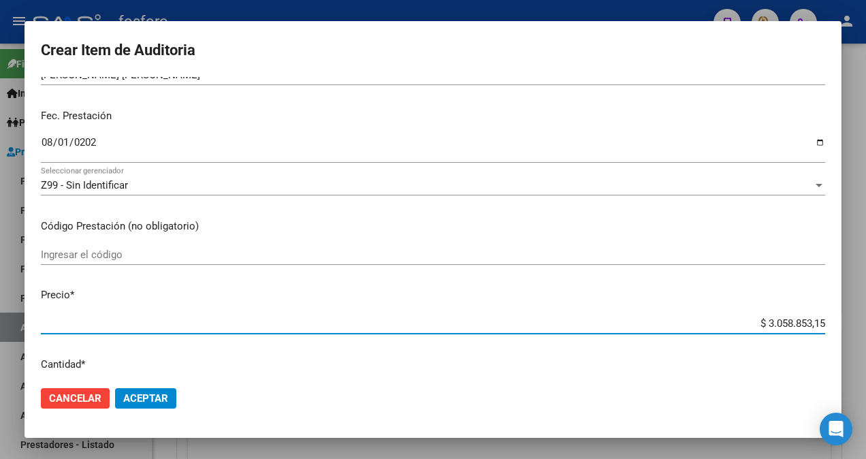
click at [180, 257] on input "Ingresar el código" at bounding box center [433, 254] width 784 height 12
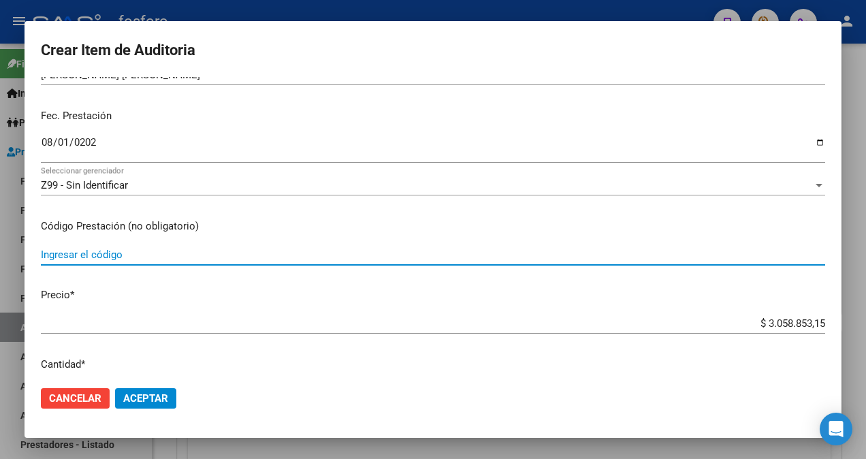
paste input "MODULO DE [MEDICAL_DATA] CONTINUA"
type input "MODULO DE [MEDICAL_DATA] CONTINUA AMBULATORIA"
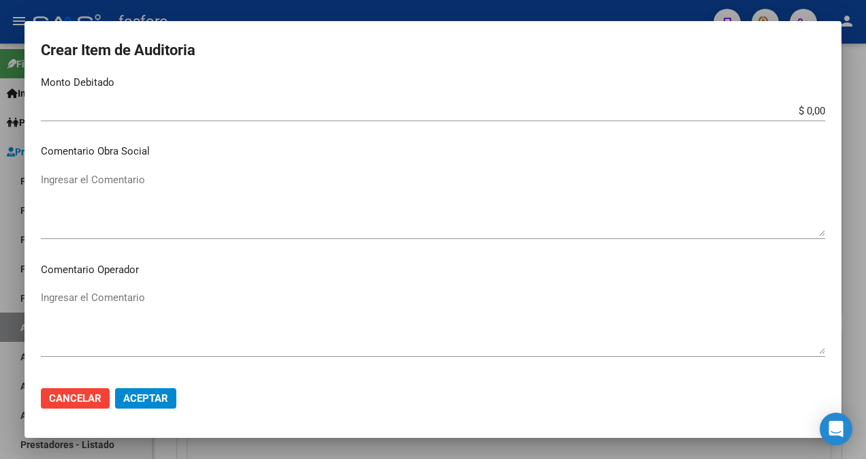
scroll to position [612, 0]
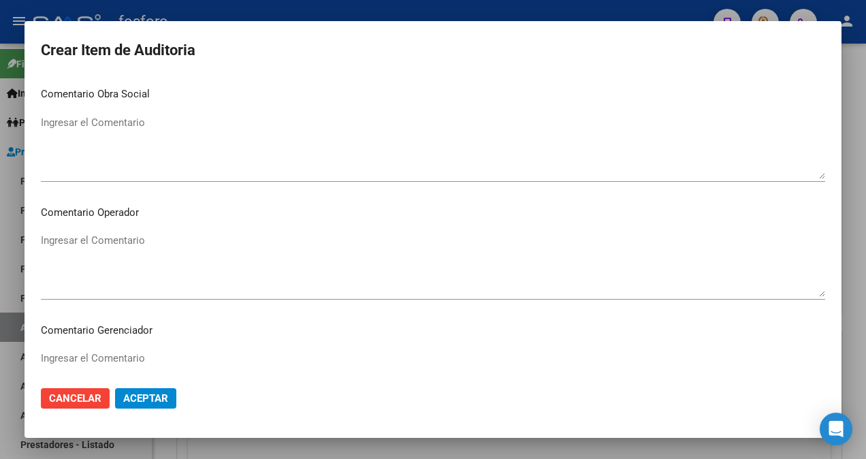
click at [108, 248] on textarea "Ingresar el Comentario" at bounding box center [433, 265] width 784 height 64
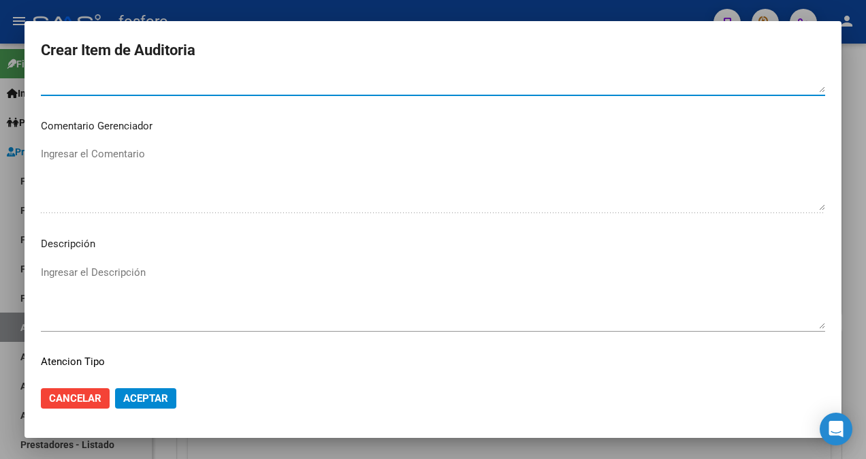
scroll to position [923, 0]
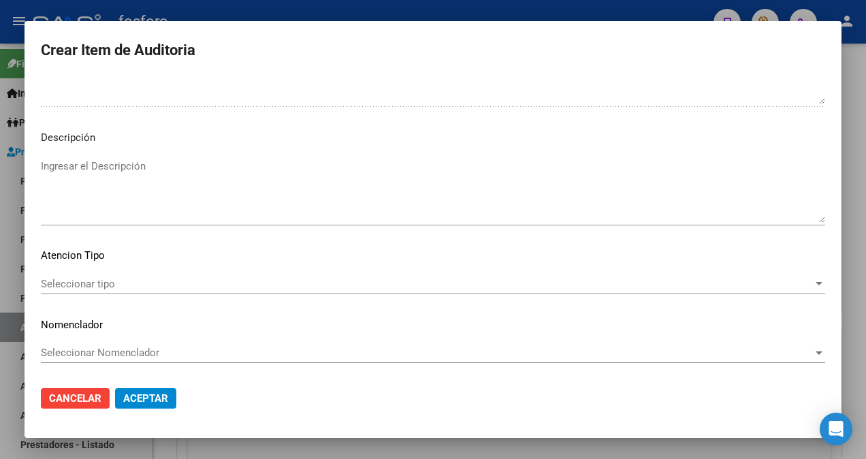
type textarea "SIN DEBITOS."
click at [88, 286] on span "Seleccionar tipo" at bounding box center [427, 284] width 772 height 12
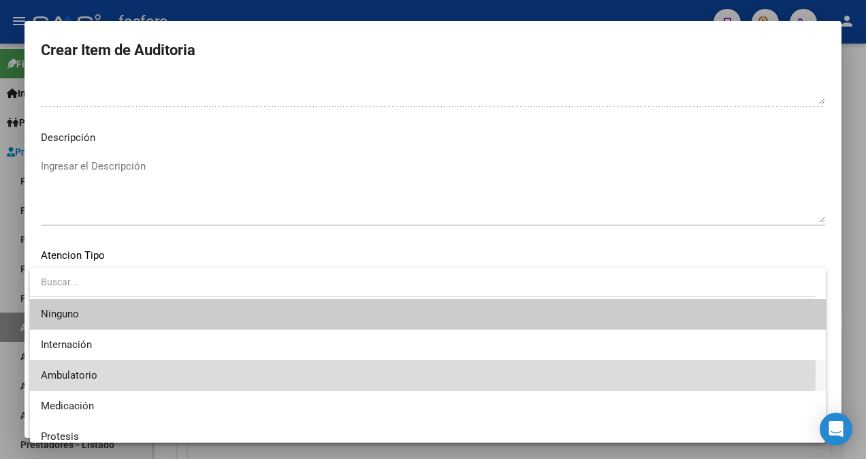
click at [79, 368] on span "Ambulatorio" at bounding box center [428, 375] width 774 height 31
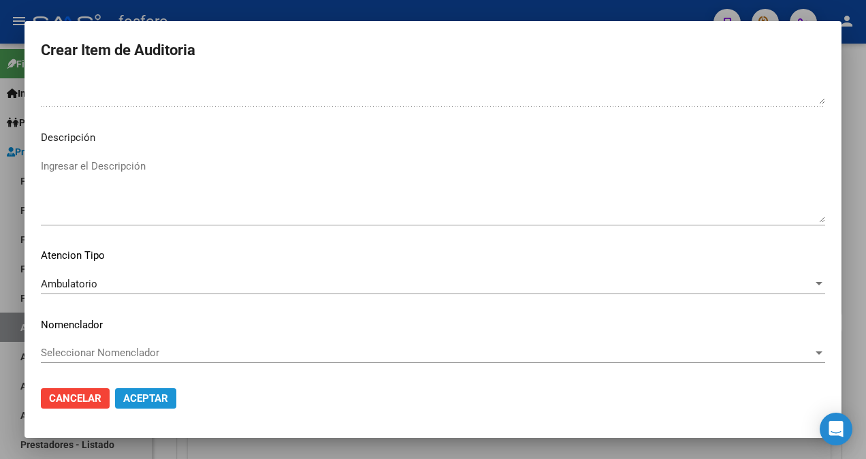
click at [142, 402] on span "Aceptar" at bounding box center [145, 398] width 45 height 12
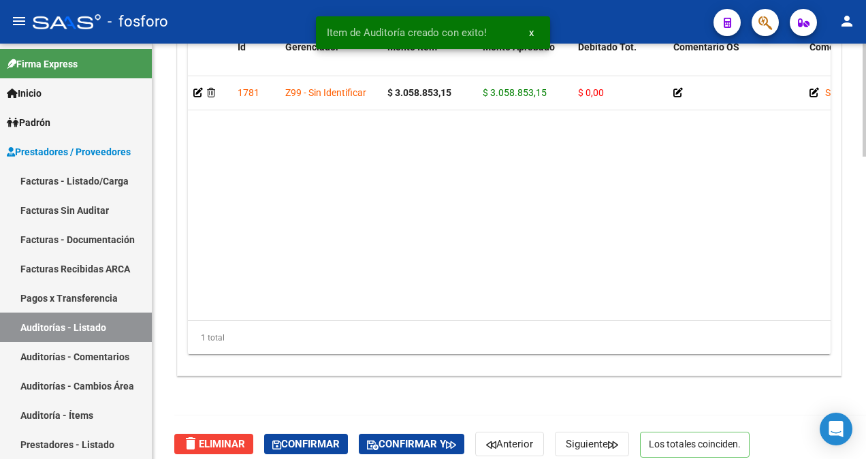
scroll to position [1108, 0]
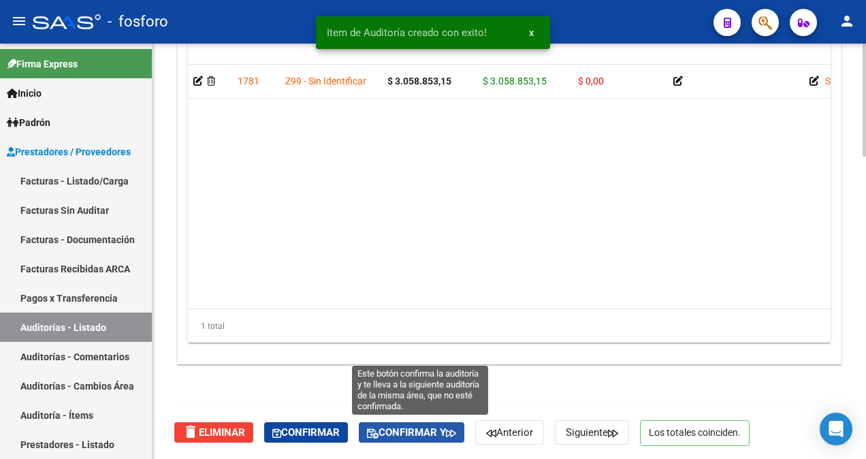
click at [399, 427] on span "Confirmar y" at bounding box center [411, 432] width 89 height 12
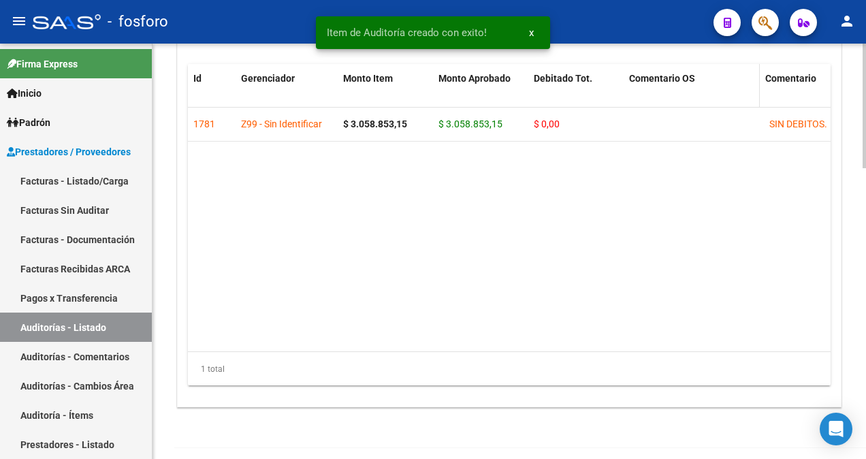
type input "202509"
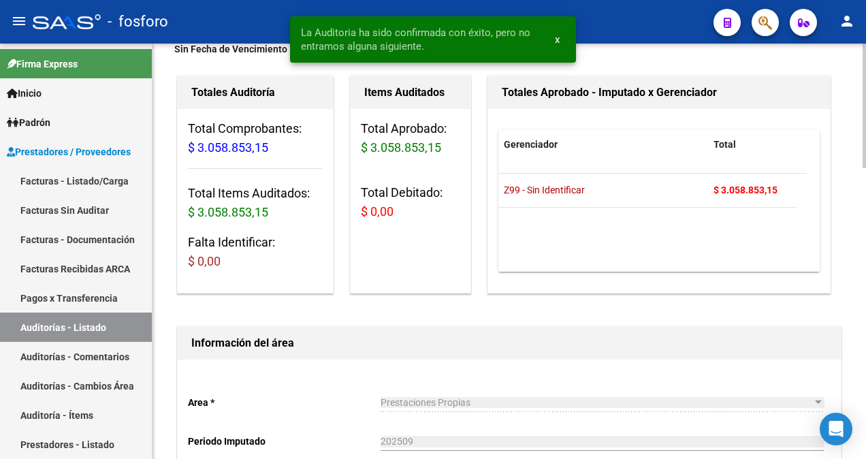
scroll to position [0, 0]
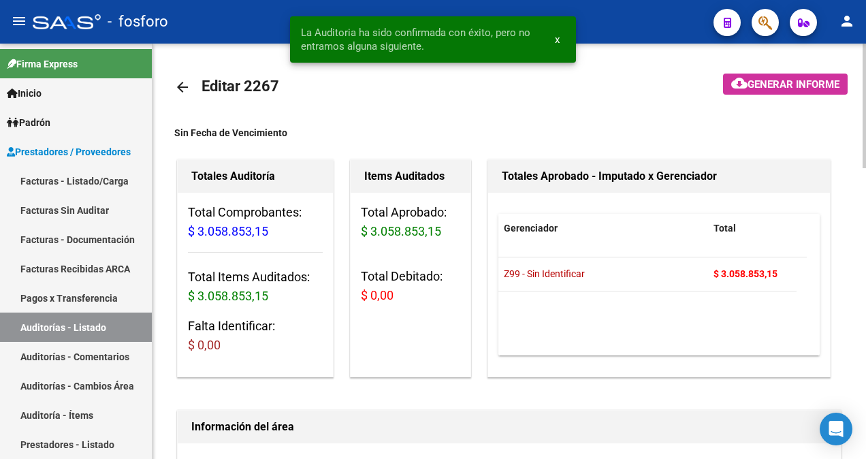
click at [753, 84] on span "Generar informe" at bounding box center [793, 84] width 92 height 12
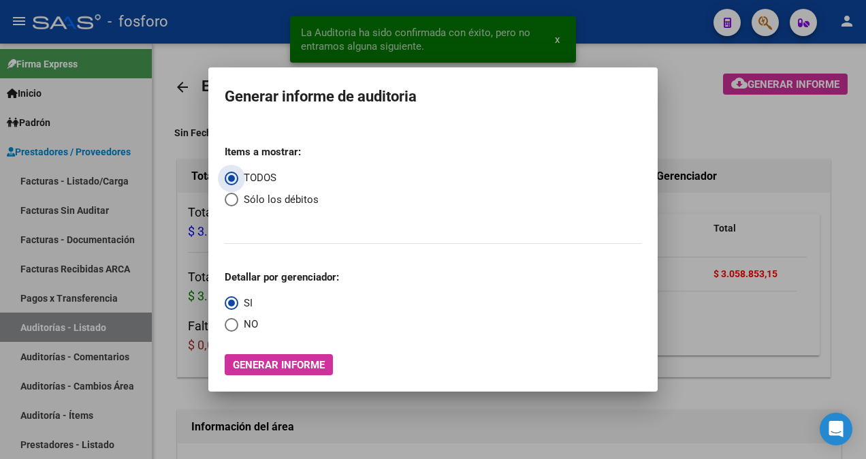
click at [290, 360] on span "Generar informe" at bounding box center [279, 365] width 92 height 12
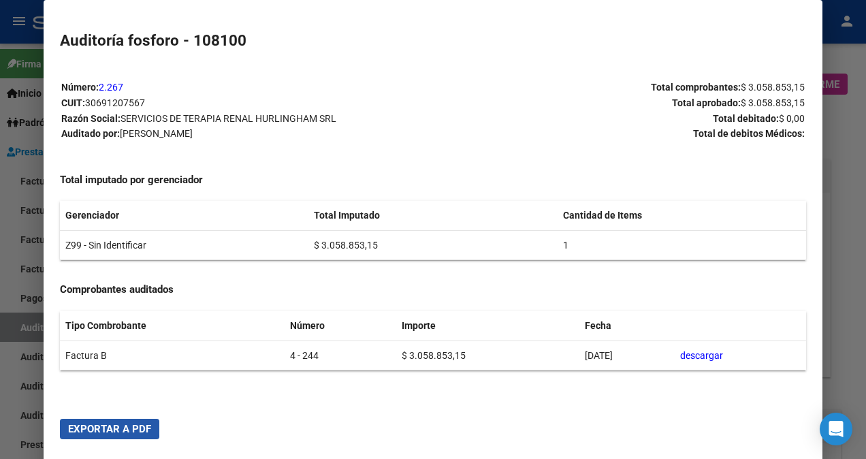
click at [83, 423] on span "Exportar a PDF" at bounding box center [109, 429] width 83 height 12
click at [33, 268] on div at bounding box center [433, 229] width 866 height 459
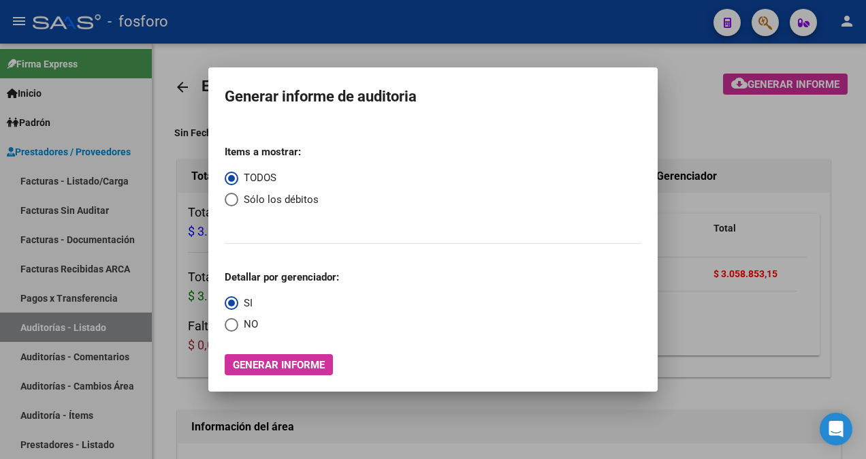
click at [122, 150] on div at bounding box center [433, 229] width 866 height 459
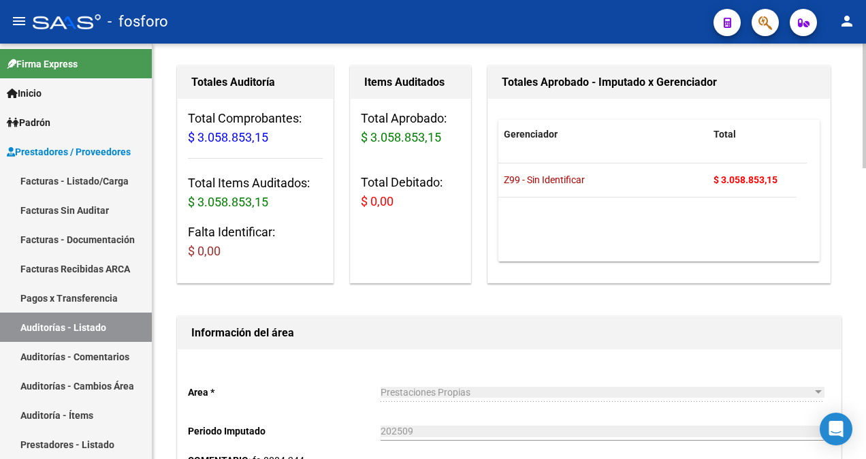
scroll to position [68, 0]
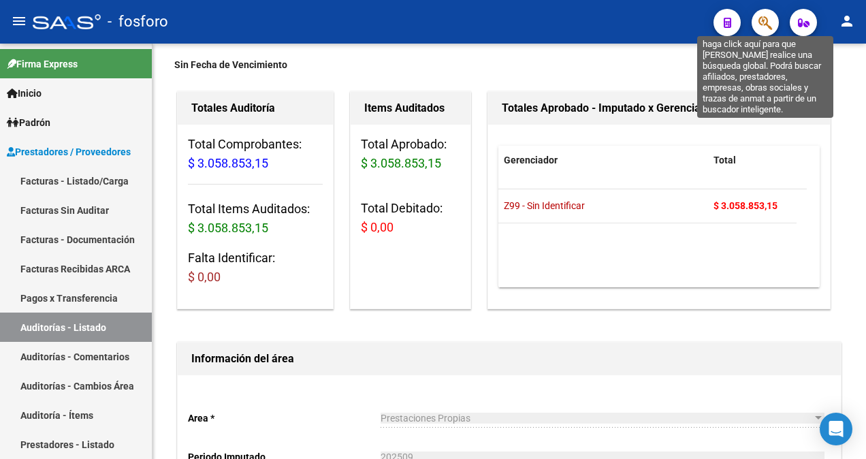
click at [763, 30] on icon "button" at bounding box center [765, 23] width 14 height 16
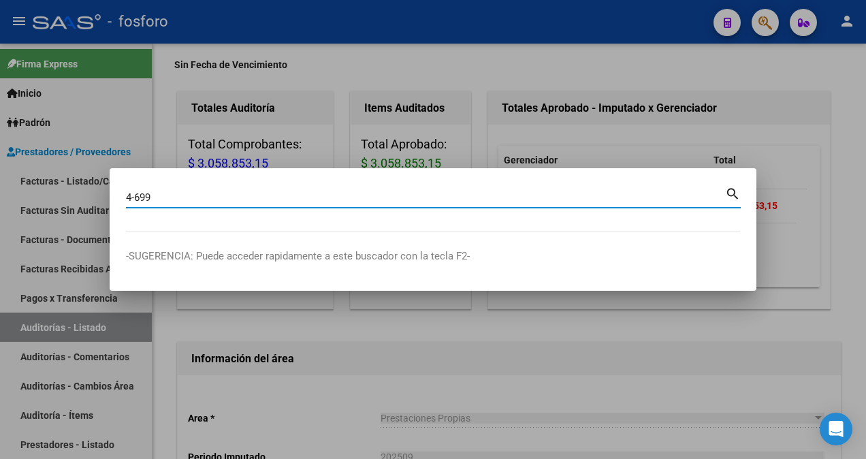
type input "4-699"
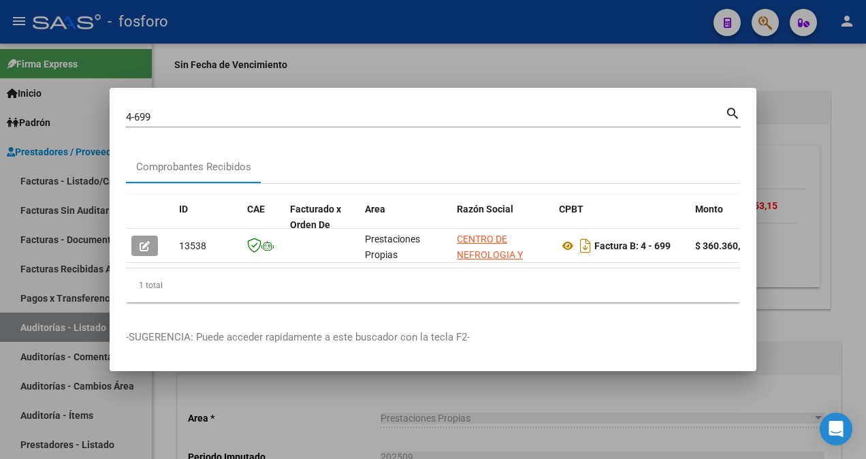
click at [482, 65] on div at bounding box center [433, 229] width 866 height 459
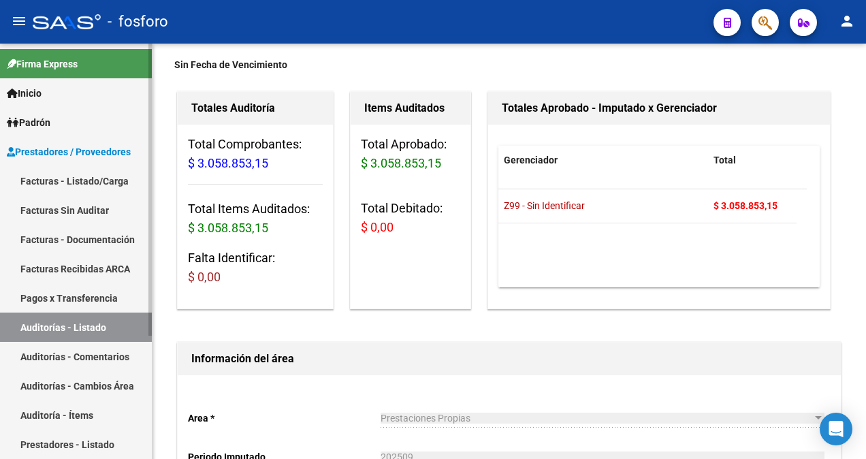
drag, startPoint x: 88, startPoint y: 176, endPoint x: 105, endPoint y: 168, distance: 18.3
click at [88, 176] on link "Facturas - Listado/Carga" at bounding box center [76, 180] width 152 height 29
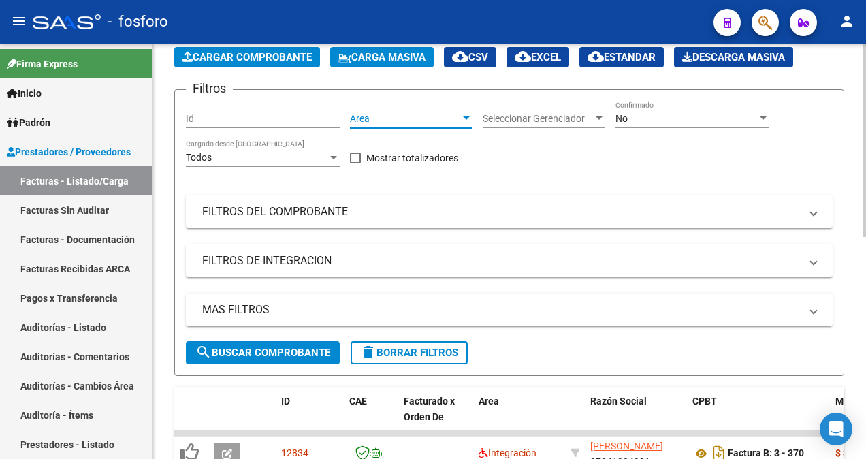
click at [468, 114] on div at bounding box center [466, 118] width 12 height 11
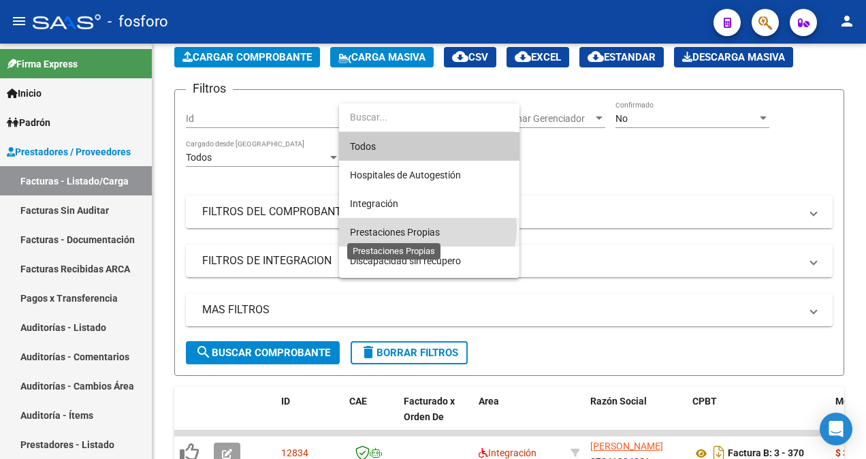
click at [418, 227] on span "Prestaciones Propias" at bounding box center [395, 232] width 90 height 11
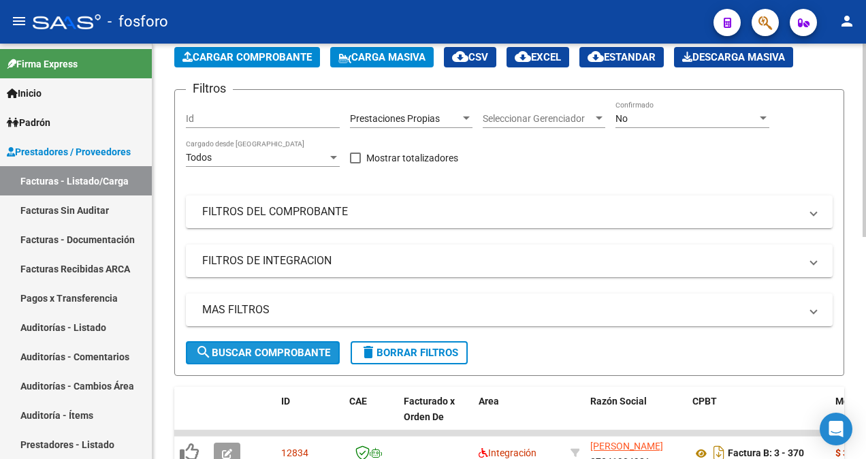
click at [284, 350] on span "search Buscar Comprobante" at bounding box center [262, 352] width 135 height 12
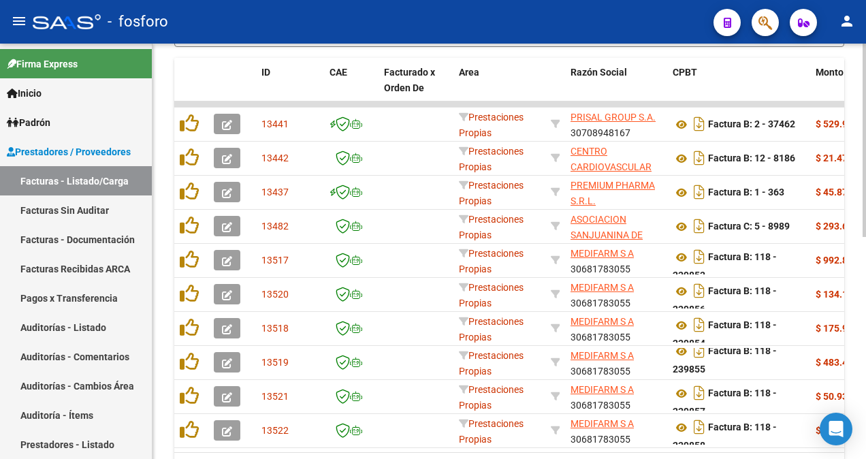
scroll to position [477, 0]
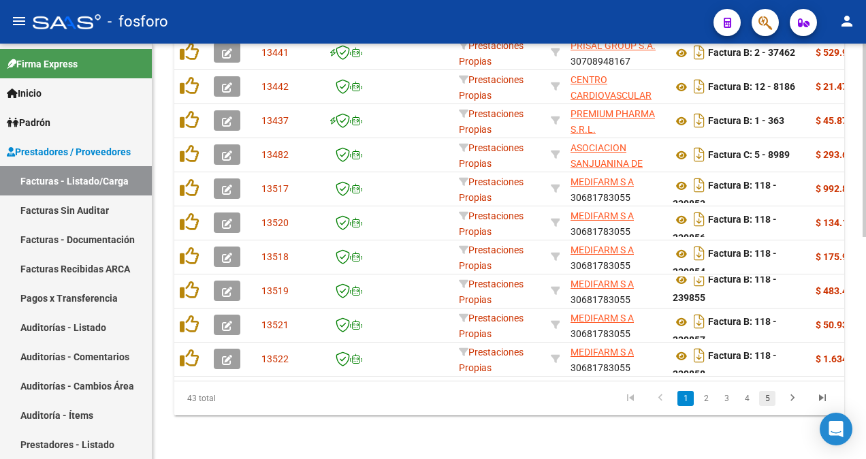
click at [770, 401] on link "5" at bounding box center [767, 398] width 16 height 15
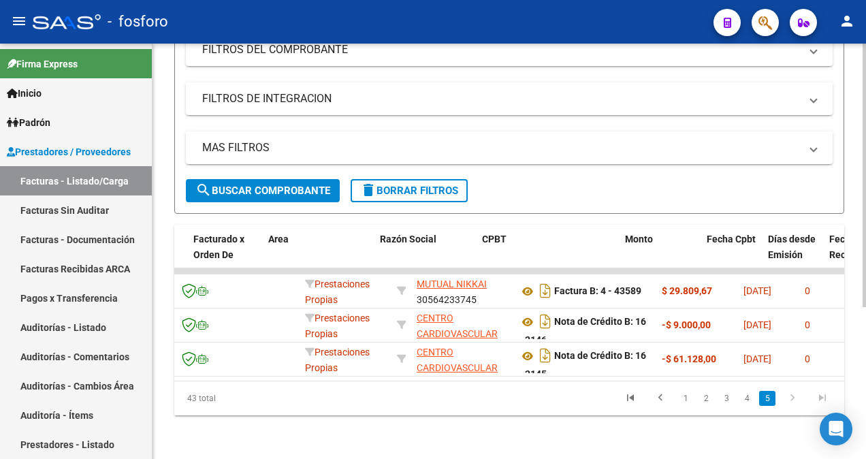
scroll to position [0, 191]
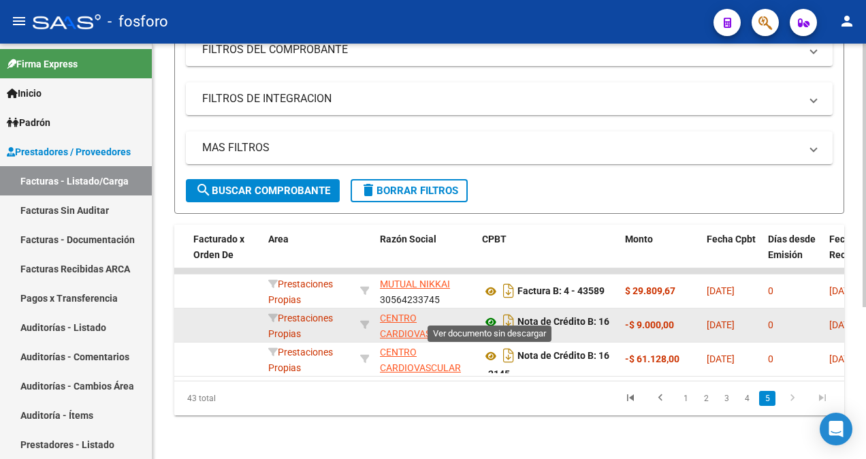
click at [489, 316] on icon at bounding box center [491, 322] width 18 height 16
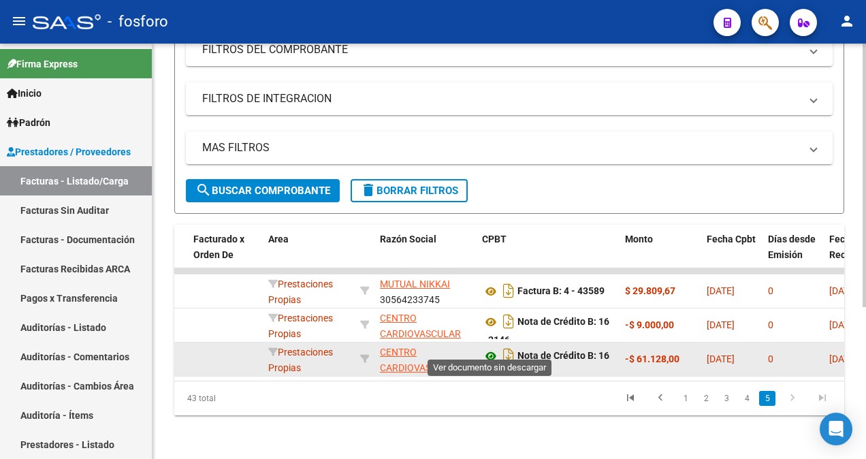
click at [488, 348] on icon at bounding box center [491, 356] width 18 height 16
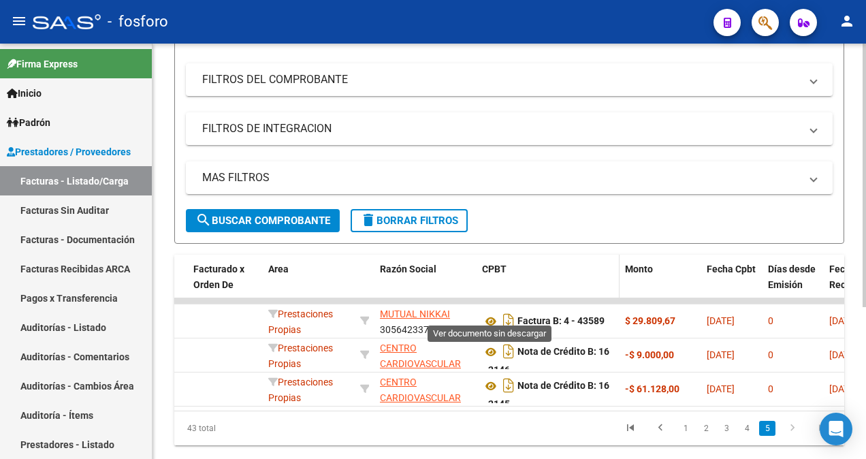
scroll to position [171, 0]
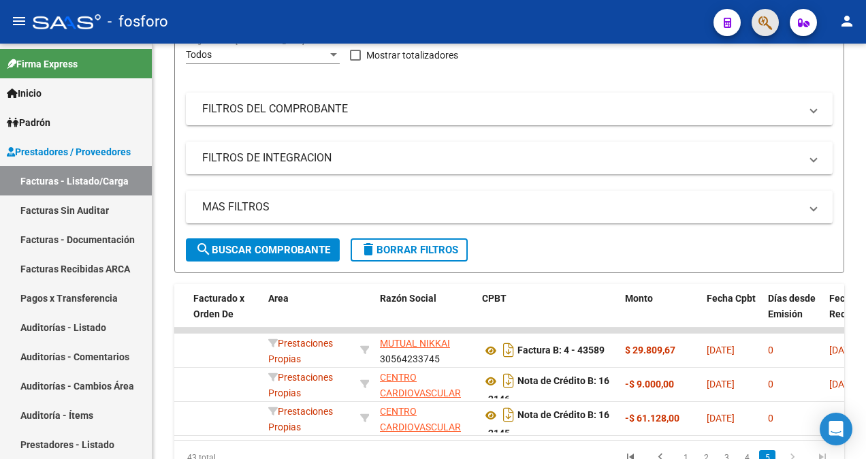
click at [754, 24] on button "button" at bounding box center [764, 22] width 27 height 27
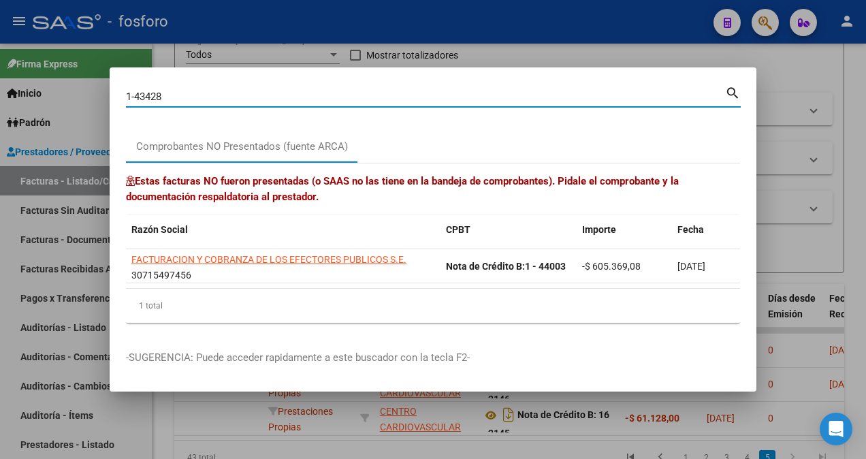
type input "1-43428"
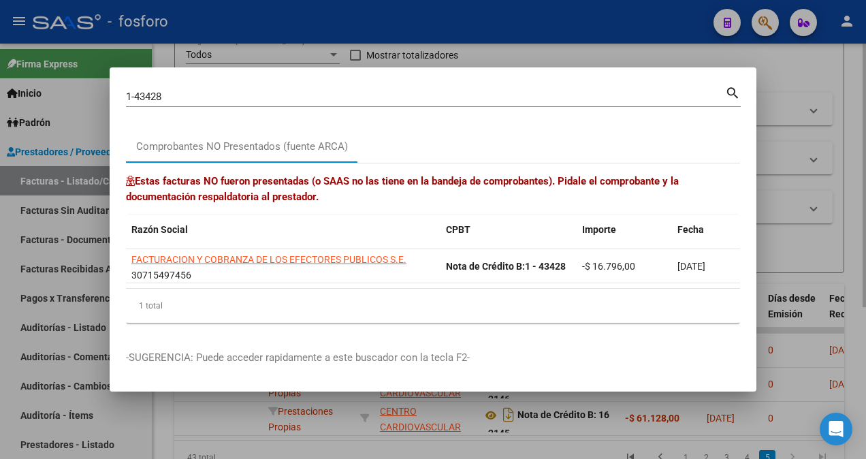
drag, startPoint x: 796, startPoint y: 93, endPoint x: 822, endPoint y: 55, distance: 45.9
click at [798, 91] on div at bounding box center [433, 229] width 866 height 459
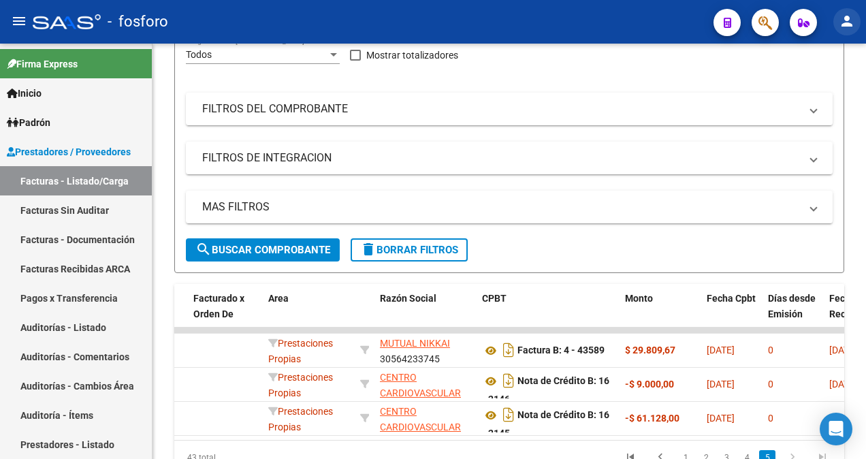
click at [844, 21] on mat-icon "person" at bounding box center [846, 21] width 16 height 16
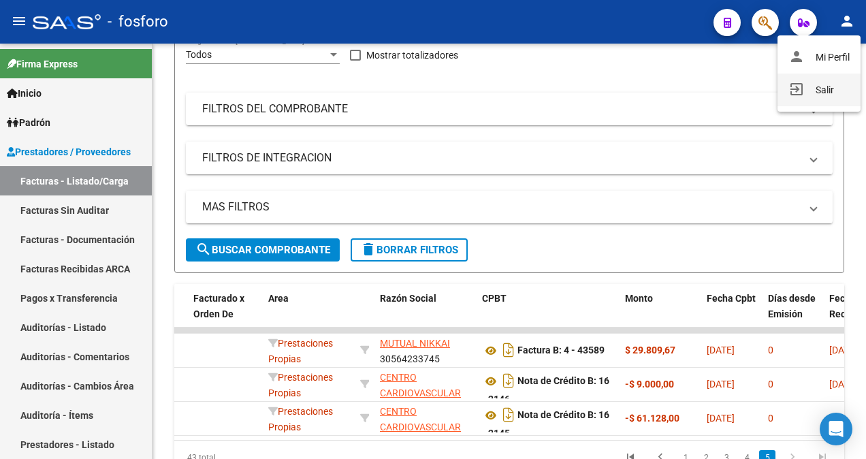
click at [829, 95] on button "exit_to_app Salir" at bounding box center [818, 89] width 83 height 33
